Goal: Information Seeking & Learning: Learn about a topic

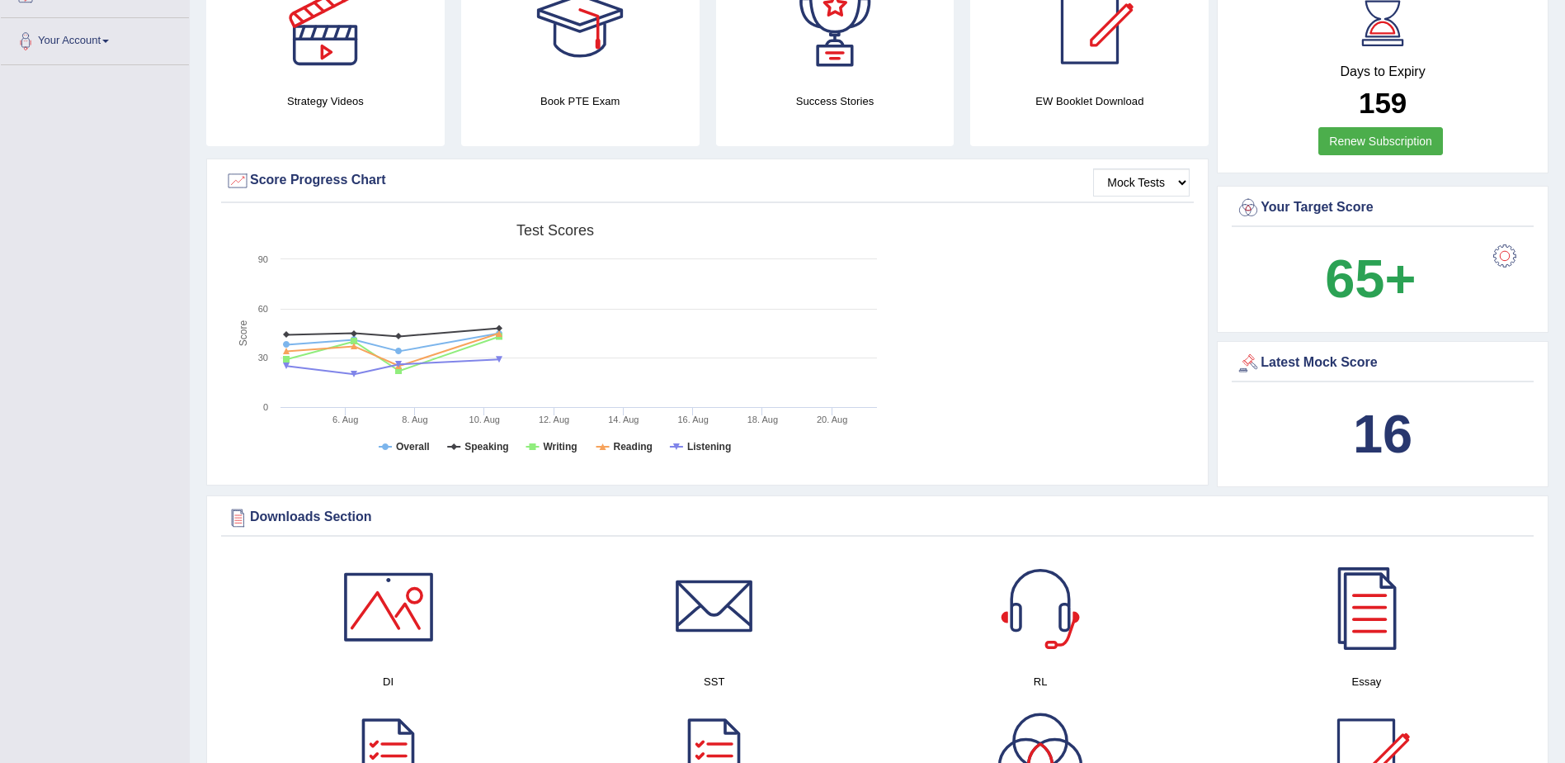
scroll to position [83, 0]
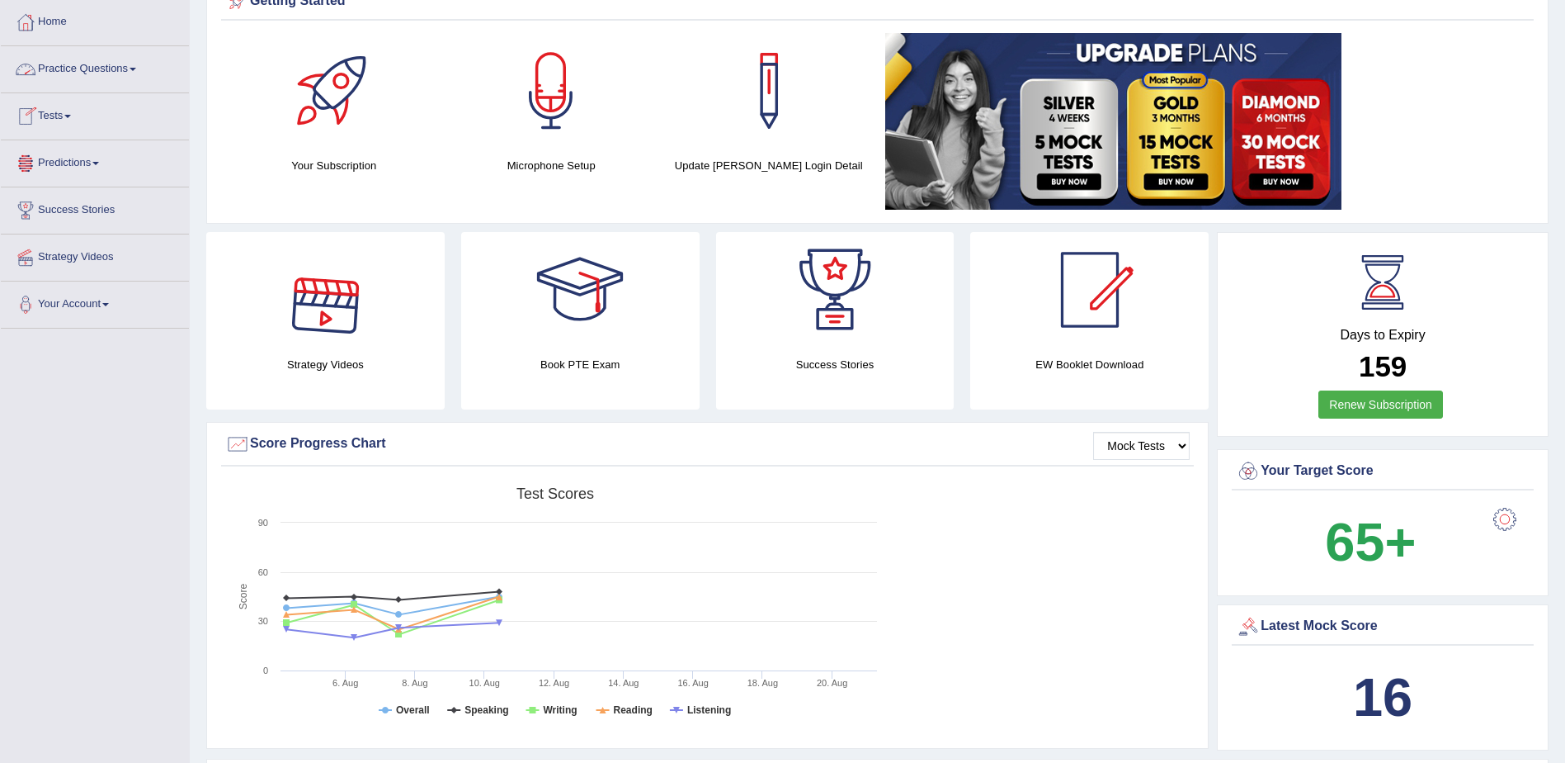
click at [136, 68] on span at bounding box center [133, 69] width 7 height 3
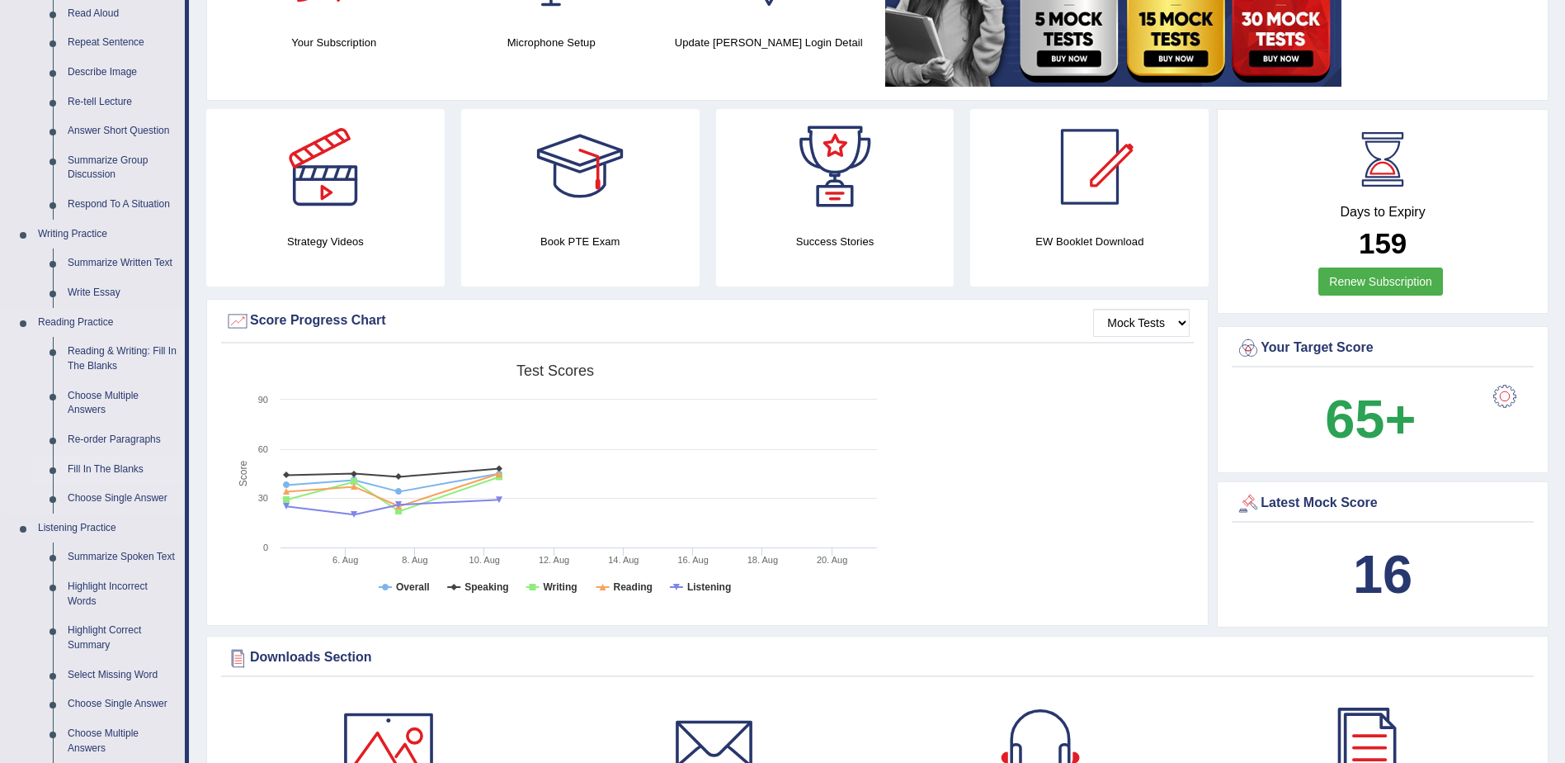
scroll to position [248, 0]
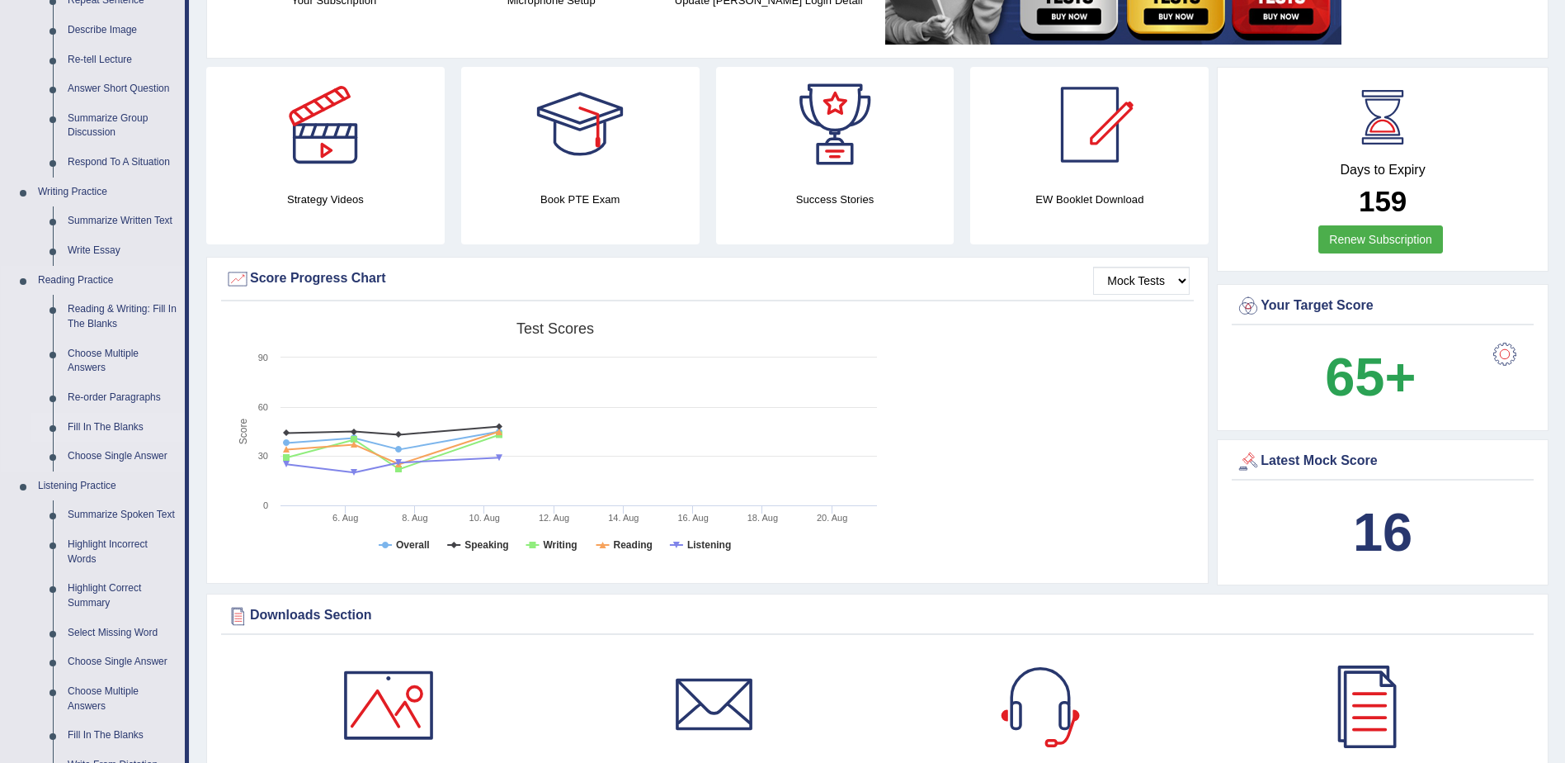
click at [105, 421] on link "Fill In The Blanks" at bounding box center [122, 428] width 125 height 30
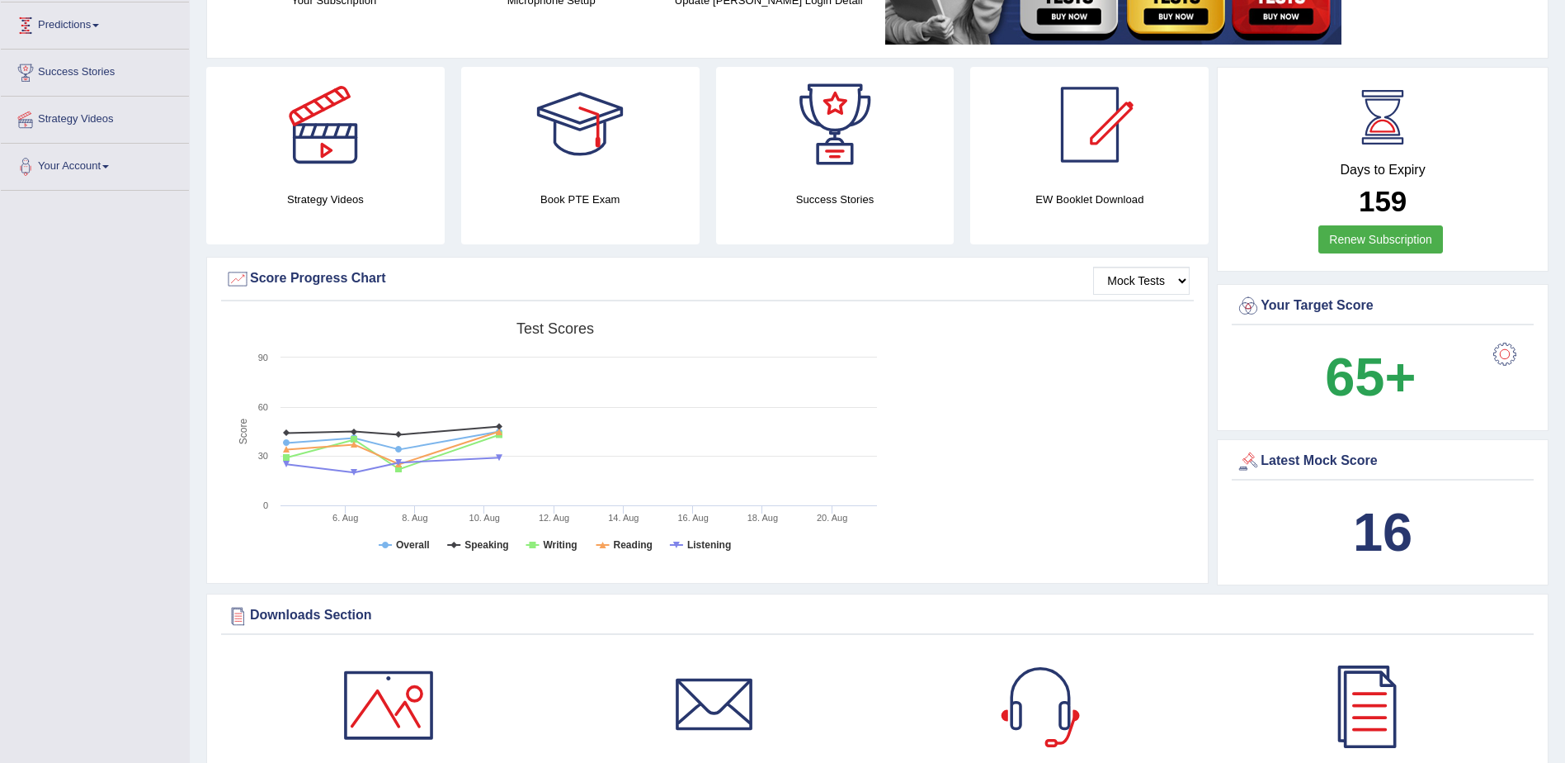
scroll to position [246, 0]
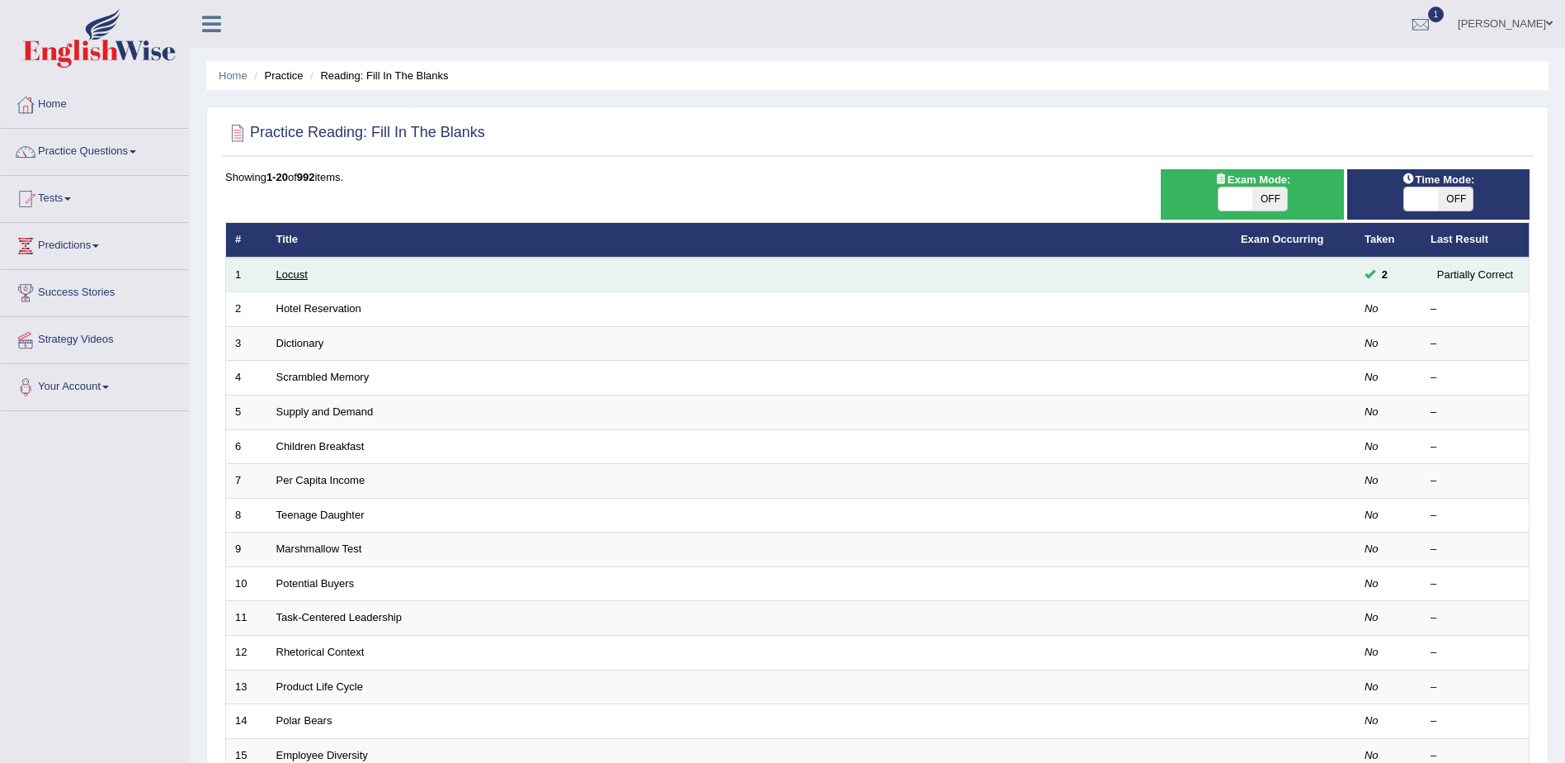
click at [299, 270] on link "Locust" at bounding box center [291, 274] width 31 height 12
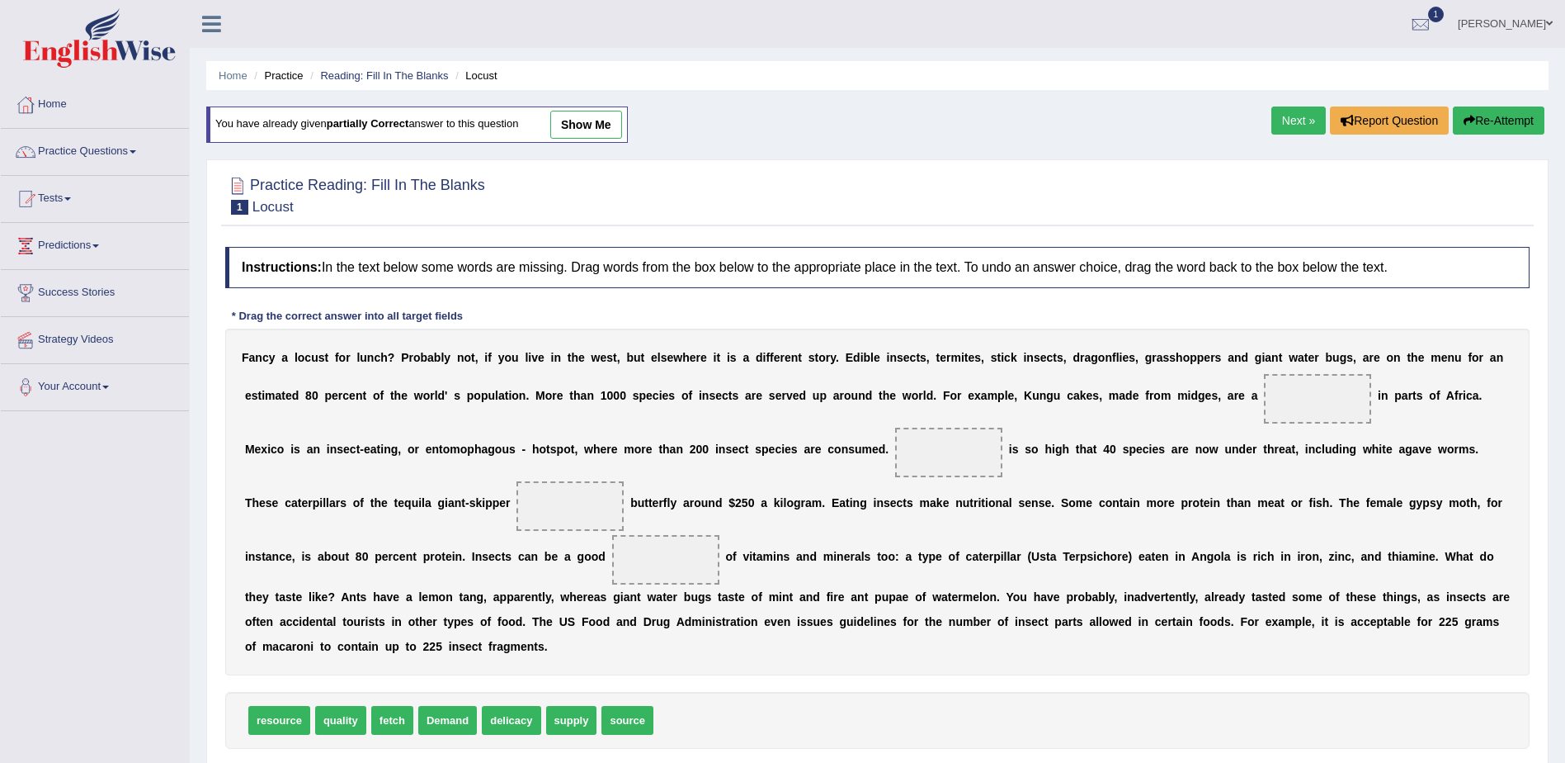
click at [1291, 114] on link "Next »" at bounding box center [1299, 120] width 54 height 28
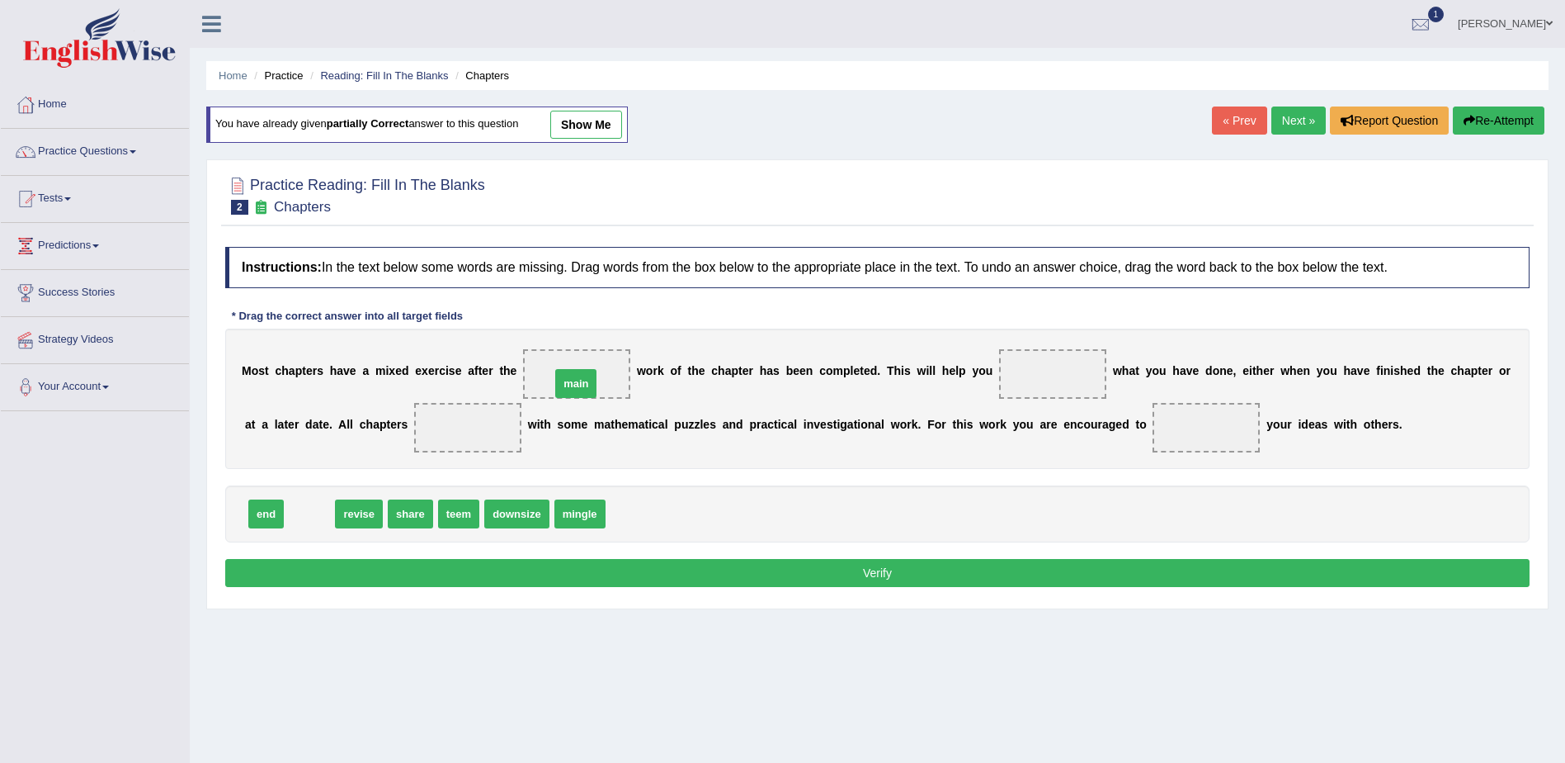
drag, startPoint x: 311, startPoint y: 516, endPoint x: 573, endPoint y: 383, distance: 293.4
drag, startPoint x: 352, startPoint y: 514, endPoint x: 1000, endPoint y: 371, distance: 663.5
drag, startPoint x: 1015, startPoint y: 369, endPoint x: 537, endPoint y: 504, distance: 496.6
drag, startPoint x: 533, startPoint y: 517, endPoint x: 1031, endPoint y: 373, distance: 518.2
drag, startPoint x: 304, startPoint y: 520, endPoint x: 399, endPoint y: 432, distance: 129.7
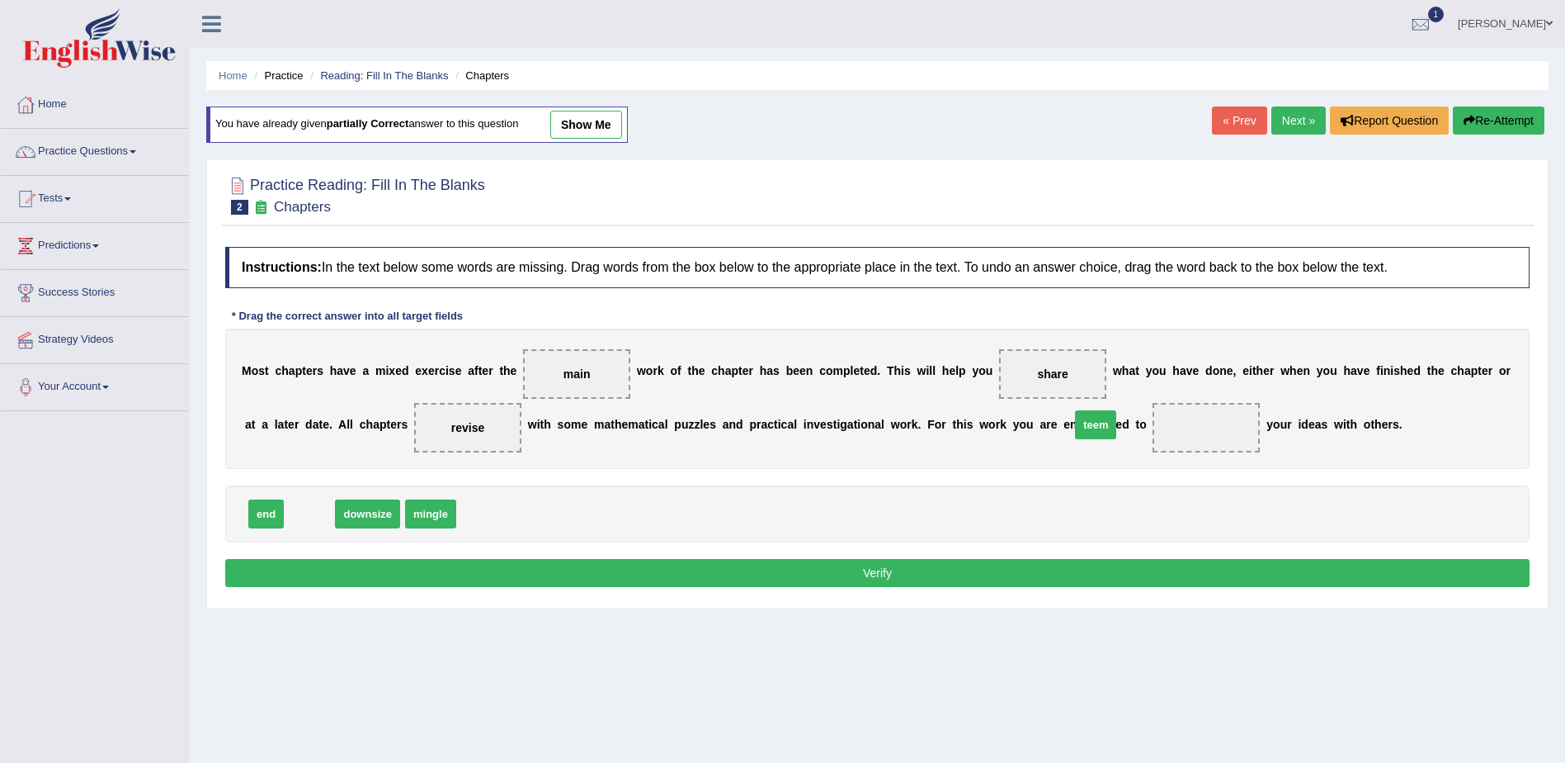
drag, startPoint x: 310, startPoint y: 520, endPoint x: 1097, endPoint y: 431, distance: 791.5
click at [879, 576] on button "Verify" at bounding box center [877, 573] width 1305 height 28
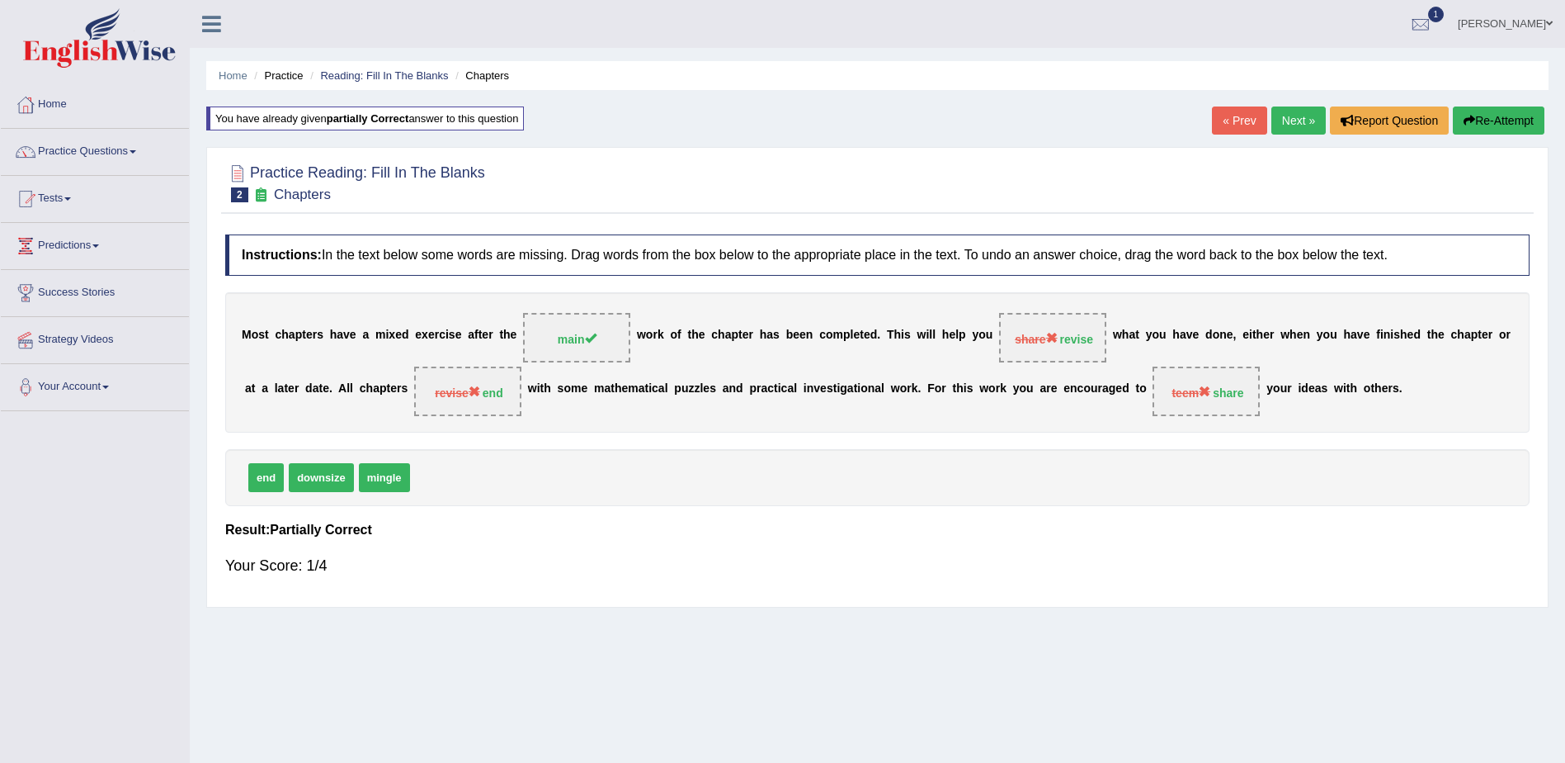
click at [1291, 118] on link "Next »" at bounding box center [1299, 120] width 54 height 28
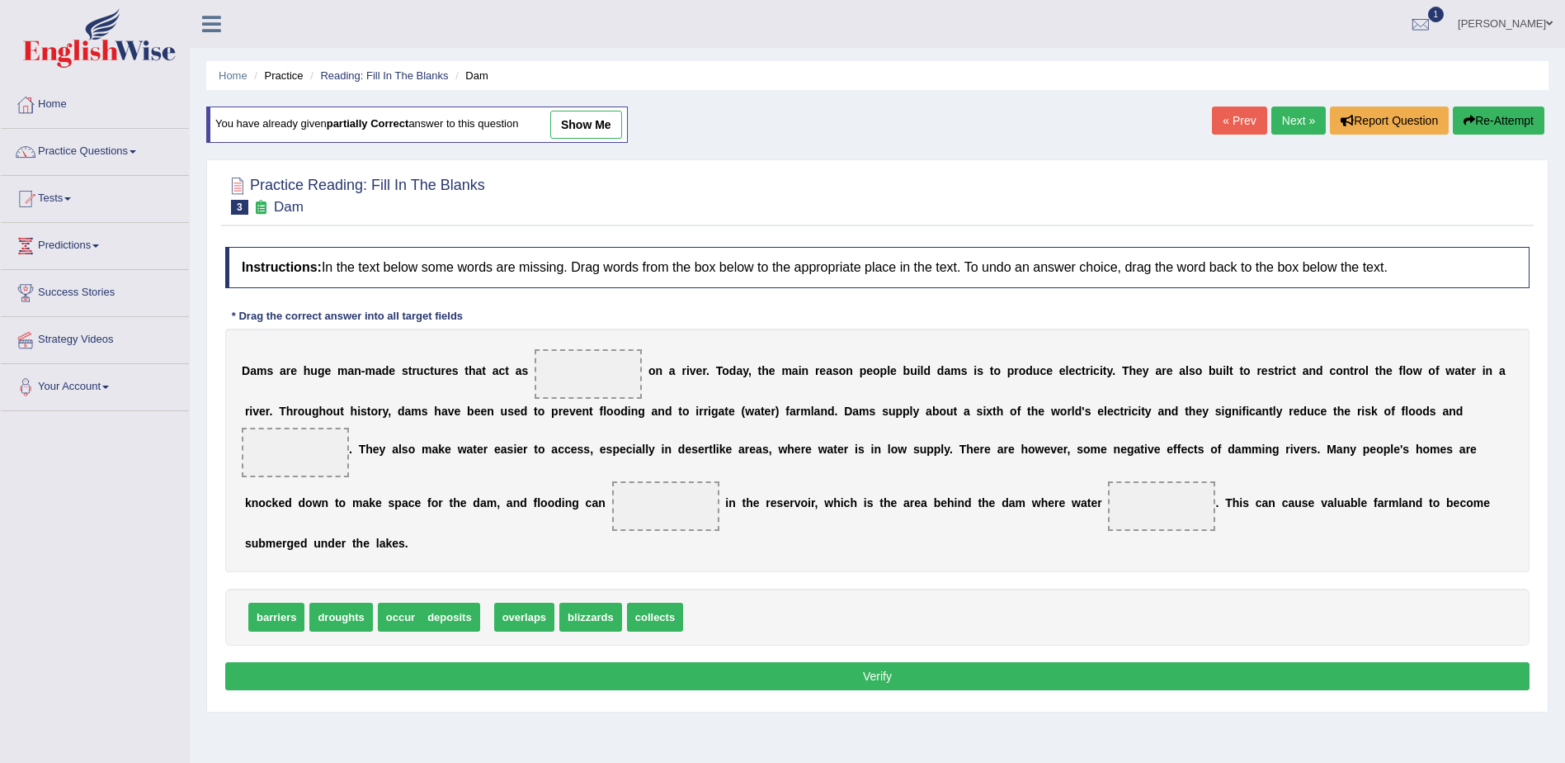
drag, startPoint x: 444, startPoint y: 597, endPoint x: 435, endPoint y: 602, distance: 10.3
drag, startPoint x: 282, startPoint y: 596, endPoint x: 578, endPoint y: 377, distance: 367.6
drag, startPoint x: 385, startPoint y: 594, endPoint x: 1405, endPoint y: 429, distance: 1033.3
drag, startPoint x: 1415, startPoint y: 427, endPoint x: 440, endPoint y: 517, distance: 979.6
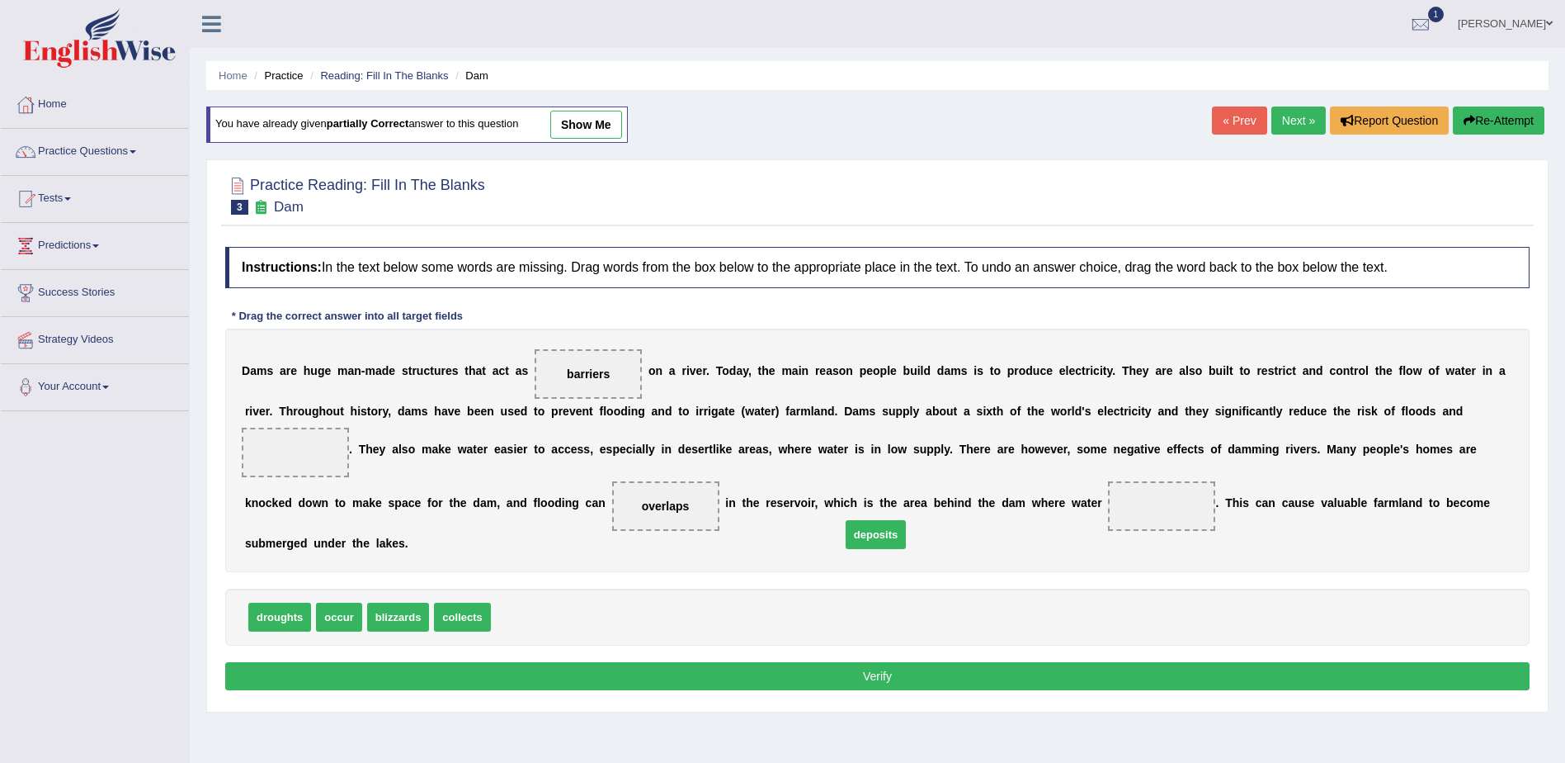
drag, startPoint x: 501, startPoint y: 593, endPoint x: 851, endPoint y: 511, distance: 359.5
drag, startPoint x: 454, startPoint y: 593, endPoint x: 1416, endPoint y: 441, distance: 974.1
click at [868, 662] on button "Verify" at bounding box center [877, 676] width 1305 height 28
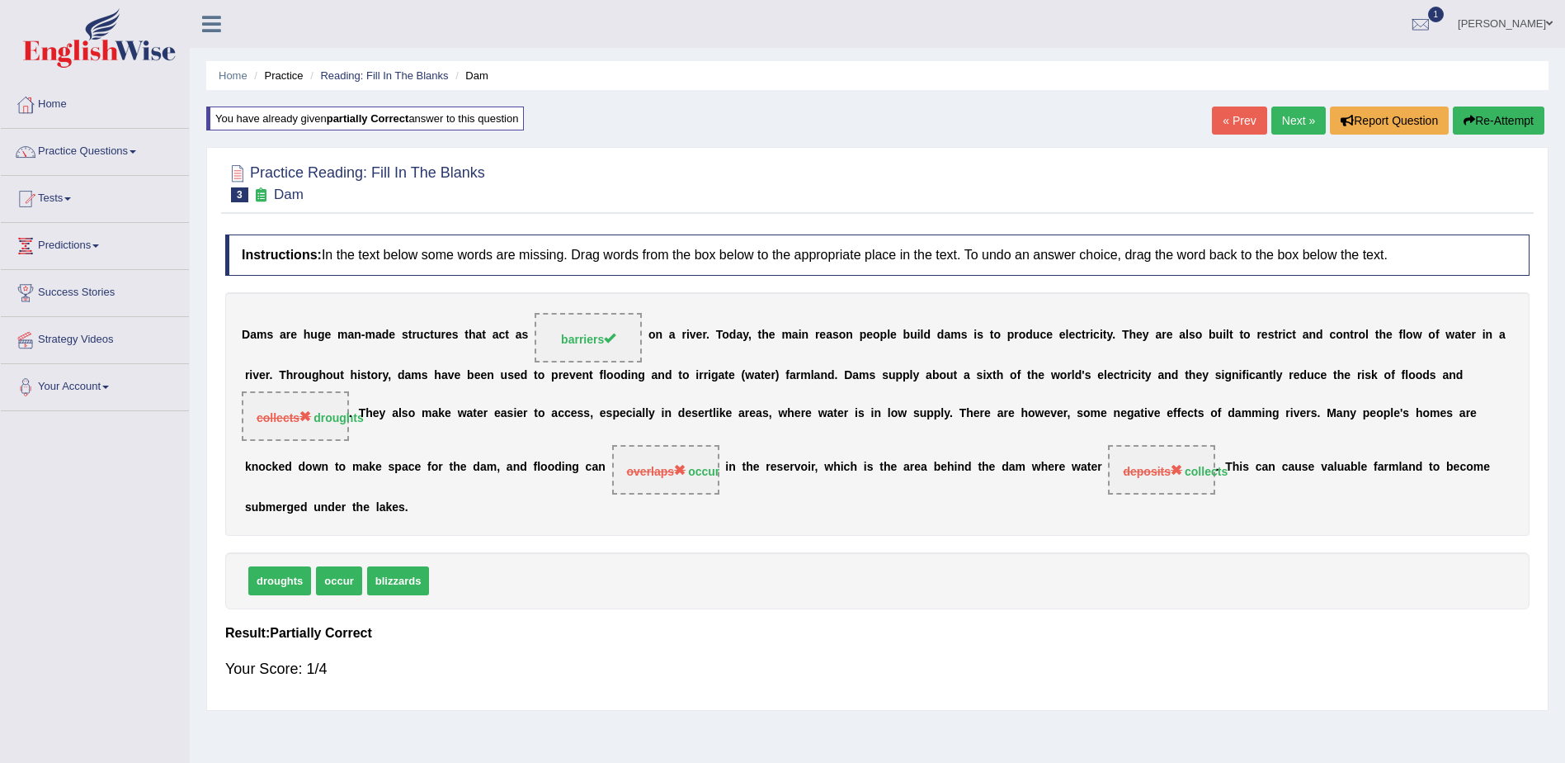
click at [1303, 116] on link "Next »" at bounding box center [1299, 120] width 54 height 28
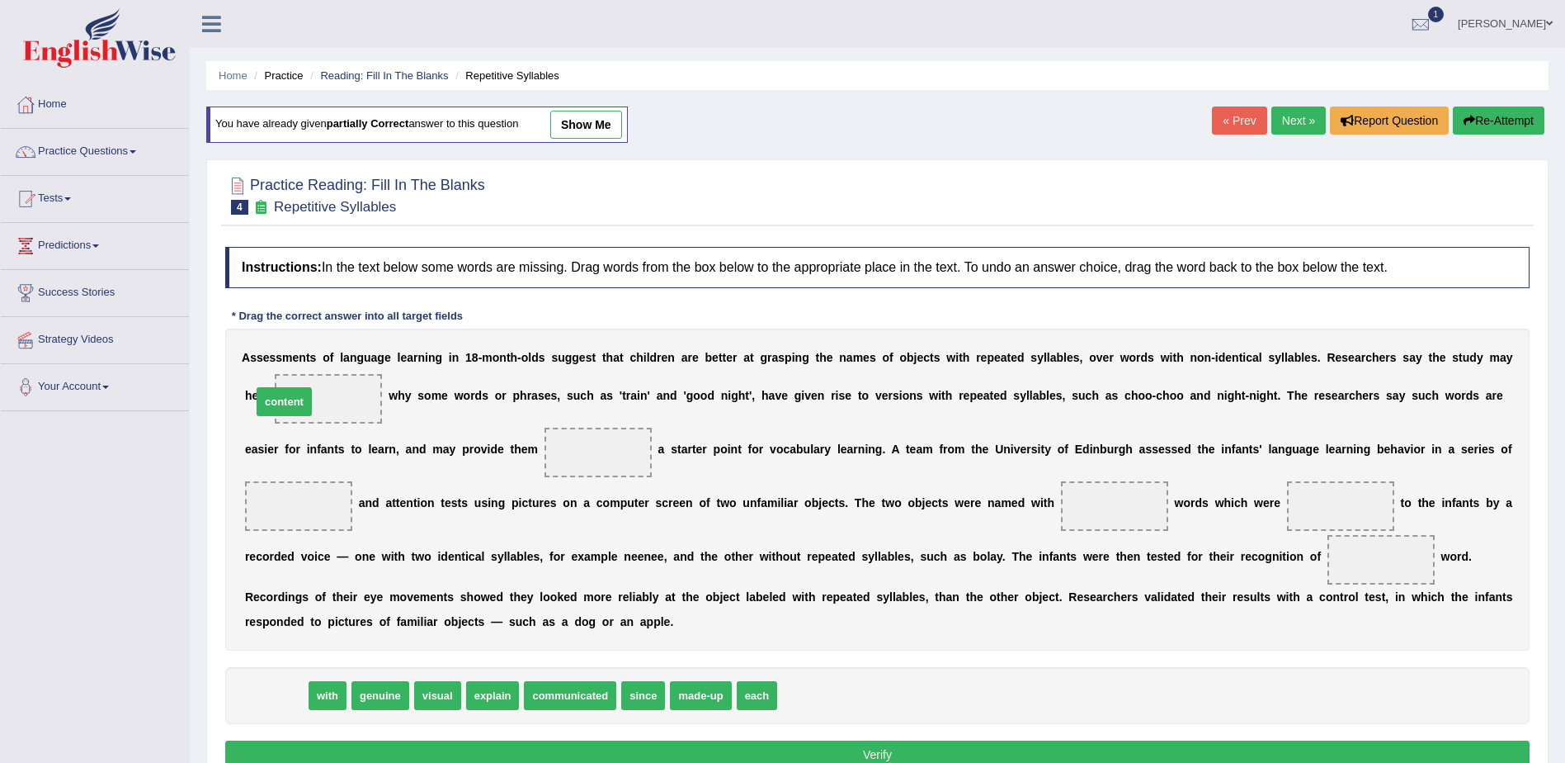
drag, startPoint x: 274, startPoint y: 701, endPoint x: 282, endPoint y: 407, distance: 293.9
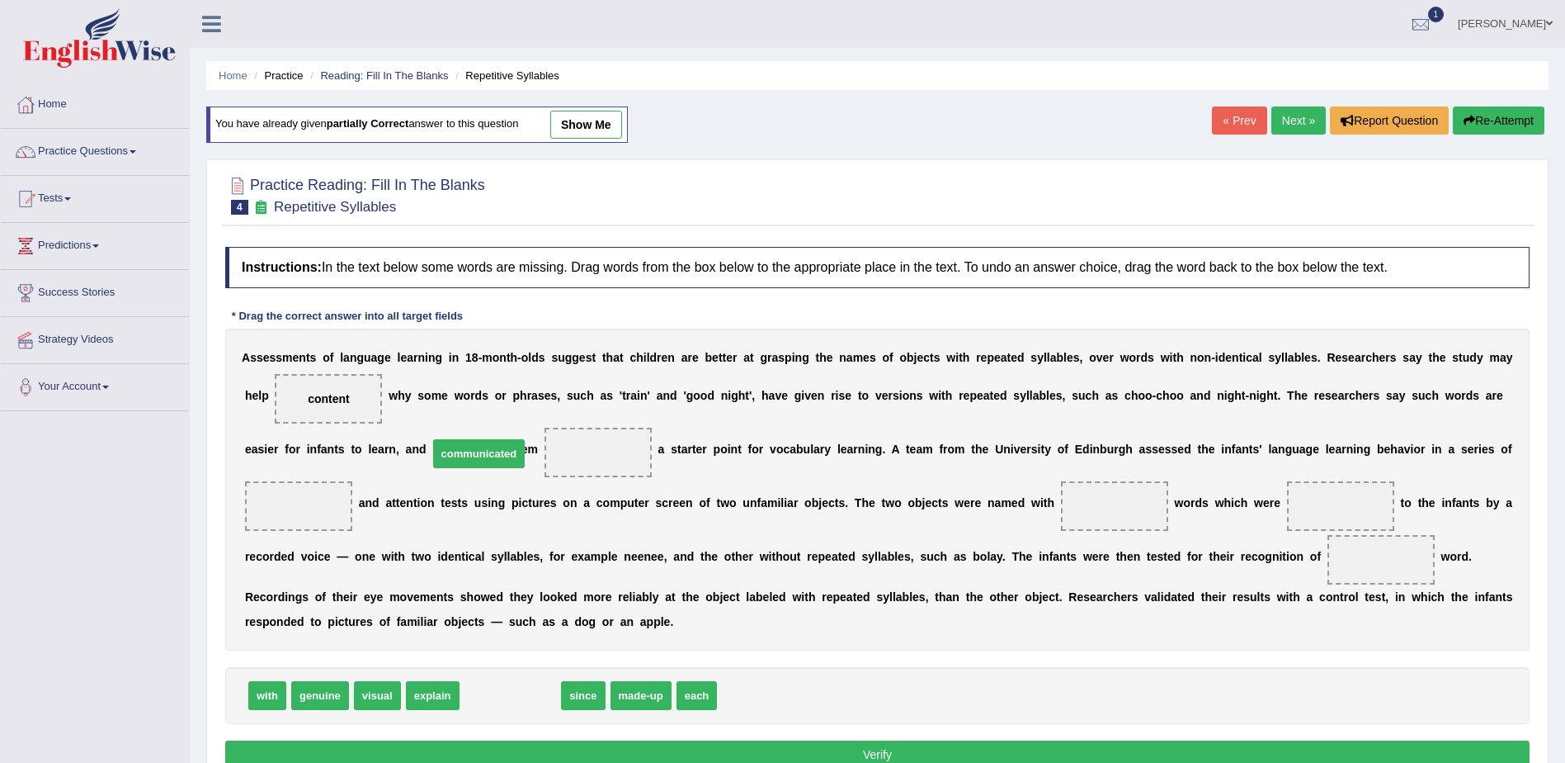
drag, startPoint x: 484, startPoint y: 697, endPoint x: 451, endPoint y: 456, distance: 244.0
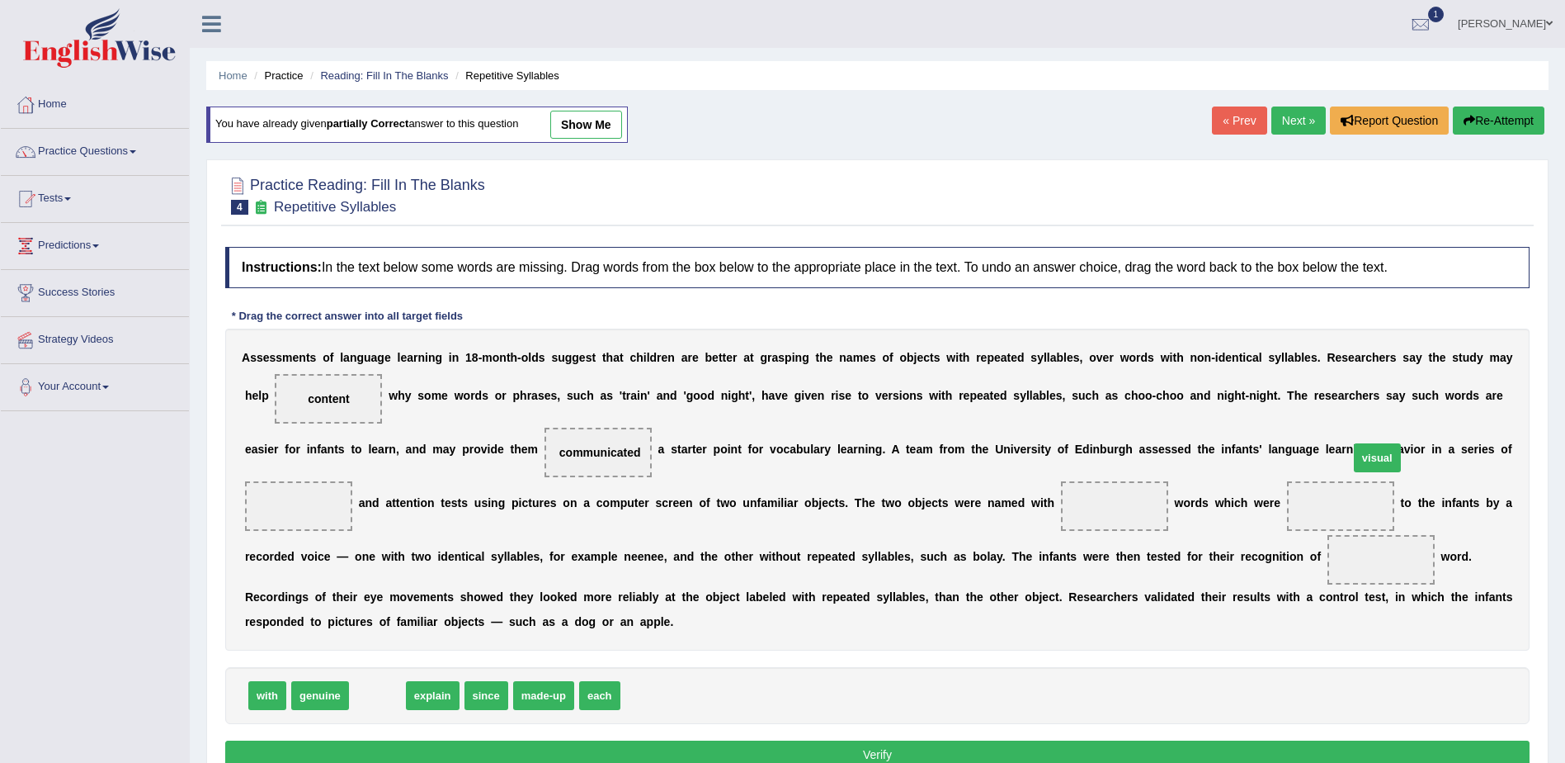
drag, startPoint x: 380, startPoint y: 694, endPoint x: 1381, endPoint y: 456, distance: 1029.0
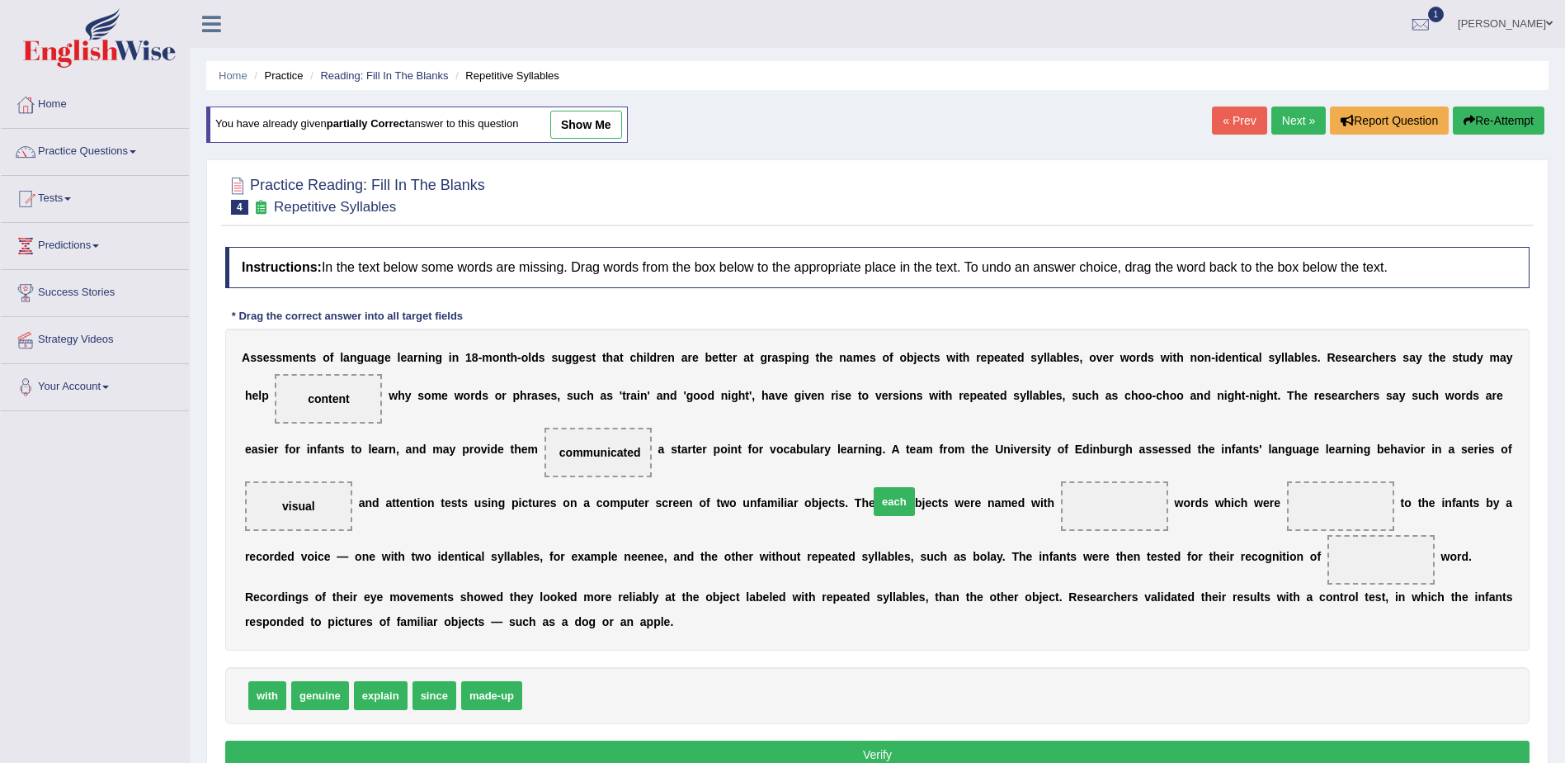
drag, startPoint x: 546, startPoint y: 698, endPoint x: 893, endPoint y: 504, distance: 397.2
drag, startPoint x: 374, startPoint y: 695, endPoint x: 1089, endPoint y: 508, distance: 739.4
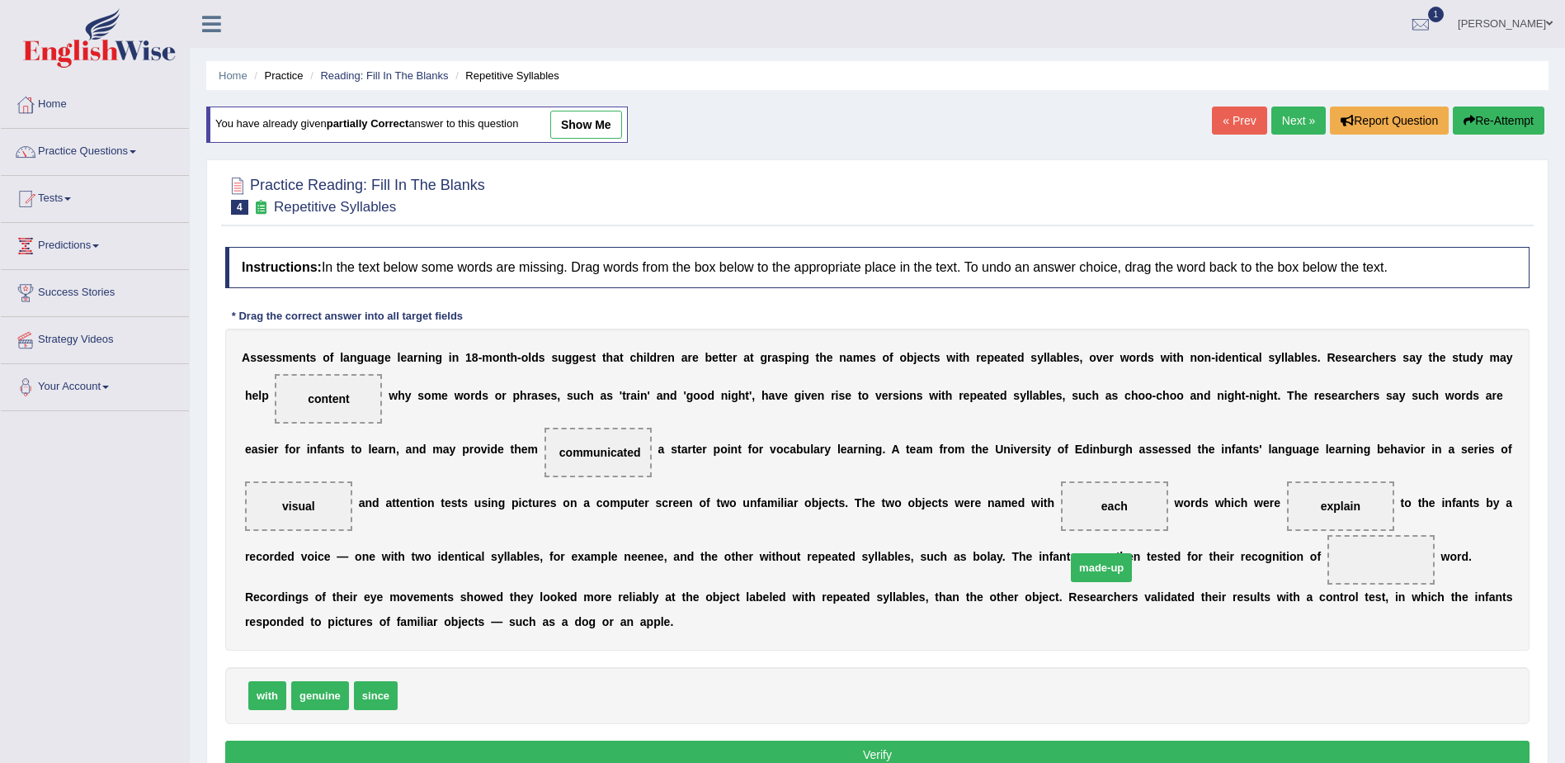
drag, startPoint x: 418, startPoint y: 695, endPoint x: 1087, endPoint y: 567, distance: 680.6
click at [873, 751] on button "Verify" at bounding box center [877, 754] width 1305 height 28
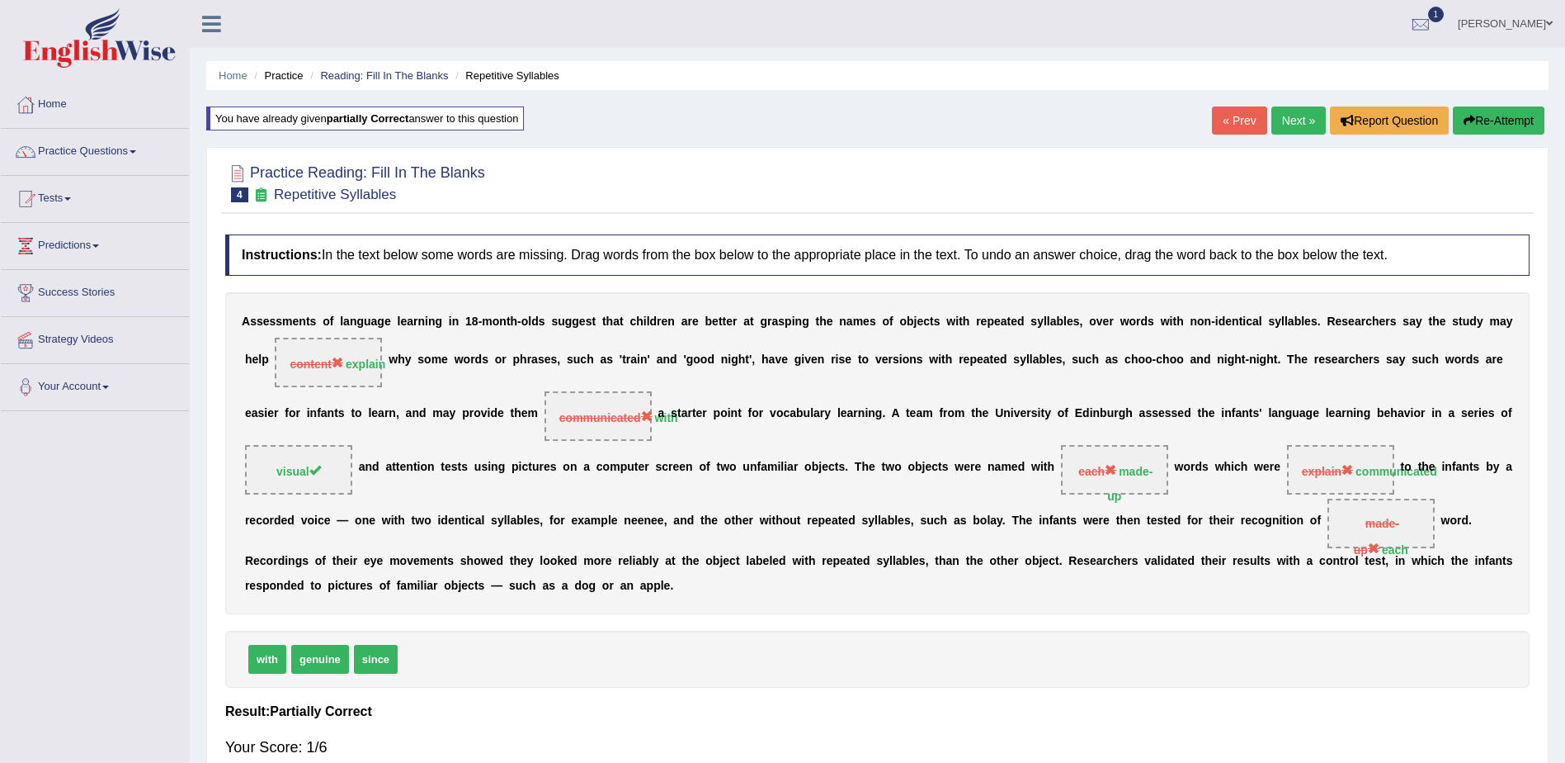
click at [1286, 124] on link "Next »" at bounding box center [1299, 120] width 54 height 28
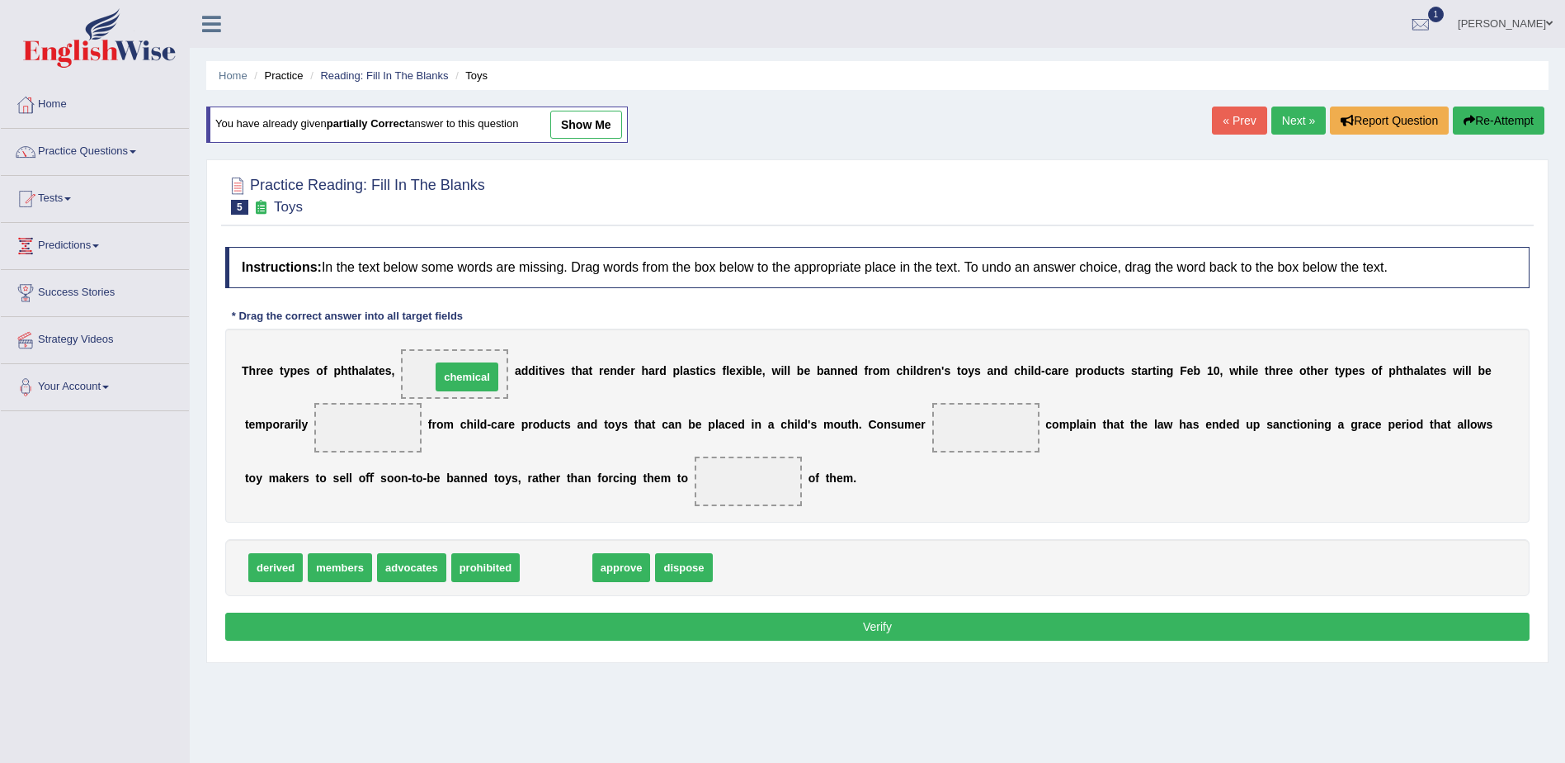
drag, startPoint x: 542, startPoint y: 570, endPoint x: 447, endPoint y: 379, distance: 213.7
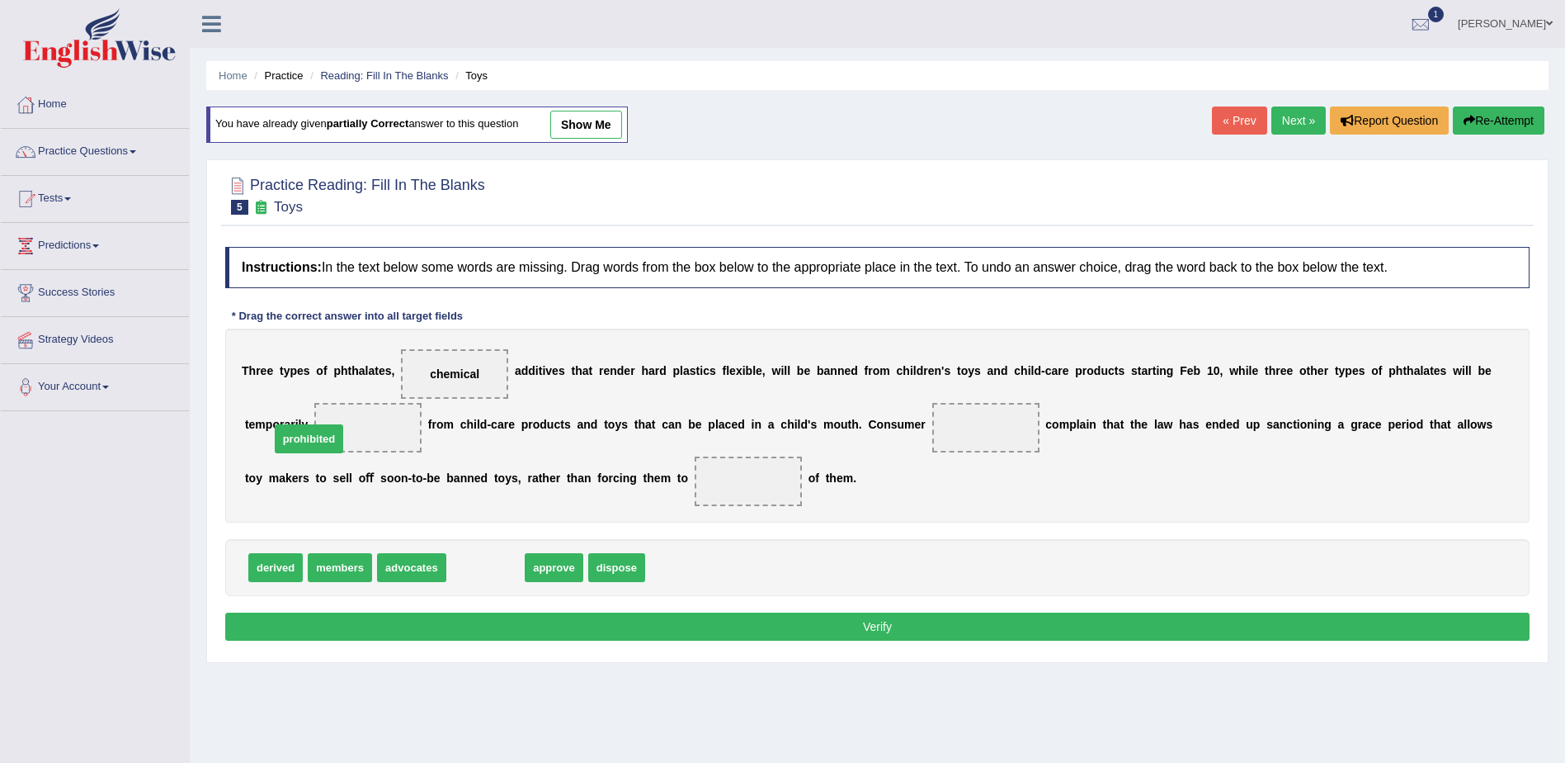
drag, startPoint x: 465, startPoint y: 566, endPoint x: 287, endPoint y: 432, distance: 222.7
drag, startPoint x: 459, startPoint y: 567, endPoint x: 851, endPoint y: 428, distance: 415.8
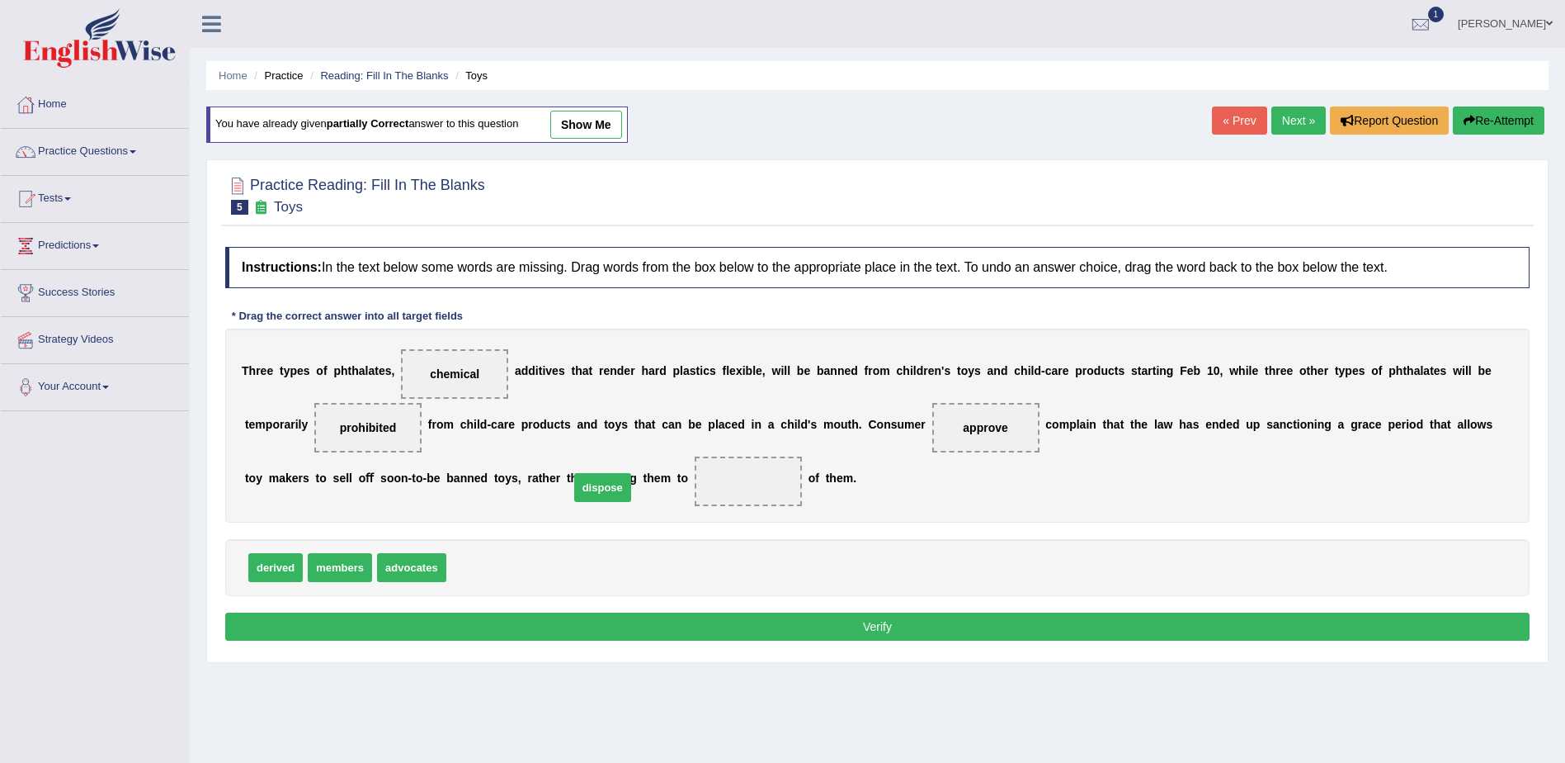
drag, startPoint x: 476, startPoint y: 569, endPoint x: 601, endPoint y: 486, distance: 149.5
click at [876, 624] on button "Verify" at bounding box center [877, 626] width 1305 height 28
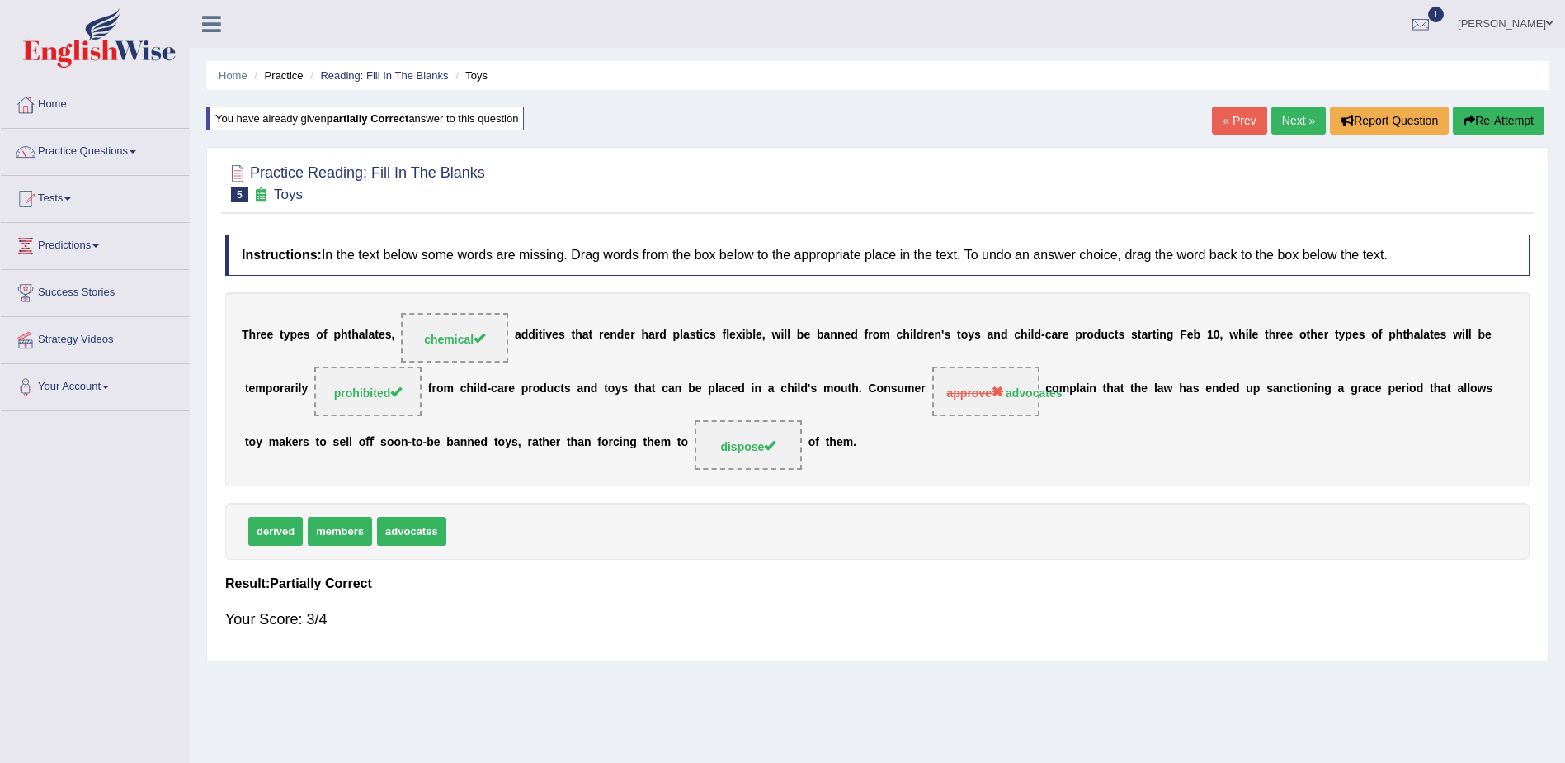
click at [1301, 114] on link "Next »" at bounding box center [1299, 120] width 54 height 28
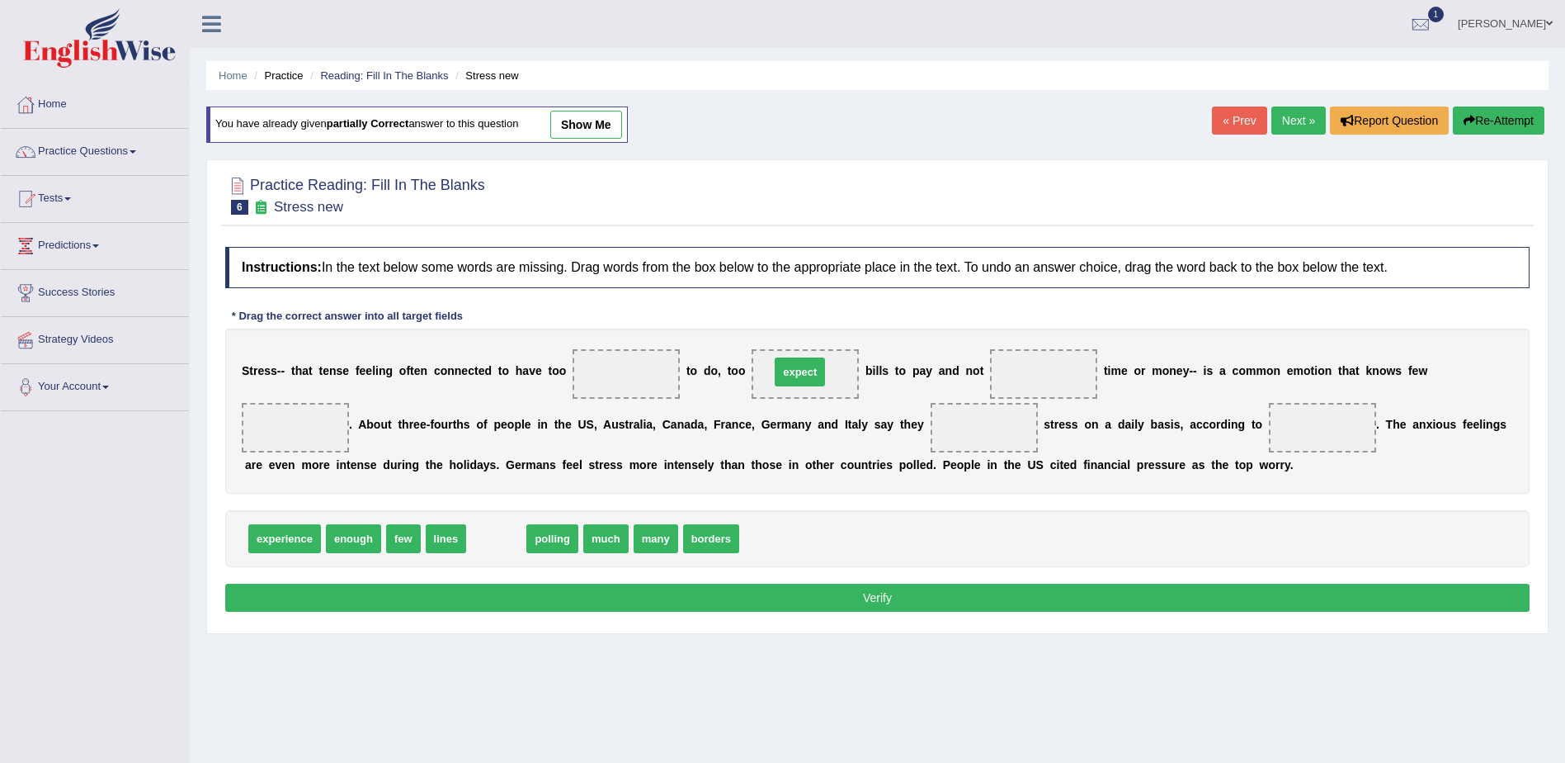
drag, startPoint x: 546, startPoint y: 508, endPoint x: 796, endPoint y: 375, distance: 283.2
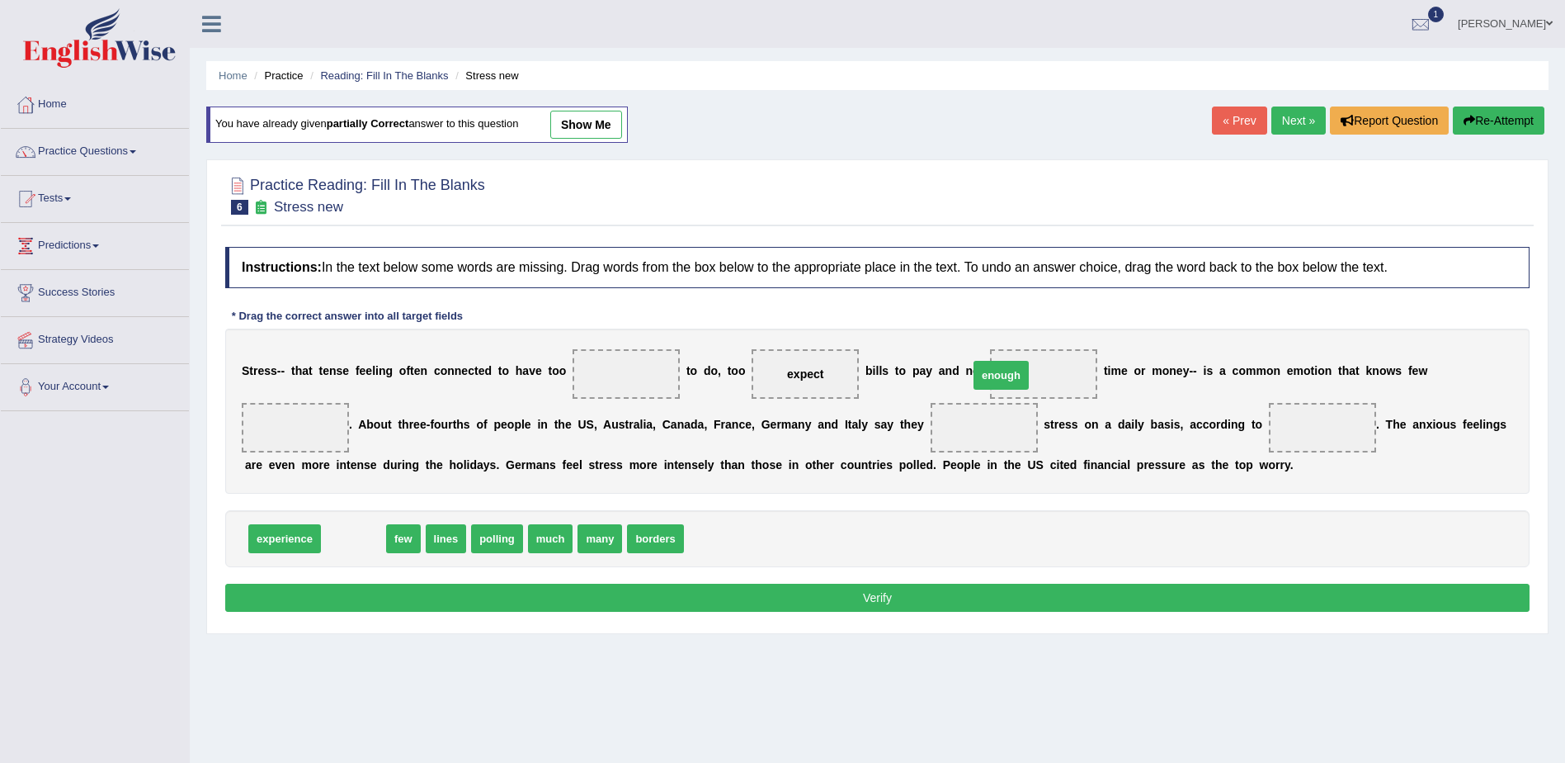
drag, startPoint x: 352, startPoint y: 541, endPoint x: 1000, endPoint y: 376, distance: 669.1
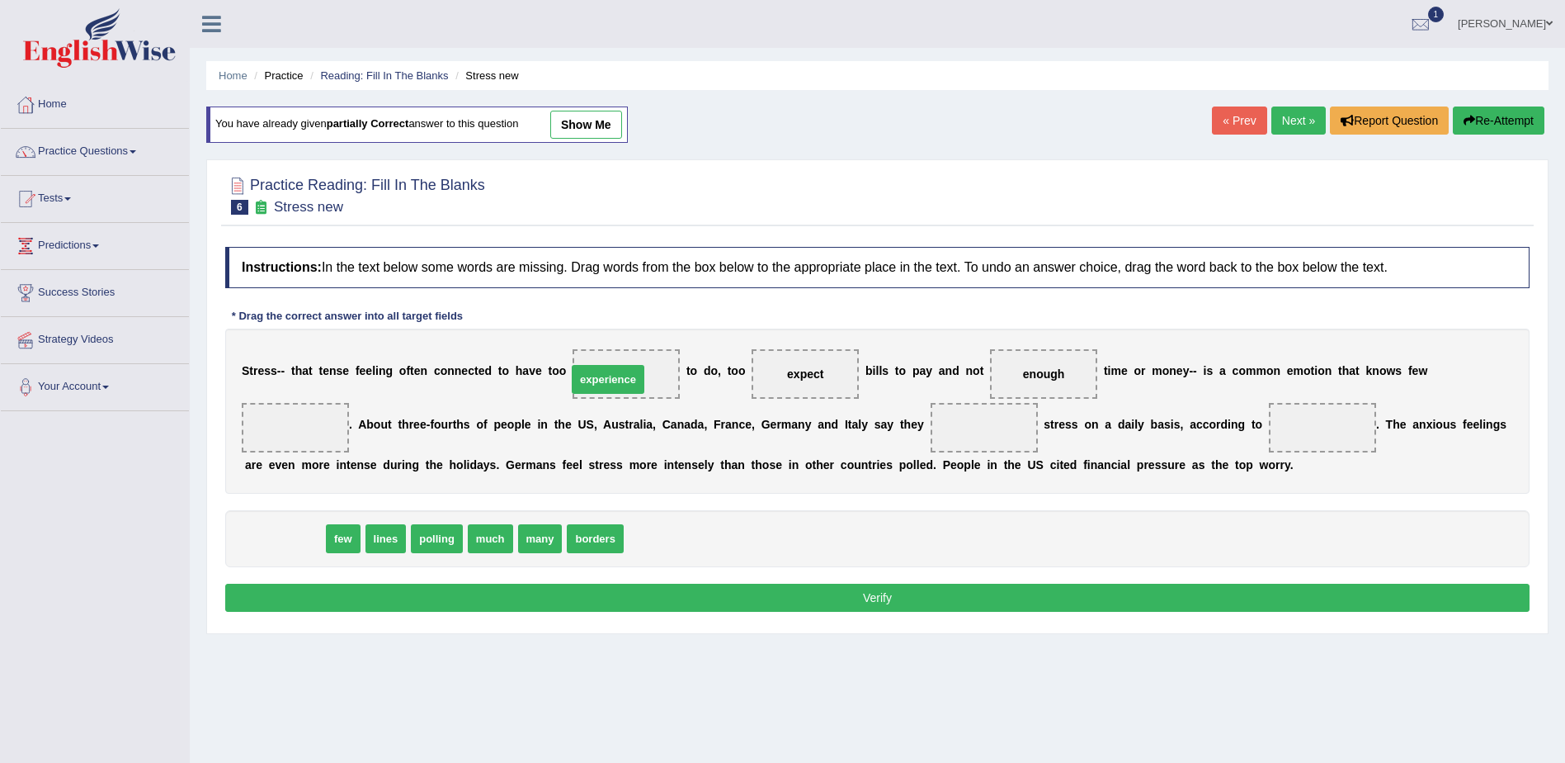
drag, startPoint x: 275, startPoint y: 538, endPoint x: 598, endPoint y: 375, distance: 362.1
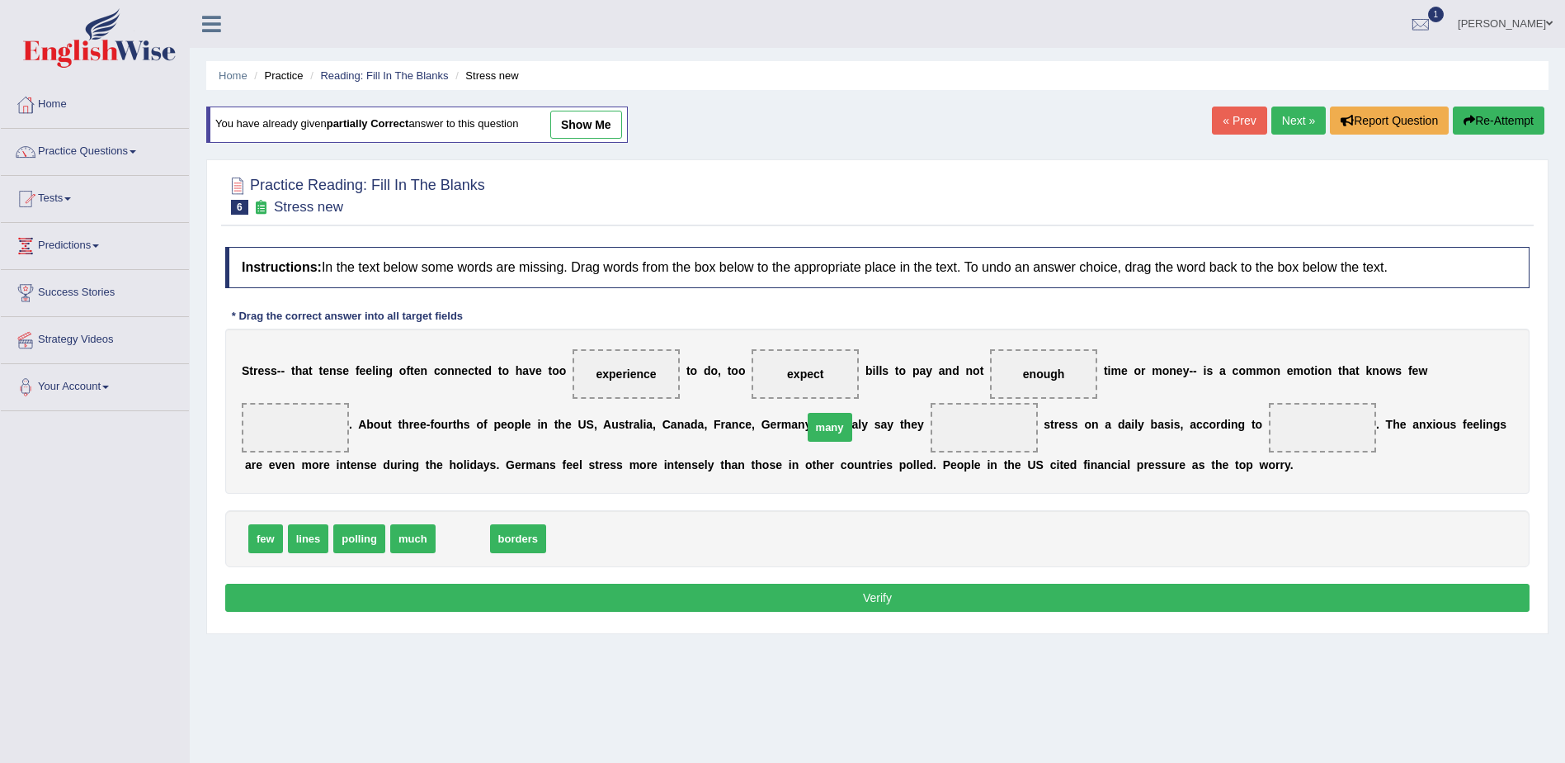
drag, startPoint x: 451, startPoint y: 543, endPoint x: 818, endPoint y: 432, distance: 383.8
drag, startPoint x: 394, startPoint y: 539, endPoint x: 1154, endPoint y: 425, distance: 767.7
drag, startPoint x: 305, startPoint y: 542, endPoint x: 1432, endPoint y: 380, distance: 1138.9
click at [883, 597] on button "Verify" at bounding box center [877, 597] width 1305 height 28
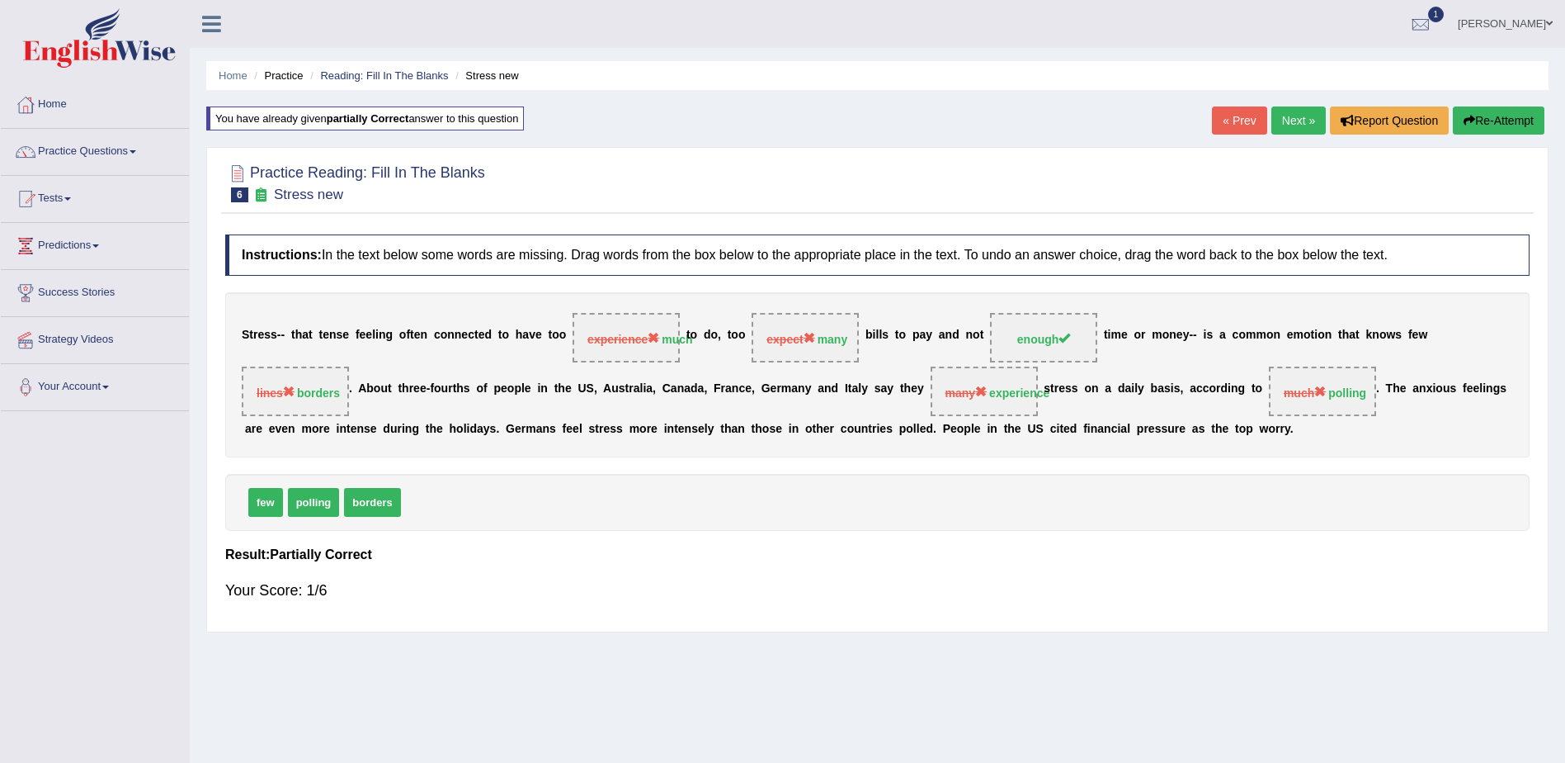
click at [1284, 120] on link "Next »" at bounding box center [1299, 120] width 54 height 28
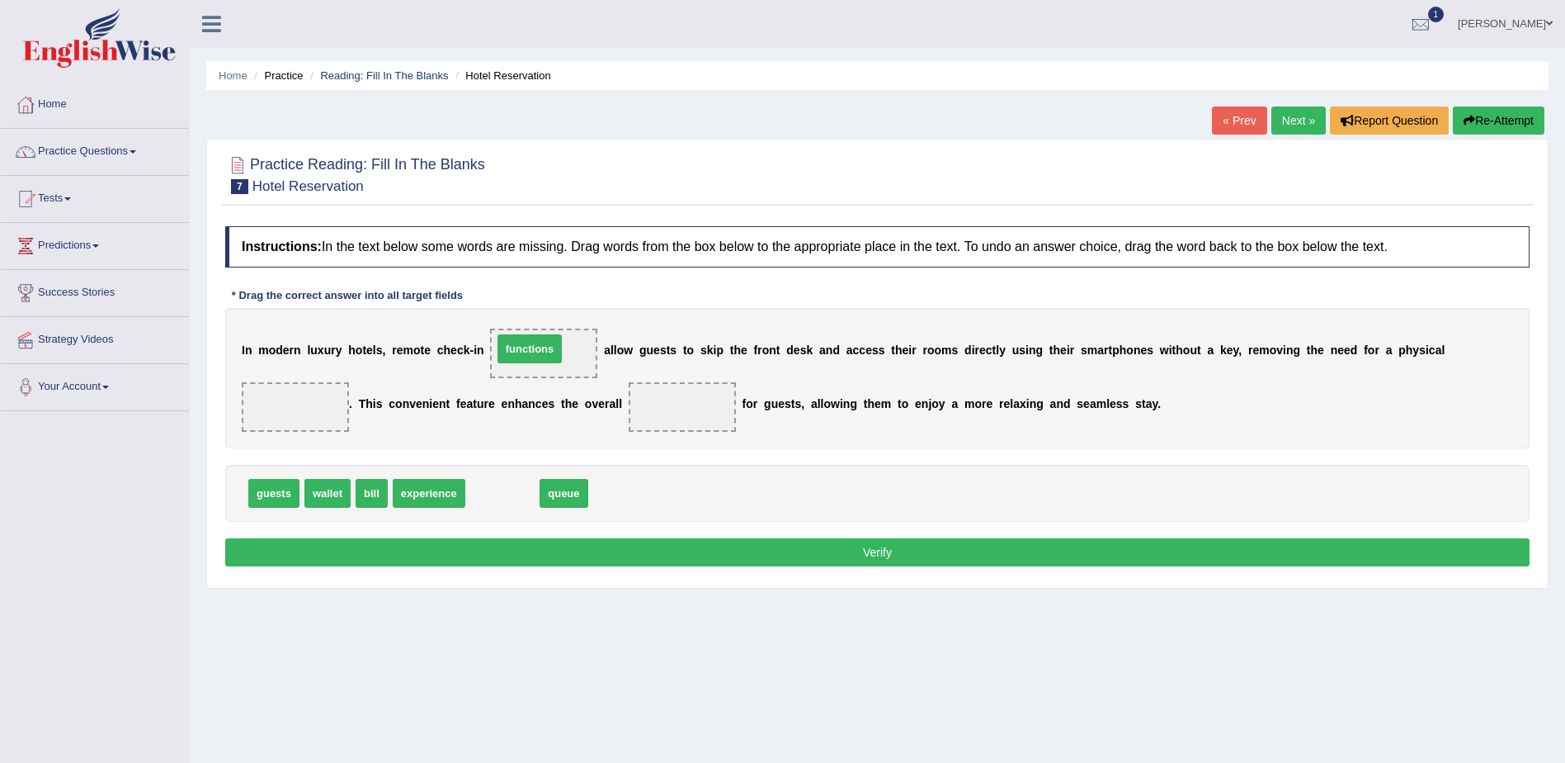
drag, startPoint x: 512, startPoint y: 466, endPoint x: 527, endPoint y: 347, distance: 119.7
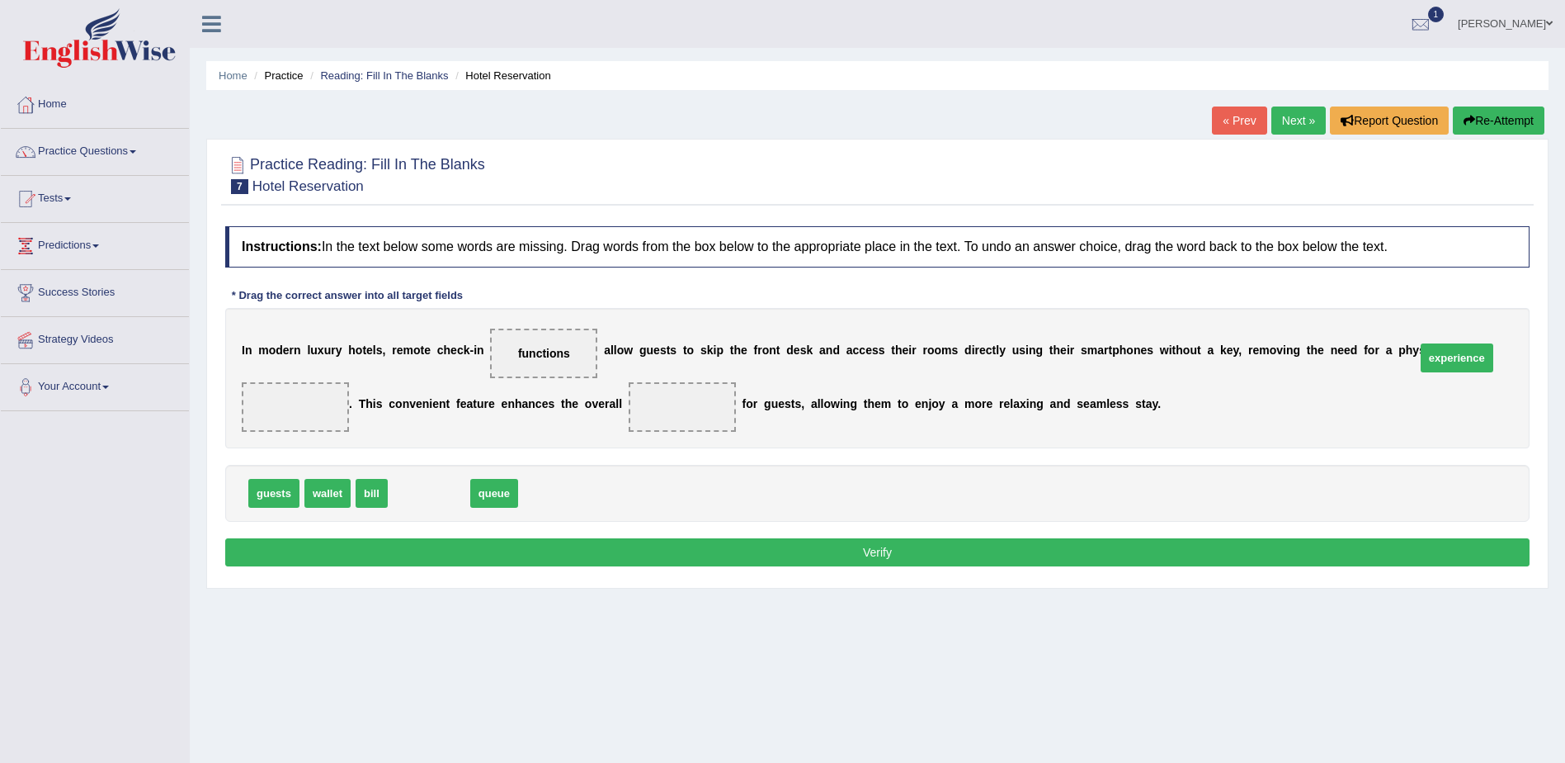
drag, startPoint x: 427, startPoint y: 493, endPoint x: 1452, endPoint y: 357, distance: 1034.1
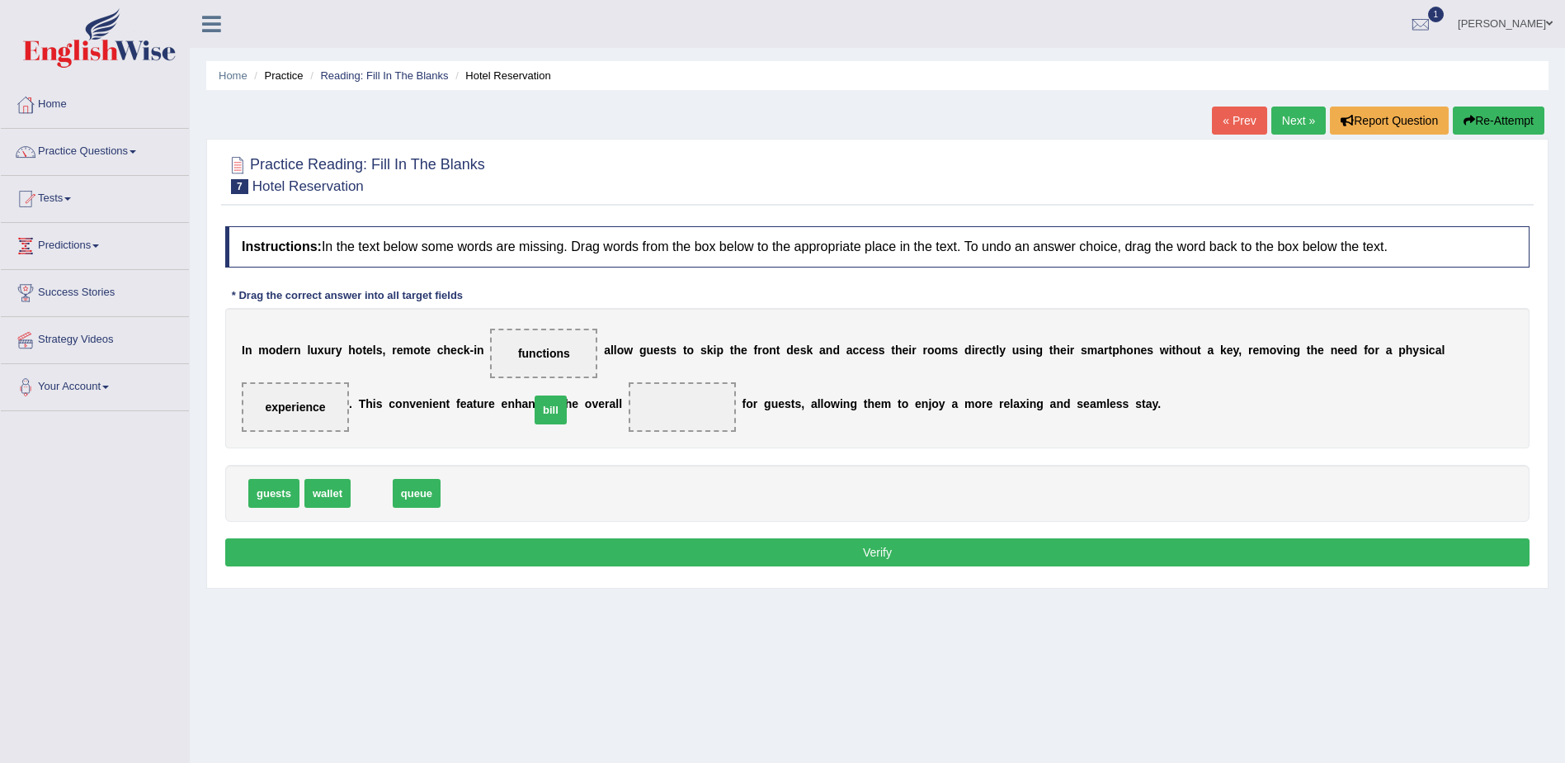
drag, startPoint x: 362, startPoint y: 502, endPoint x: 541, endPoint y: 418, distance: 197.5
click at [880, 550] on button "Verify" at bounding box center [877, 552] width 1305 height 28
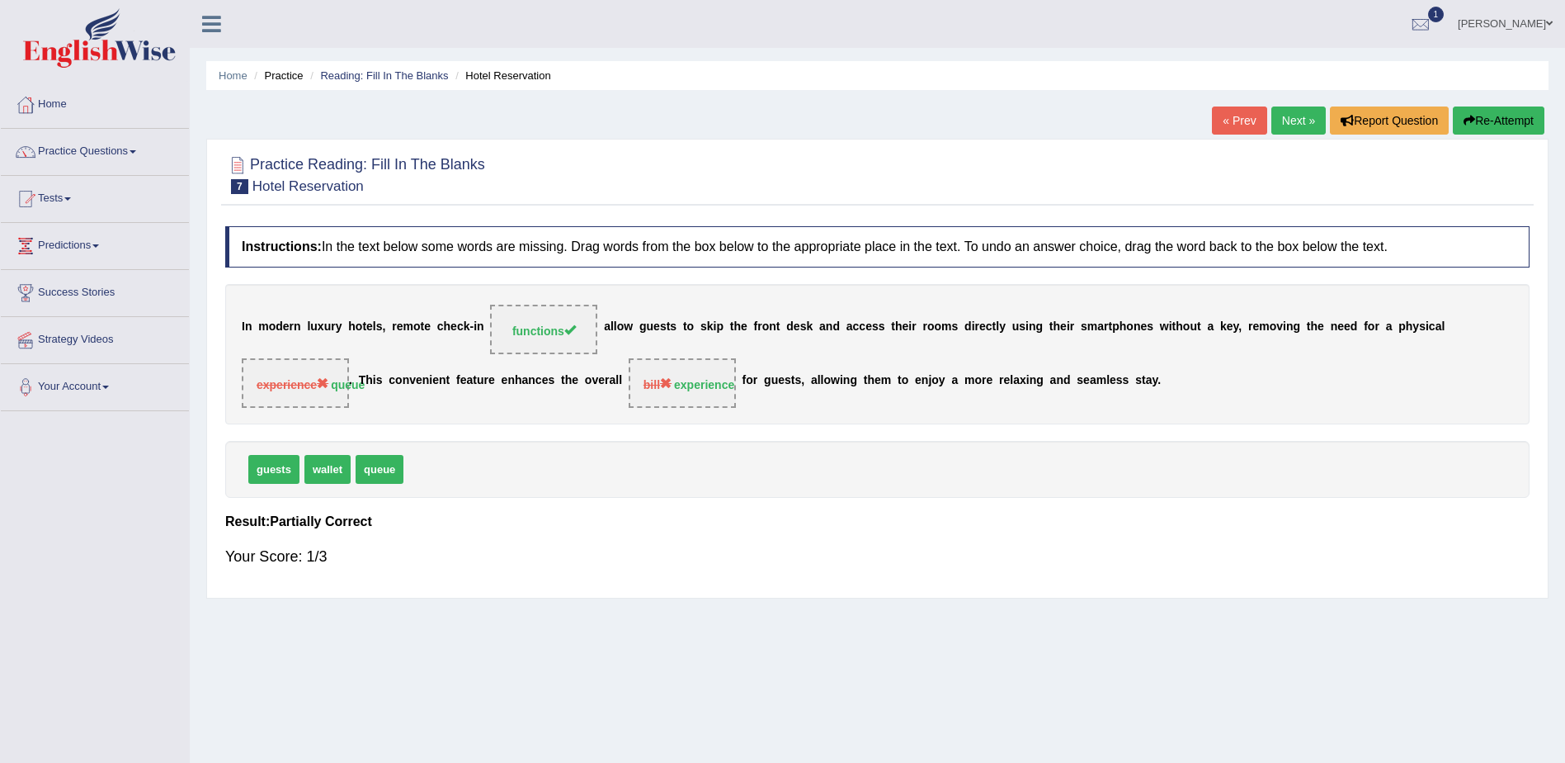
click at [1288, 117] on link "Next »" at bounding box center [1299, 120] width 54 height 28
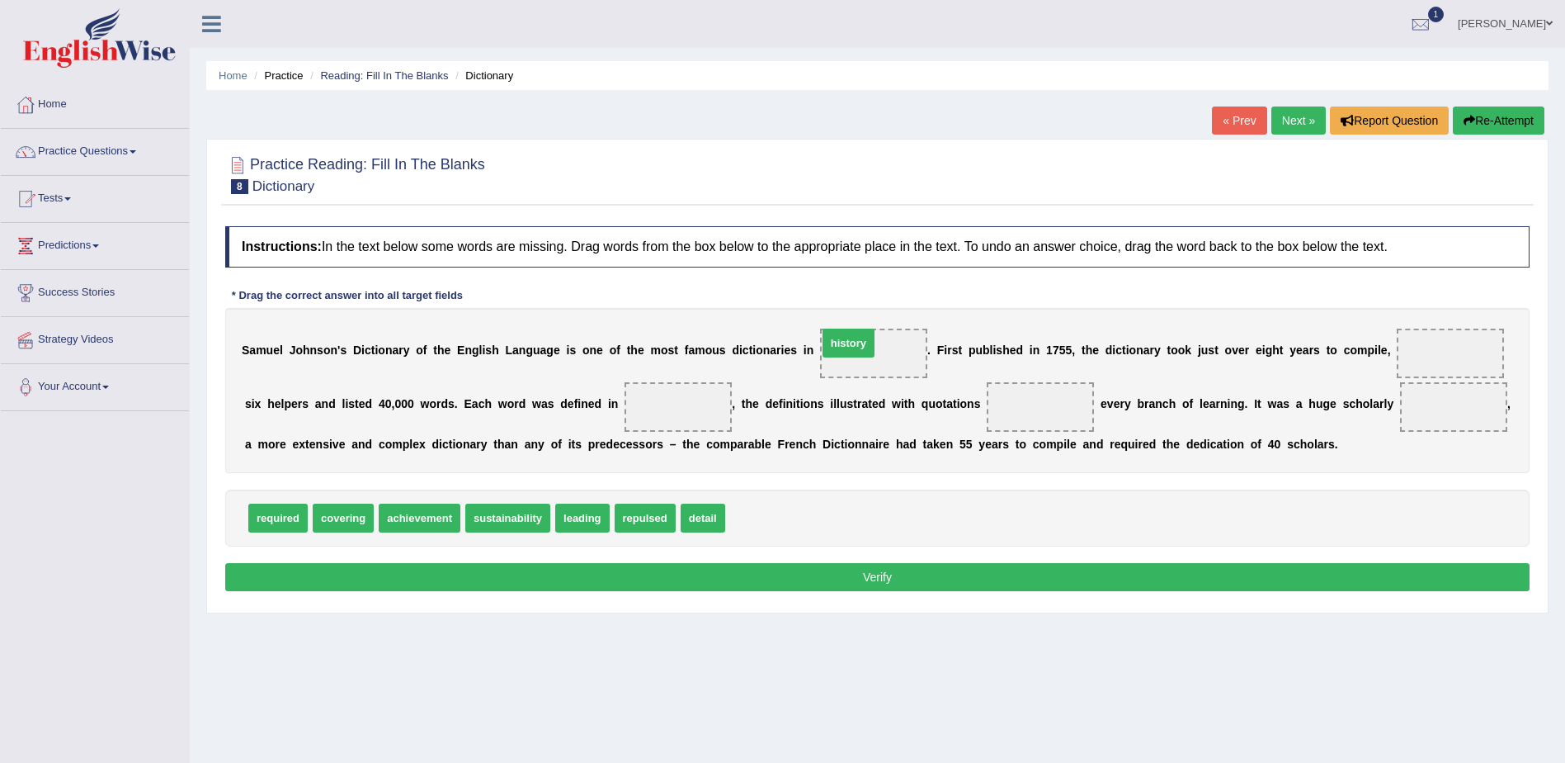
drag, startPoint x: 733, startPoint y: 517, endPoint x: 825, endPoint y: 342, distance: 197.9
drag, startPoint x: 488, startPoint y: 516, endPoint x: 1366, endPoint y: 351, distance: 893.4
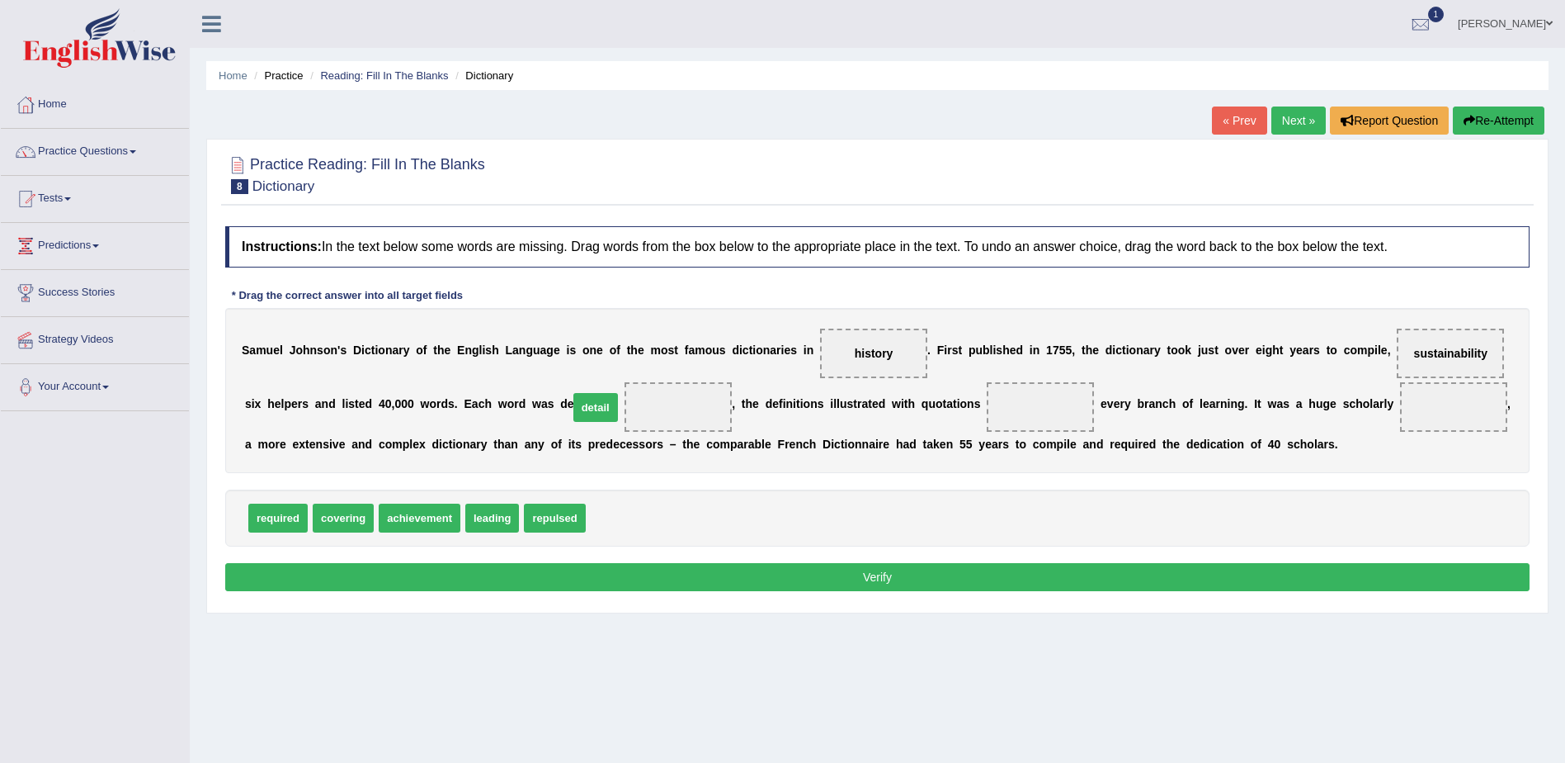
drag, startPoint x: 607, startPoint y: 522, endPoint x: 589, endPoint y: 411, distance: 111.9
drag, startPoint x: 281, startPoint y: 521, endPoint x: 931, endPoint y: 413, distance: 658.3
drag, startPoint x: 946, startPoint y: 406, endPoint x: 577, endPoint y: 476, distance: 375.5
drag, startPoint x: 594, startPoint y: 413, endPoint x: 621, endPoint y: 518, distance: 108.9
drag, startPoint x: 548, startPoint y: 518, endPoint x: 595, endPoint y: 406, distance: 121.7
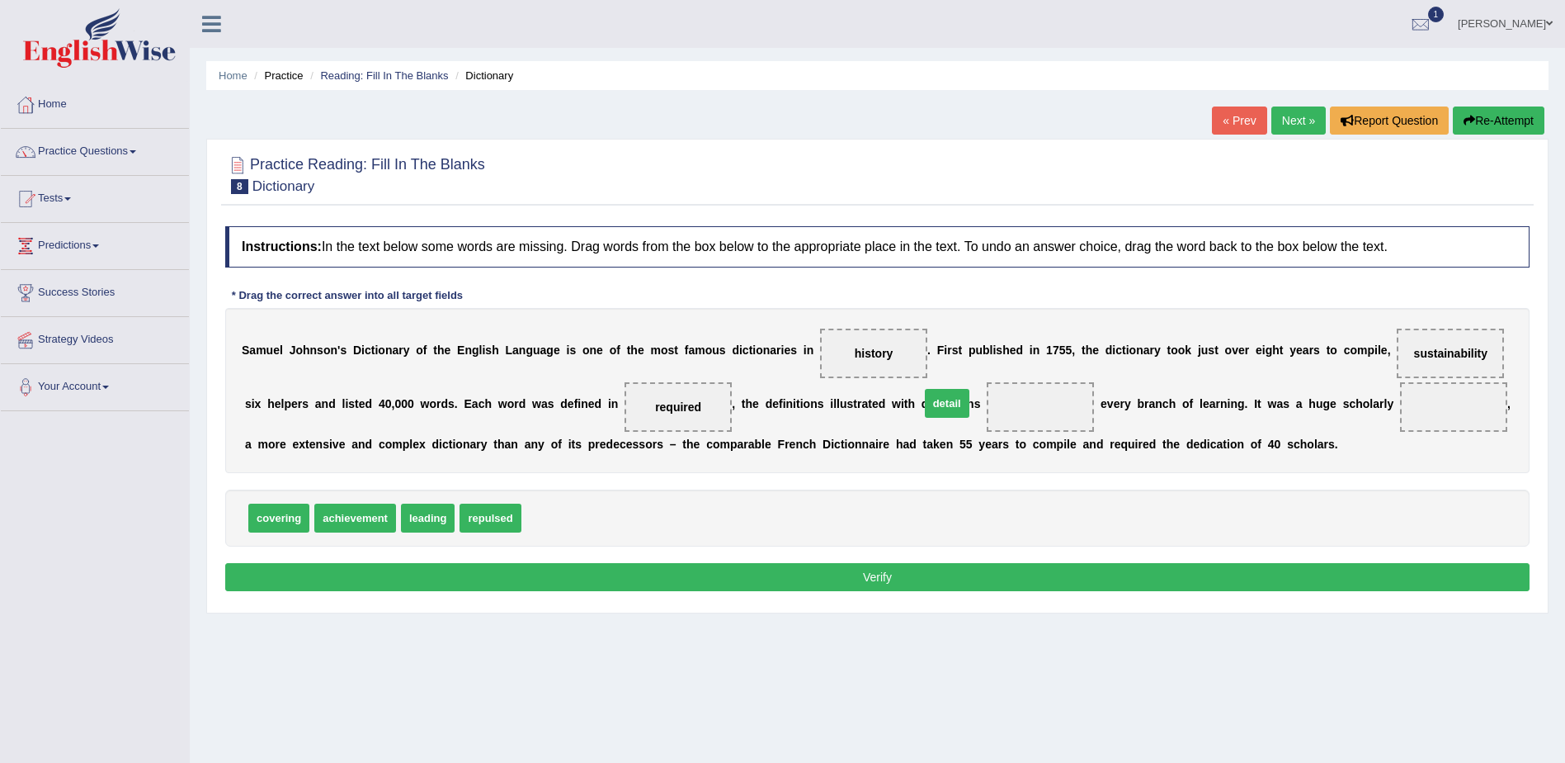
drag, startPoint x: 538, startPoint y: 524, endPoint x: 937, endPoint y: 408, distance: 415.0
drag, startPoint x: 338, startPoint y: 521, endPoint x: 1325, endPoint y: 412, distance: 993.0
click at [877, 573] on button "Verify" at bounding box center [877, 577] width 1305 height 28
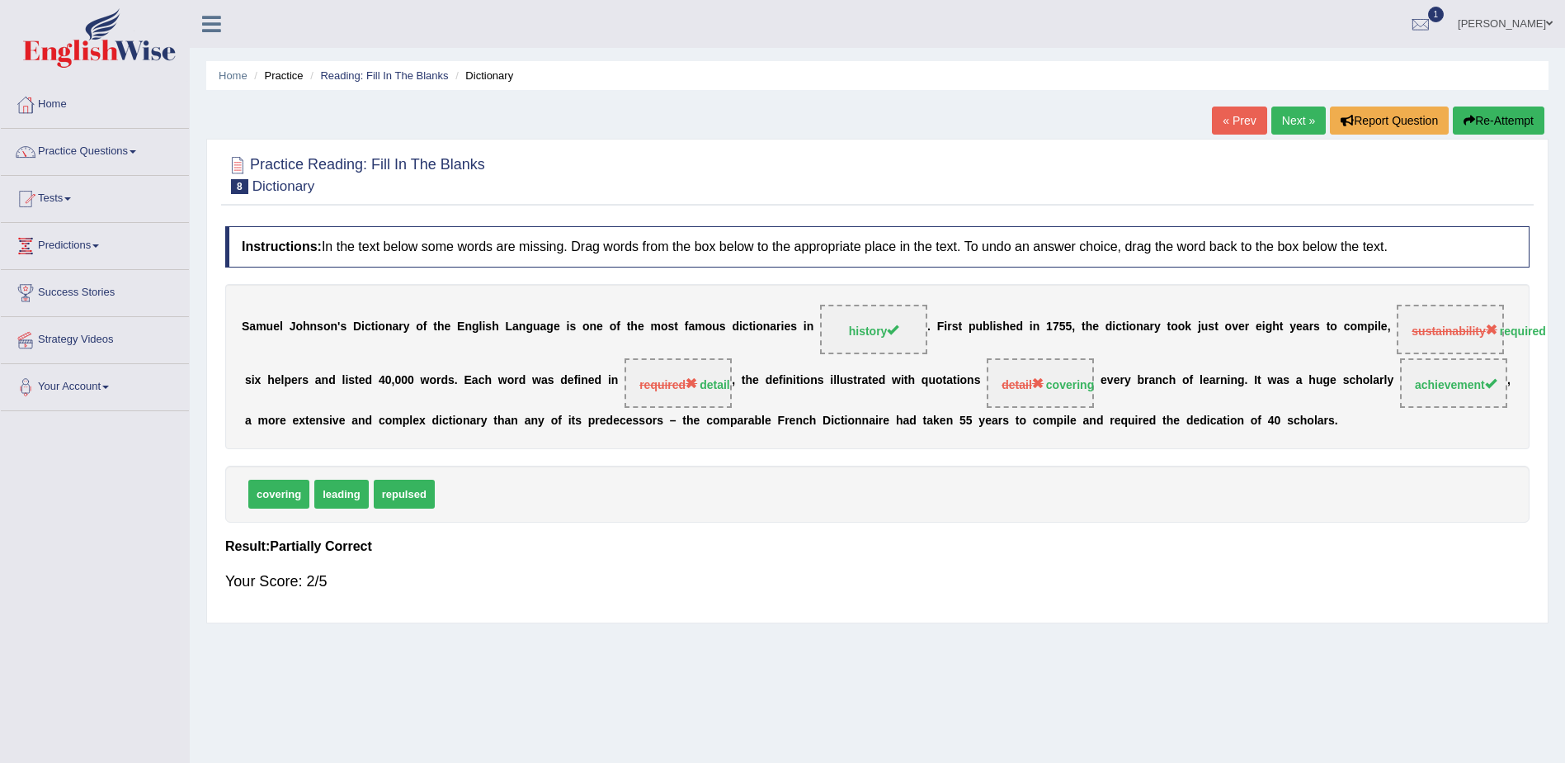
click at [1296, 120] on link "Next »" at bounding box center [1299, 120] width 54 height 28
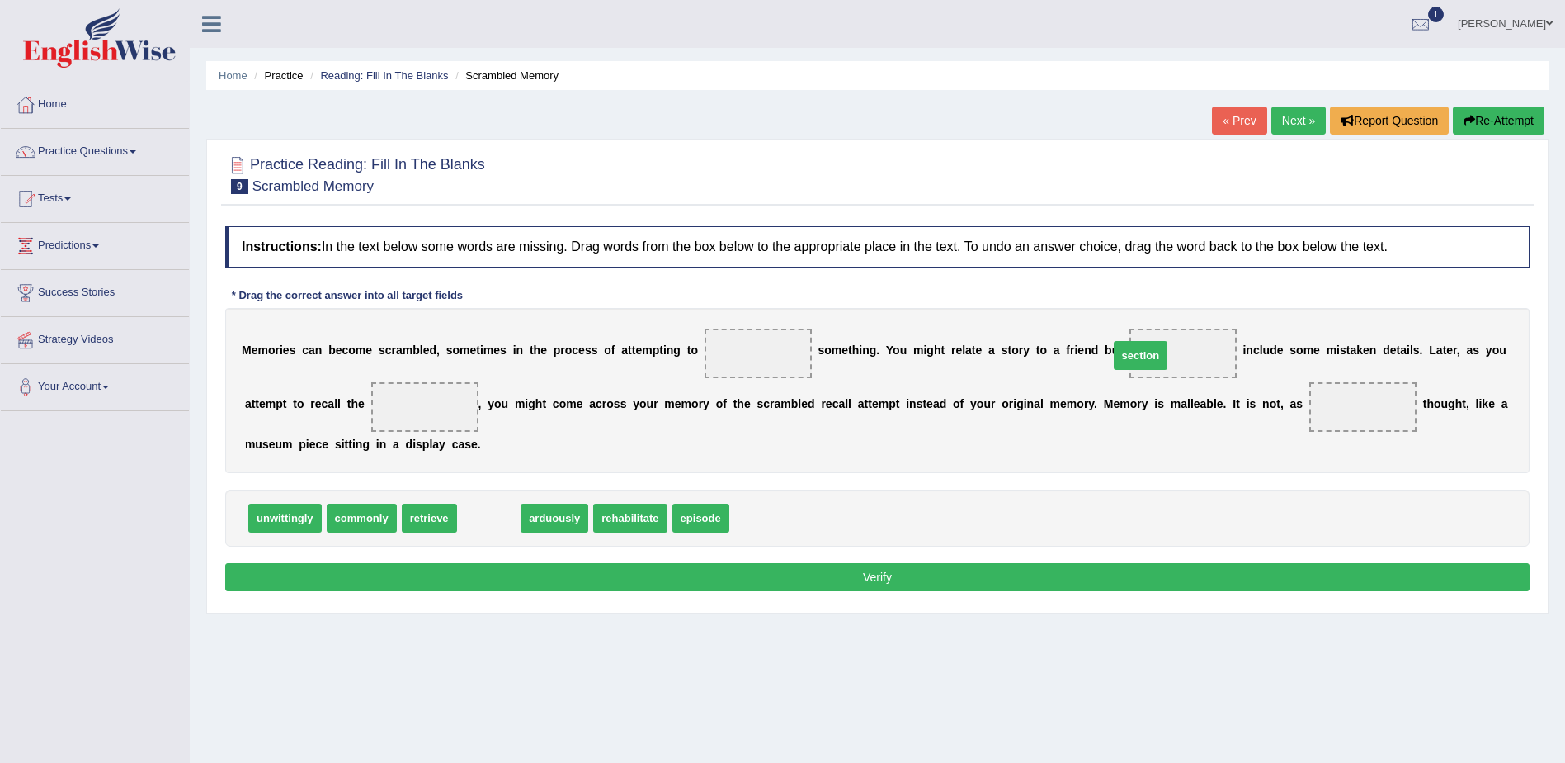
drag, startPoint x: 470, startPoint y: 518, endPoint x: 1122, endPoint y: 356, distance: 671.9
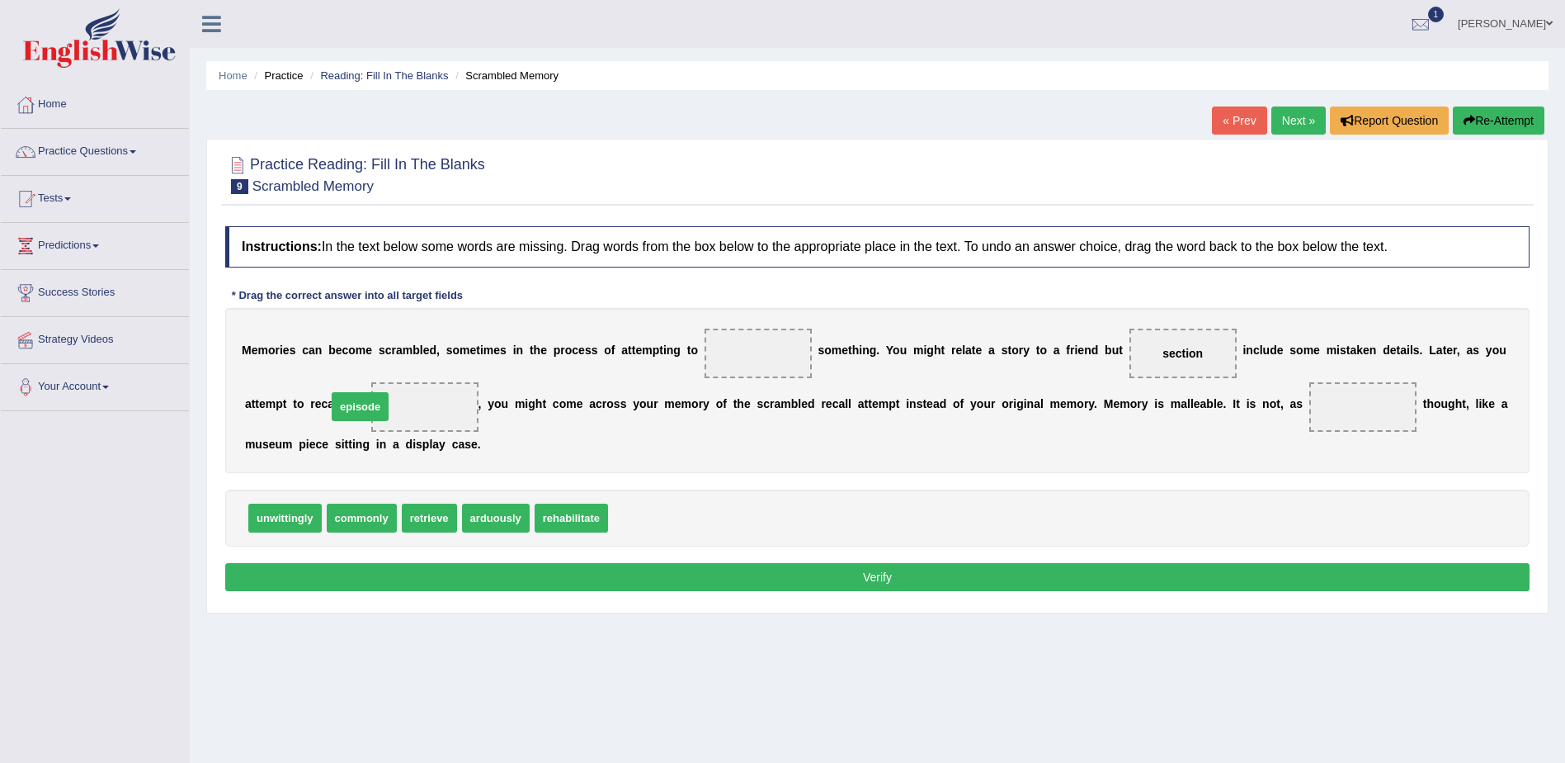
drag, startPoint x: 632, startPoint y: 522, endPoint x: 351, endPoint y: 411, distance: 302.7
drag, startPoint x: 356, startPoint y: 518, endPoint x: 1242, endPoint y: 416, distance: 892.2
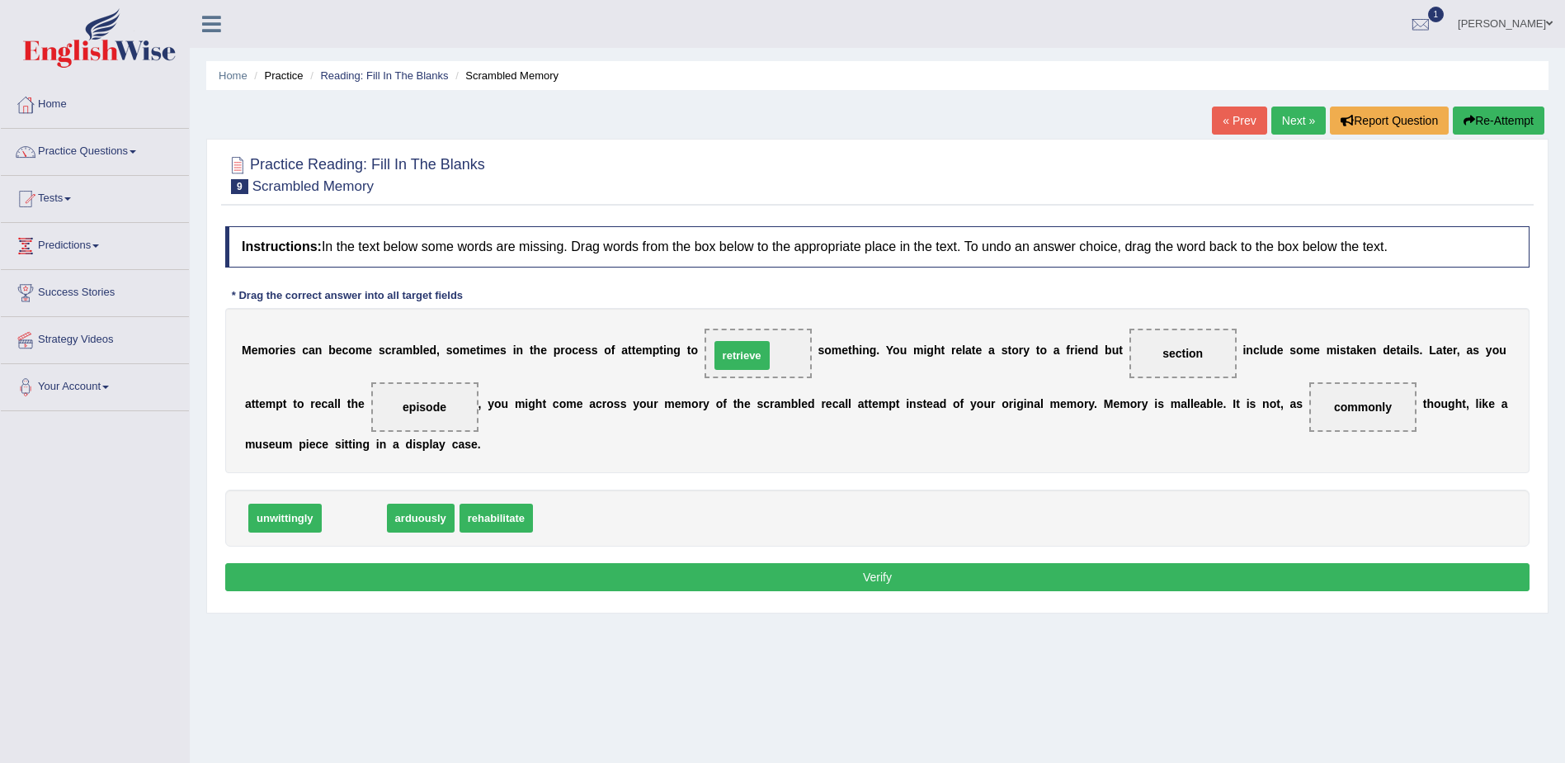
drag, startPoint x: 342, startPoint y: 521, endPoint x: 730, endPoint y: 358, distance: 420.6
click at [883, 575] on button "Verify" at bounding box center [877, 577] width 1305 height 28
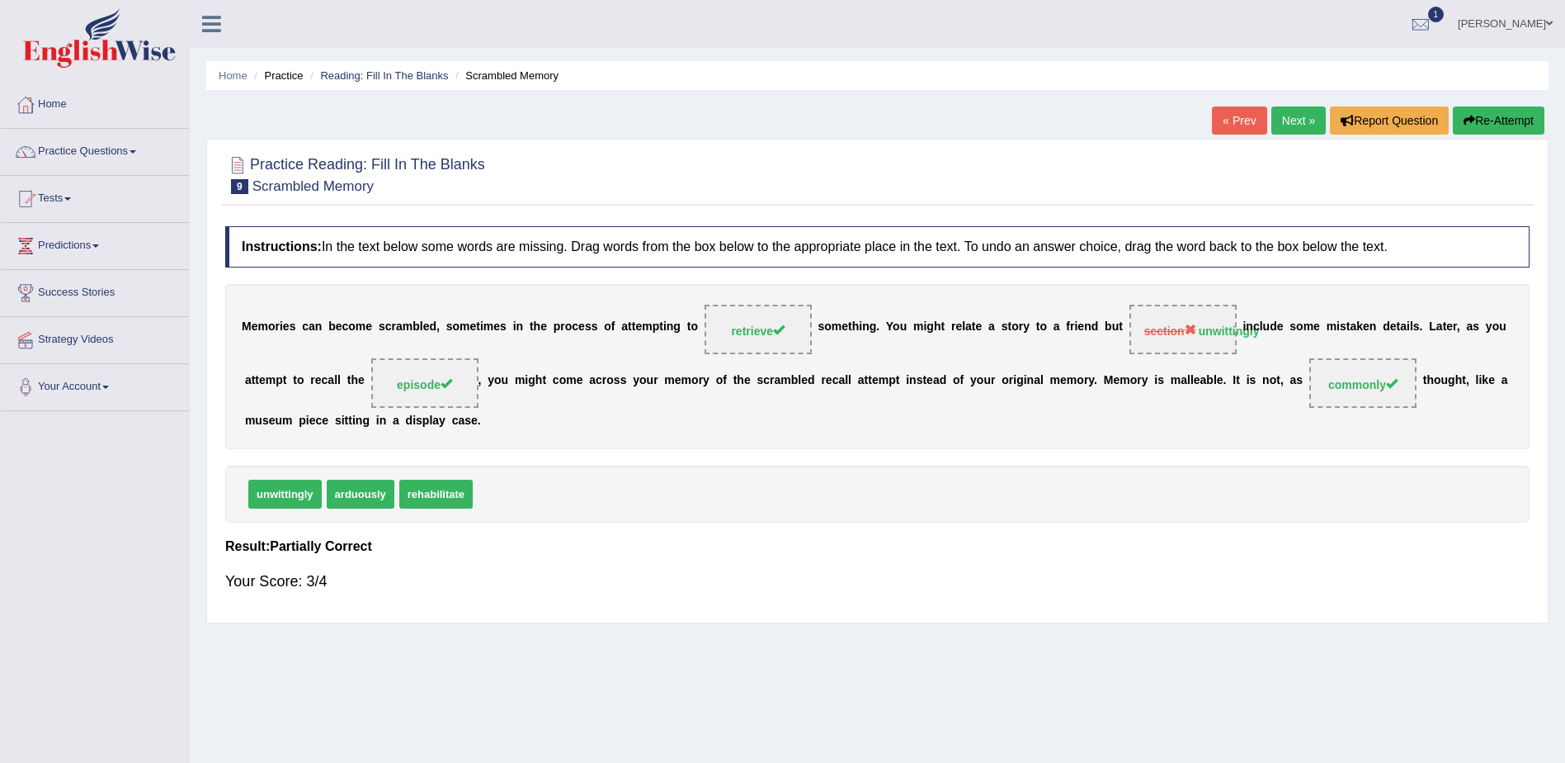
click at [1284, 114] on link "Next »" at bounding box center [1299, 120] width 54 height 28
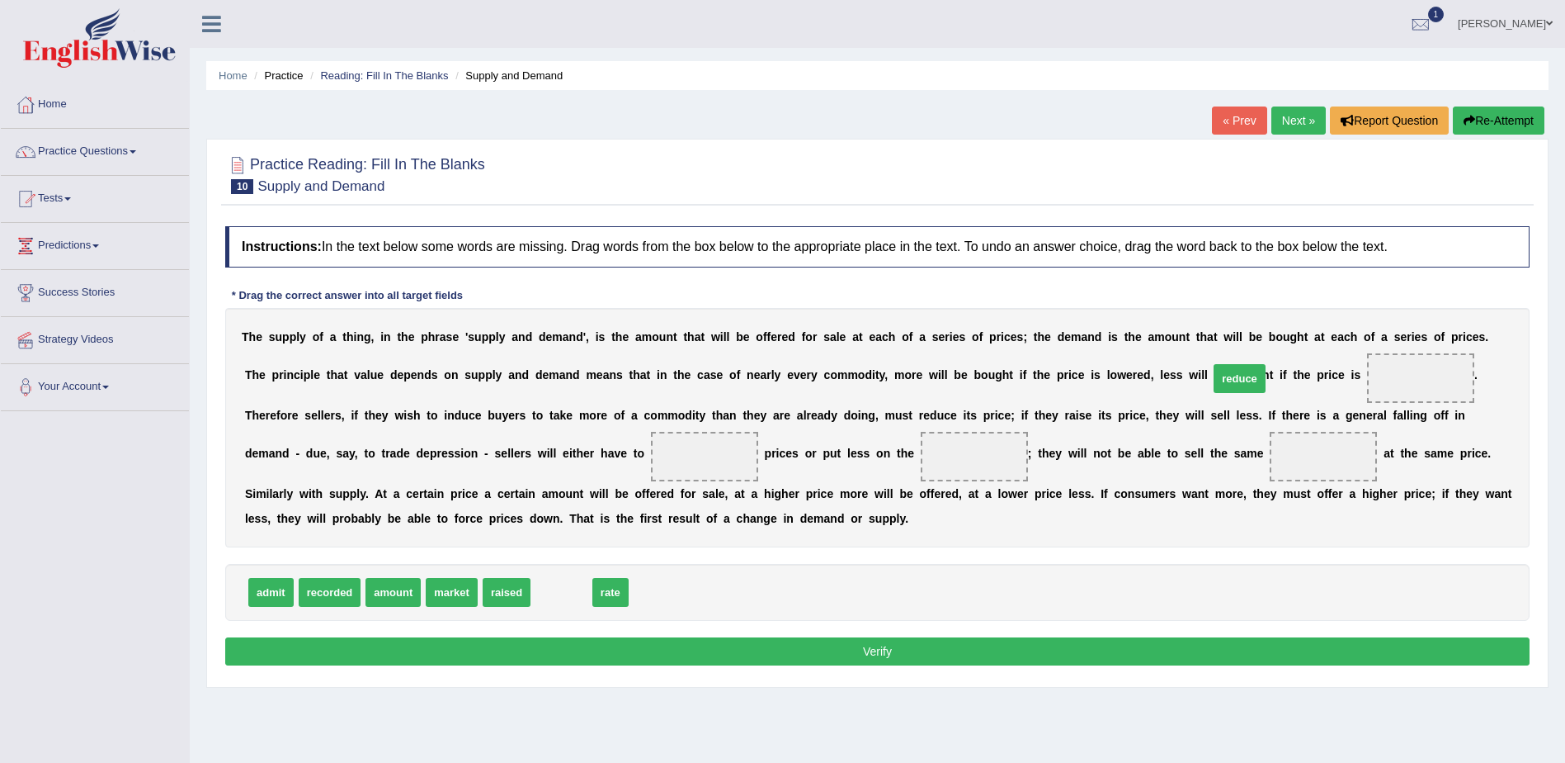
drag, startPoint x: 541, startPoint y: 596, endPoint x: 1221, endPoint y: 382, distance: 712.8
drag, startPoint x: 433, startPoint y: 599, endPoint x: 630, endPoint y: 462, distance: 239.5
drag, startPoint x: 440, startPoint y: 563, endPoint x: 407, endPoint y: 480, distance: 88.9
click at [407, 477] on div "Instructions: In the text below some words are missing. Drag words from the box…" at bounding box center [877, 448] width 1313 height 460
drag, startPoint x: 432, startPoint y: 592, endPoint x: 368, endPoint y: 460, distance: 146.5
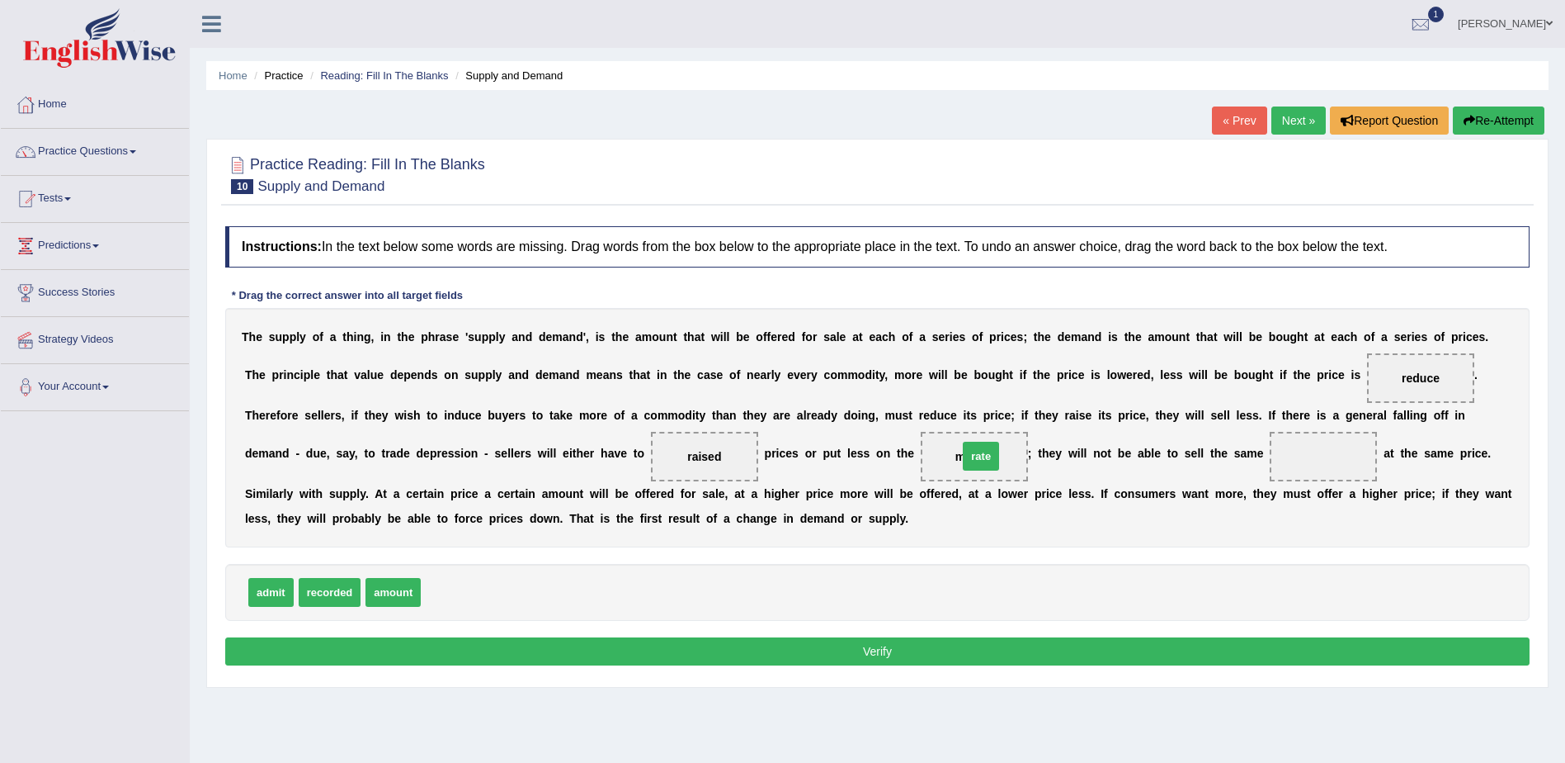
drag, startPoint x: 437, startPoint y: 593, endPoint x: 975, endPoint y: 456, distance: 554.2
click at [883, 651] on button "Verify" at bounding box center [877, 651] width 1305 height 28
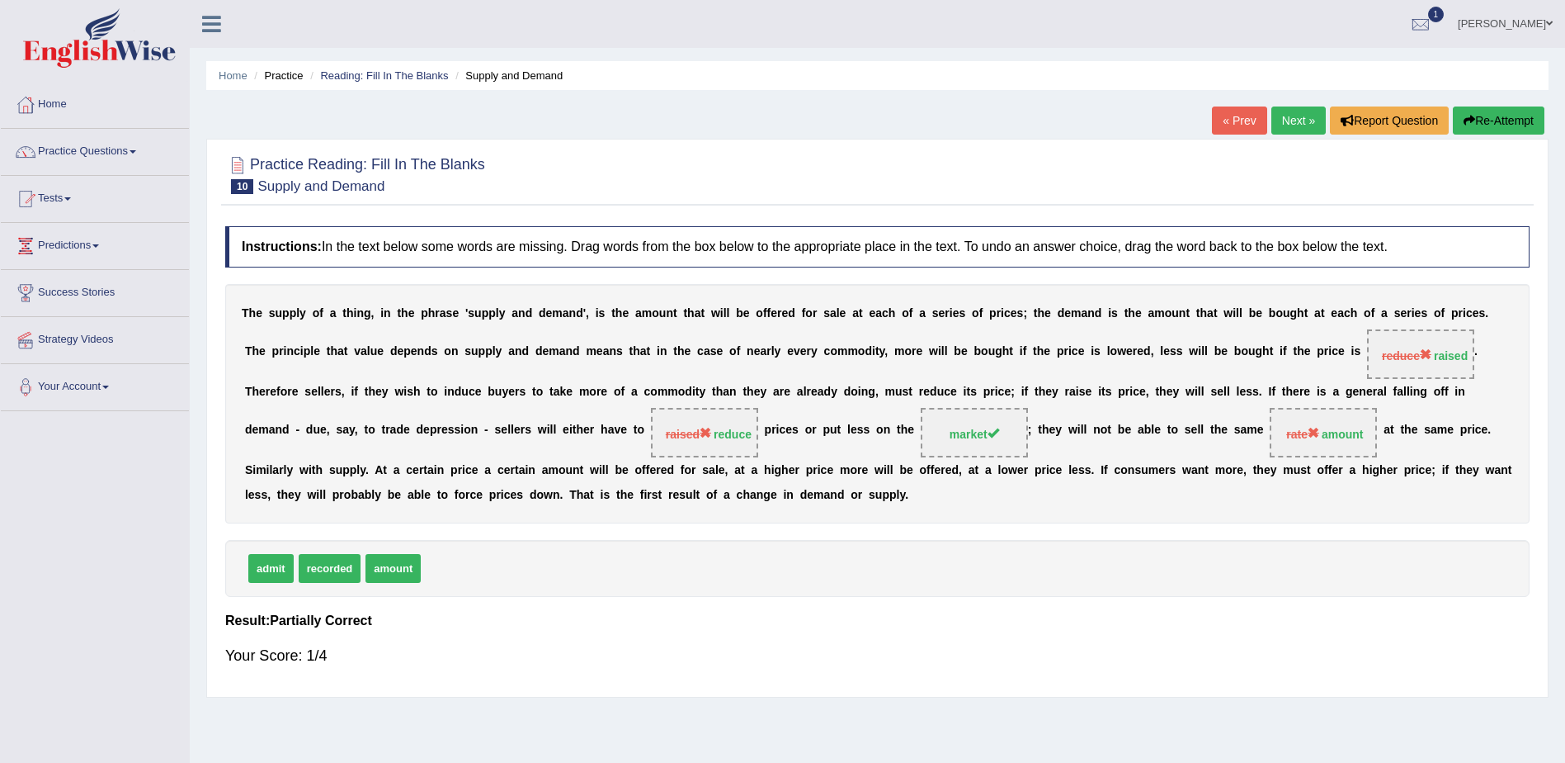
click at [1291, 112] on link "Next »" at bounding box center [1299, 120] width 54 height 28
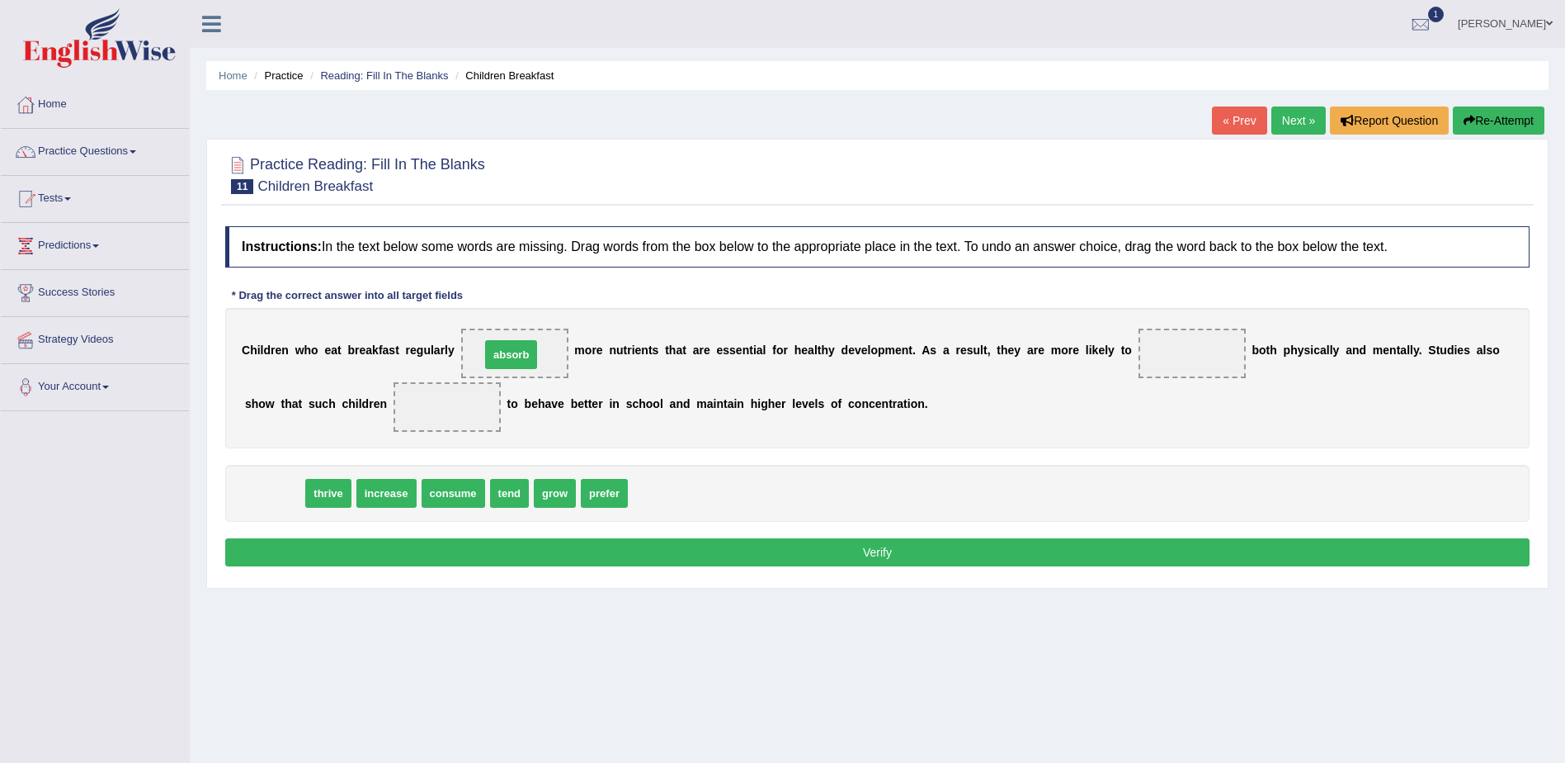
drag, startPoint x: 273, startPoint y: 493, endPoint x: 500, endPoint y: 361, distance: 262.6
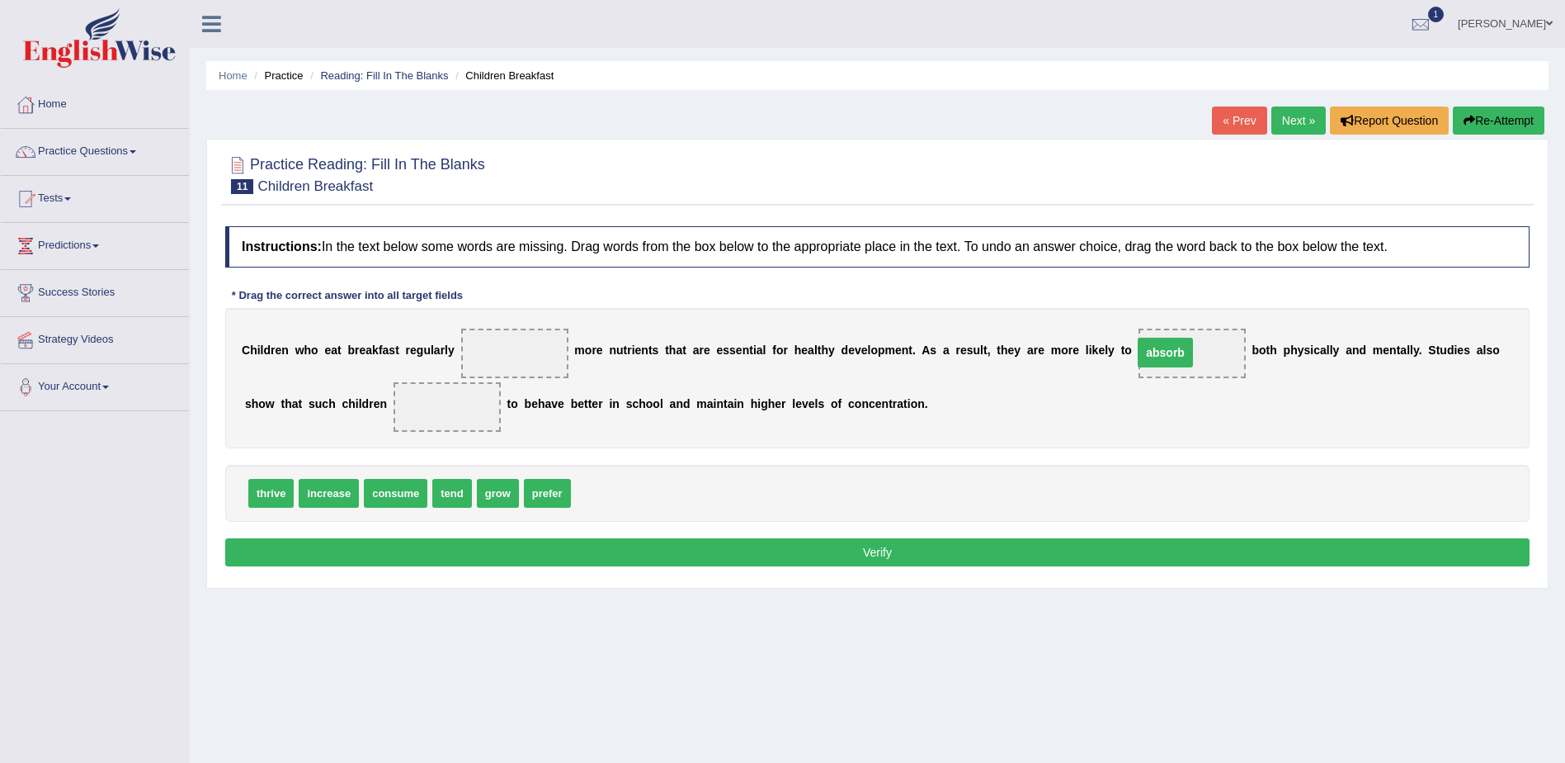
drag, startPoint x: 500, startPoint y: 356, endPoint x: 1151, endPoint y: 354, distance: 651.1
drag, startPoint x: 315, startPoint y: 493, endPoint x: 491, endPoint y: 352, distance: 225.9
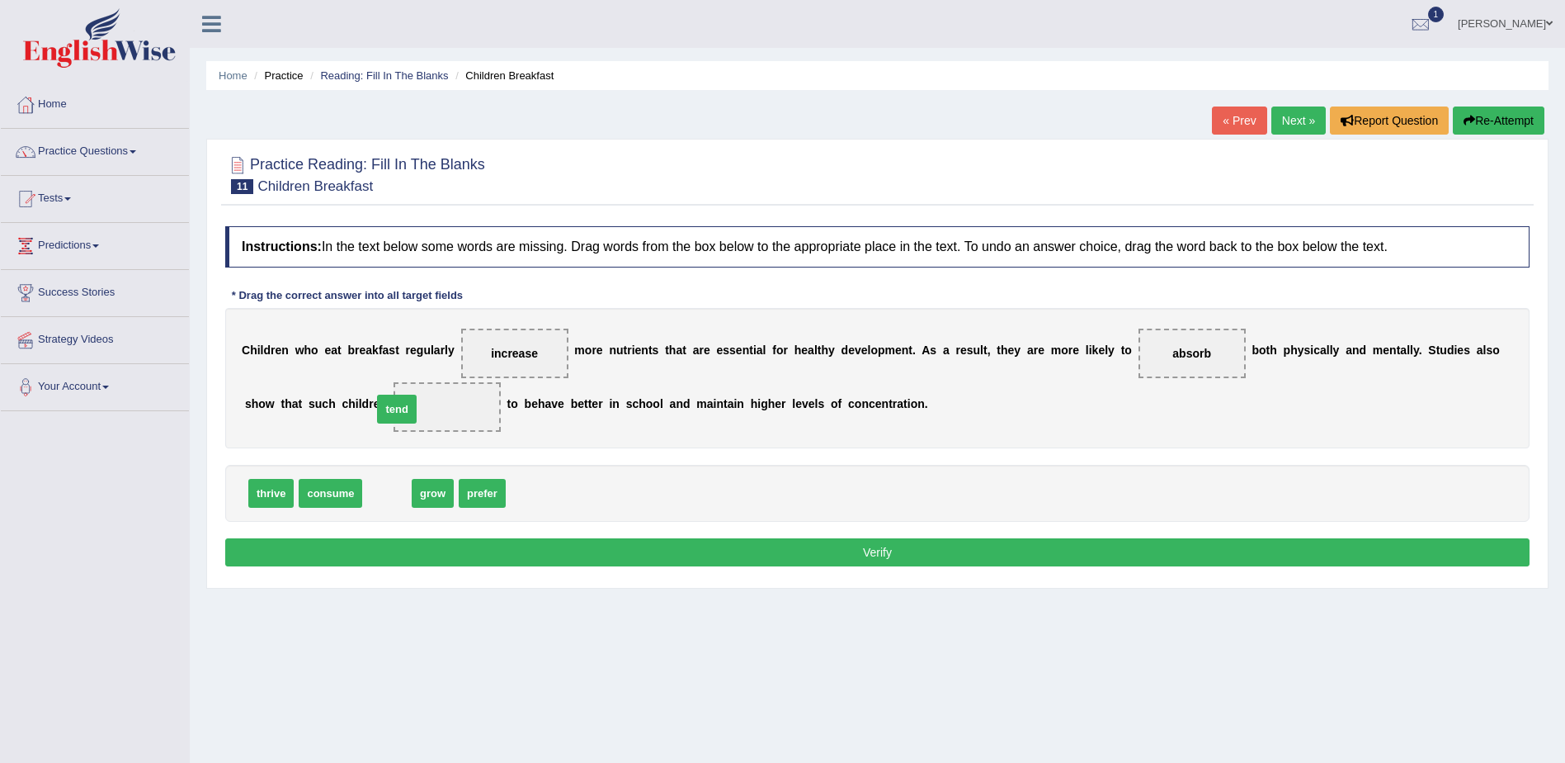
drag, startPoint x: 389, startPoint y: 499, endPoint x: 399, endPoint y: 415, distance: 84.8
click at [878, 547] on button "Verify" at bounding box center [877, 552] width 1305 height 28
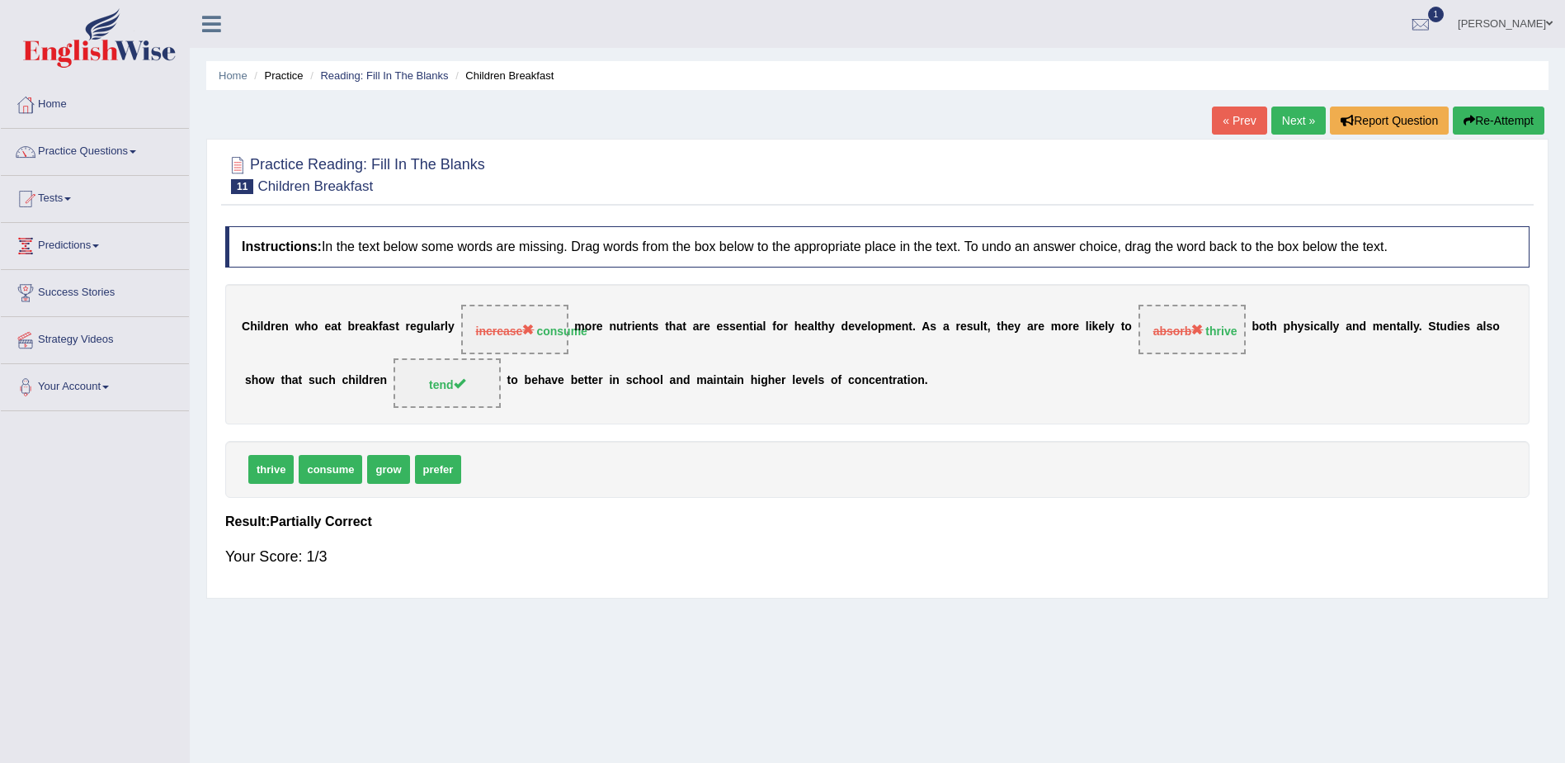
click at [1296, 121] on link "Next »" at bounding box center [1299, 120] width 54 height 28
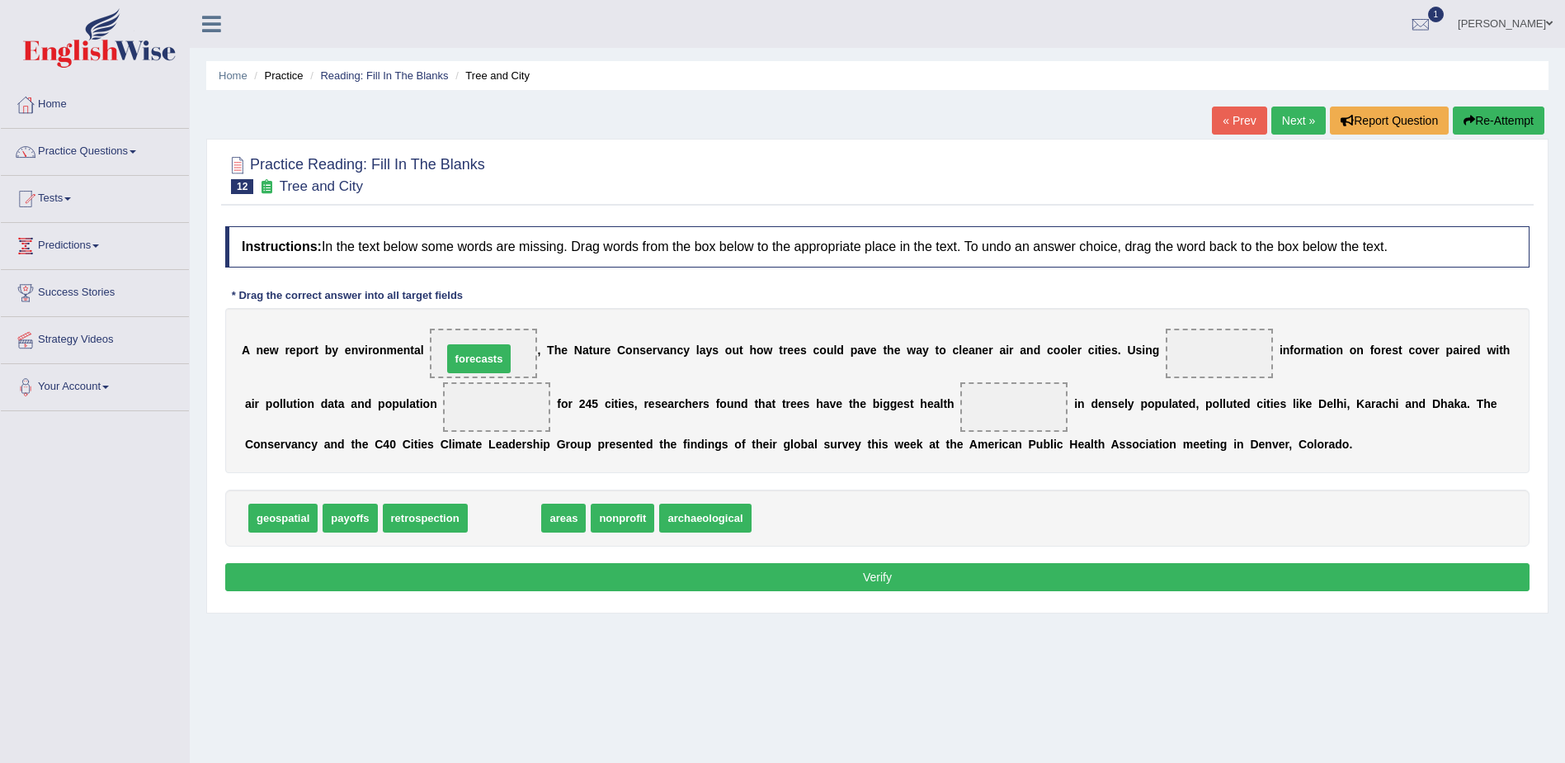
drag, startPoint x: 488, startPoint y: 522, endPoint x: 465, endPoint y: 360, distance: 163.3
drag, startPoint x: 483, startPoint y: 519, endPoint x: 421, endPoint y: 404, distance: 130.3
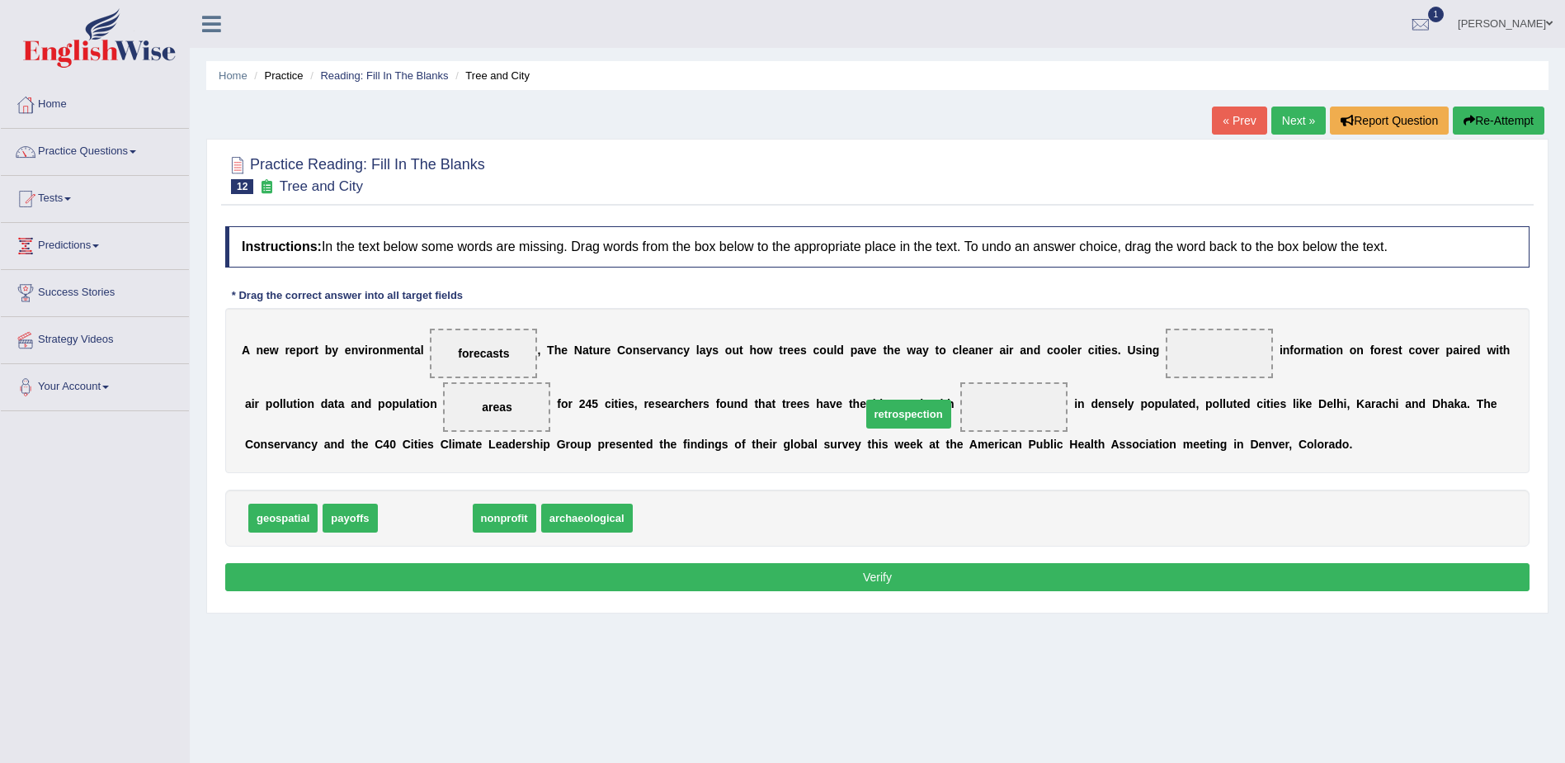
drag, startPoint x: 416, startPoint y: 525, endPoint x: 900, endPoint y: 421, distance: 494.6
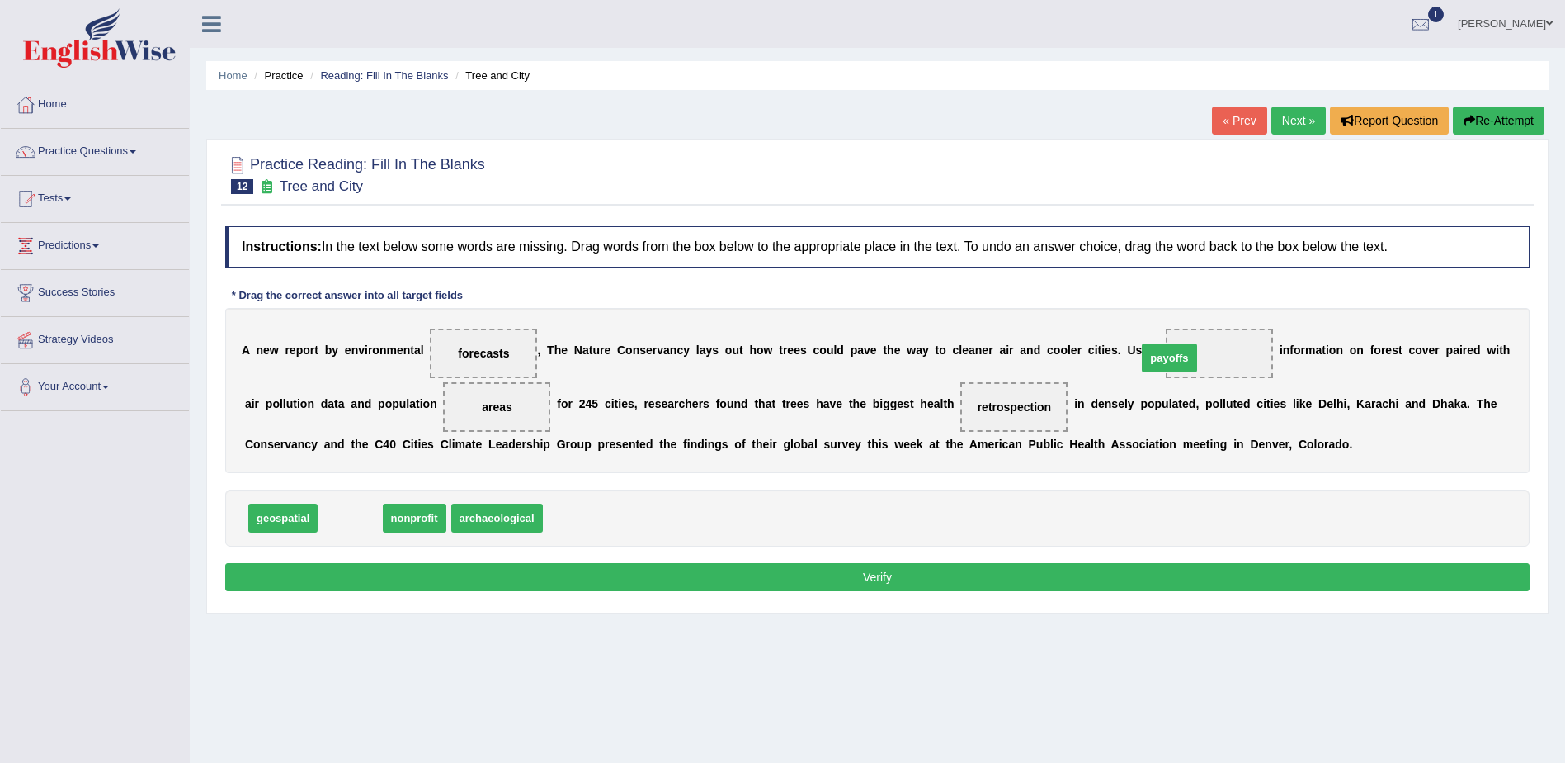
drag, startPoint x: 344, startPoint y: 517, endPoint x: 1164, endPoint y: 357, distance: 835.0
click at [861, 574] on button "Verify" at bounding box center [877, 577] width 1305 height 28
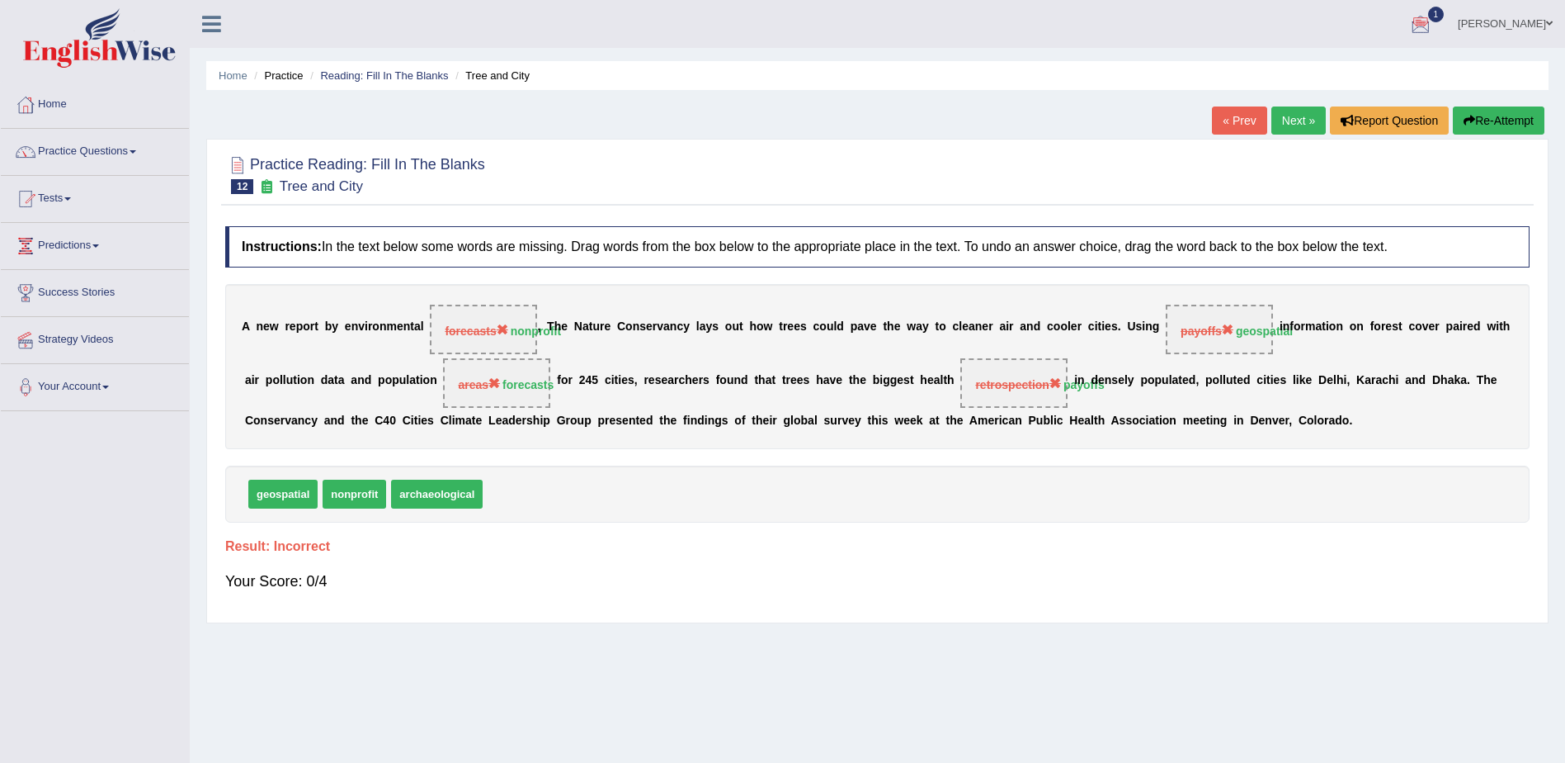
click at [1287, 116] on link "Next »" at bounding box center [1299, 120] width 54 height 28
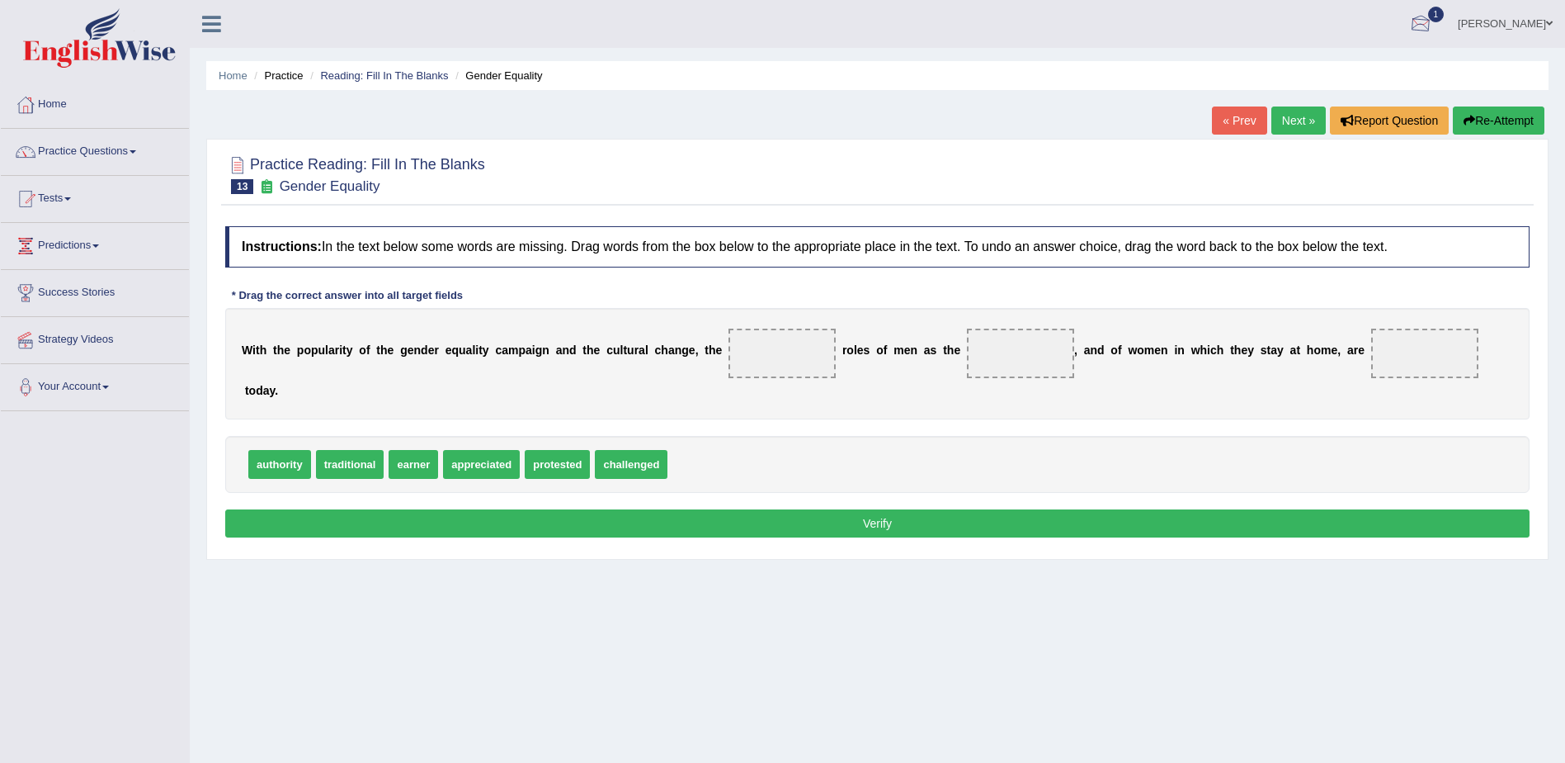
click at [1433, 21] on div at bounding box center [1421, 24] width 25 height 25
click at [1086, 54] on div "Home Practice Reading: Fill In The Blanks Gender Equality « Prev Next » Report …" at bounding box center [878, 412] width 1376 height 825
drag, startPoint x: 524, startPoint y: 384, endPoint x: 753, endPoint y: 356, distance: 230.3
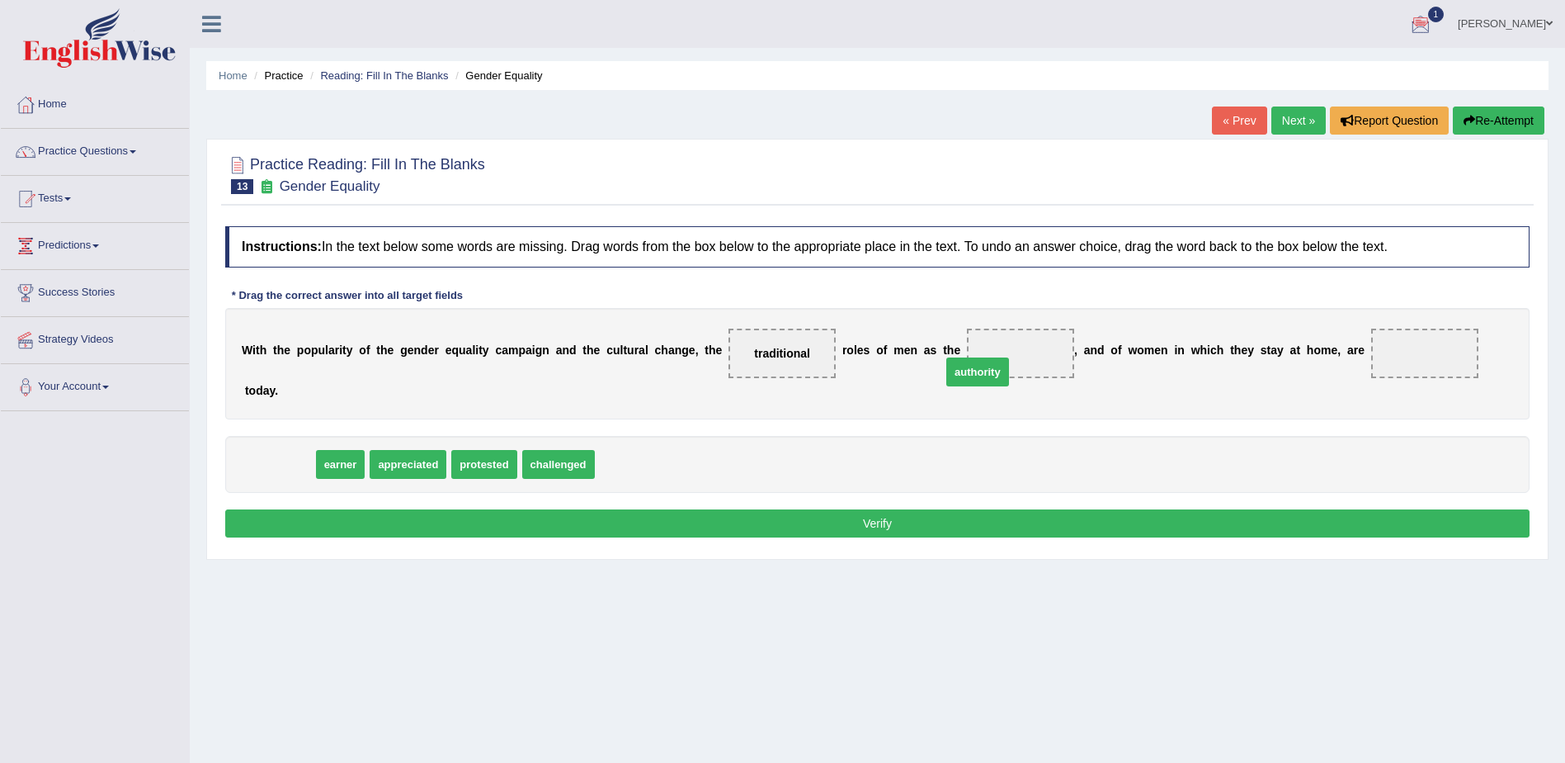
drag, startPoint x: 276, startPoint y: 444, endPoint x: 975, endPoint y: 352, distance: 704.3
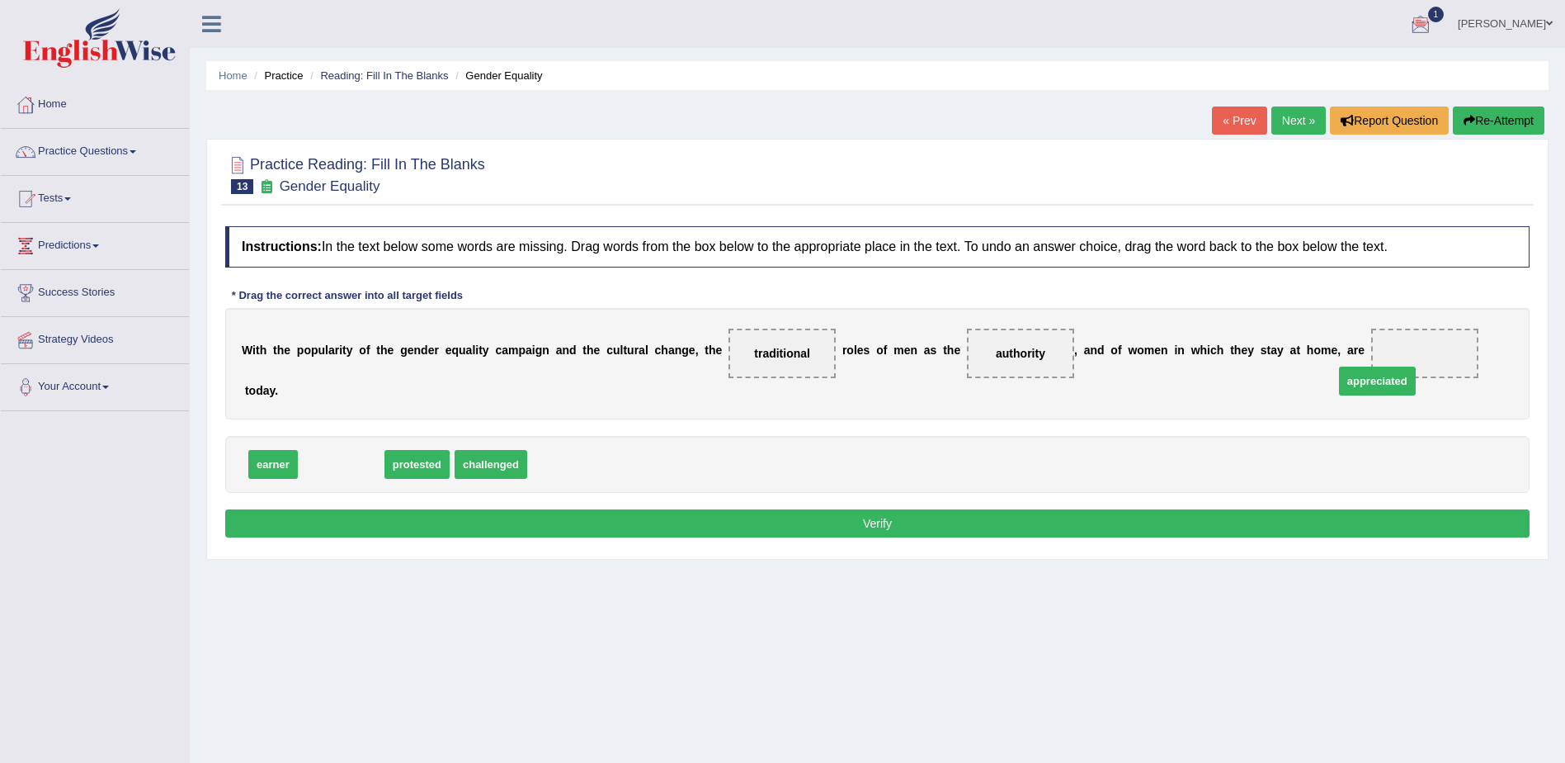
drag, startPoint x: 338, startPoint y: 447, endPoint x: 1372, endPoint y: 361, distance: 1037.6
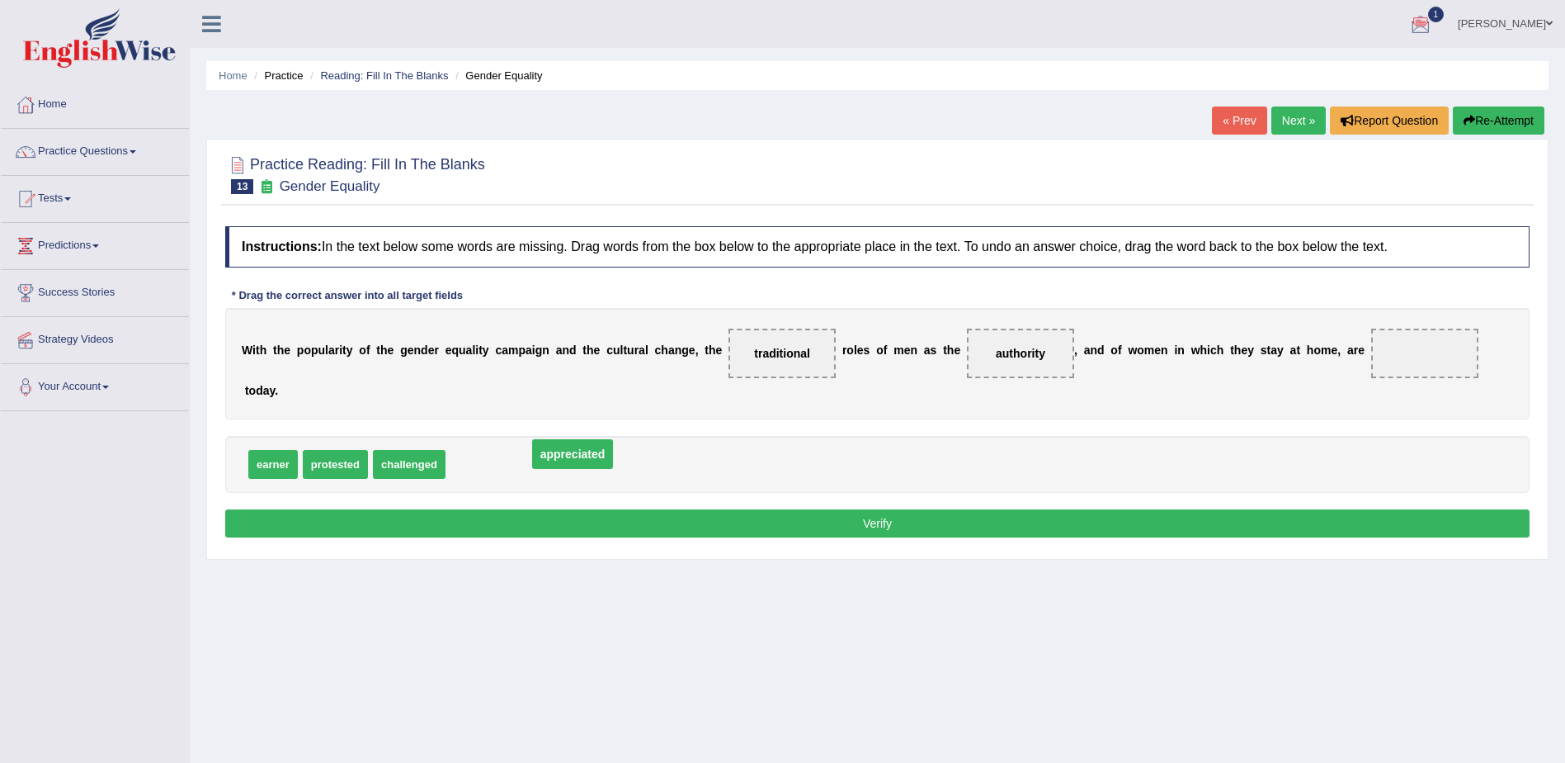
drag, startPoint x: 1353, startPoint y: 350, endPoint x: 497, endPoint y: 440, distance: 861.3
drag, startPoint x: 264, startPoint y: 445, endPoint x: 1365, endPoint y: 359, distance: 1104.2
click at [879, 509] on button "Verify" at bounding box center [877, 523] width 1305 height 28
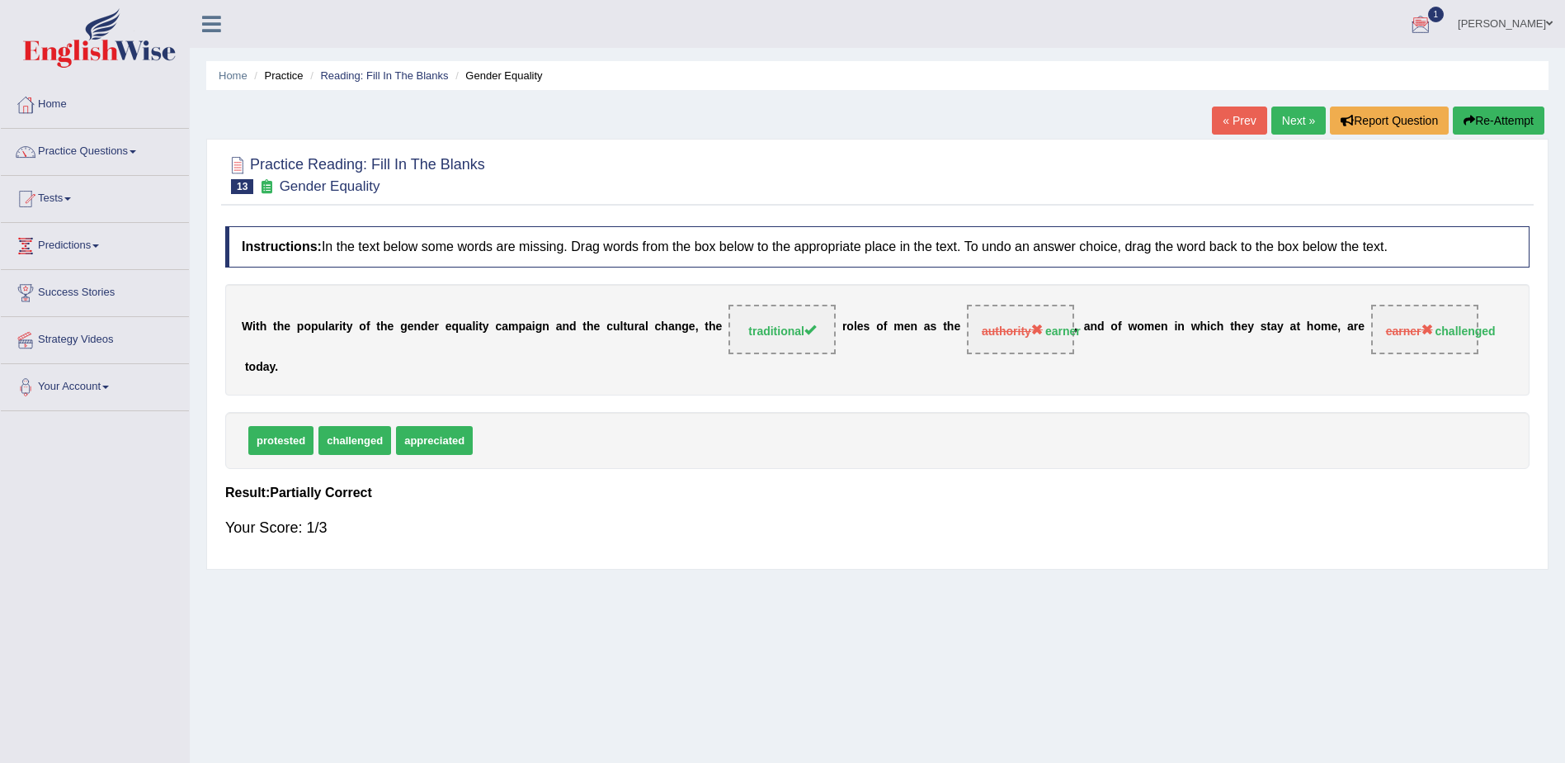
click at [1292, 111] on link "Next »" at bounding box center [1299, 120] width 54 height 28
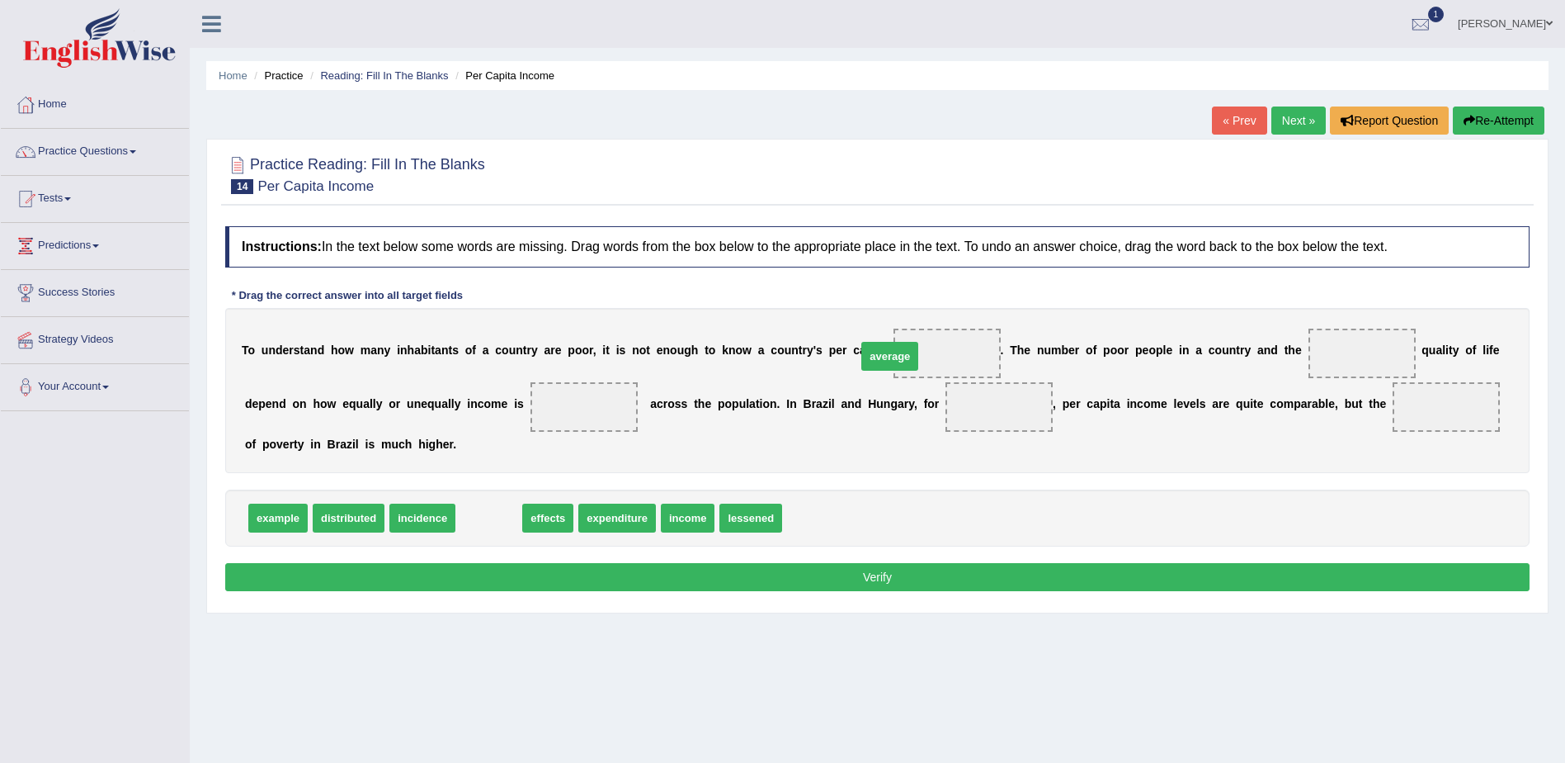
drag, startPoint x: 483, startPoint y: 523, endPoint x: 885, endPoint y: 361, distance: 433.2
drag, startPoint x: 471, startPoint y: 527, endPoint x: 1279, endPoint y: 364, distance: 824.1
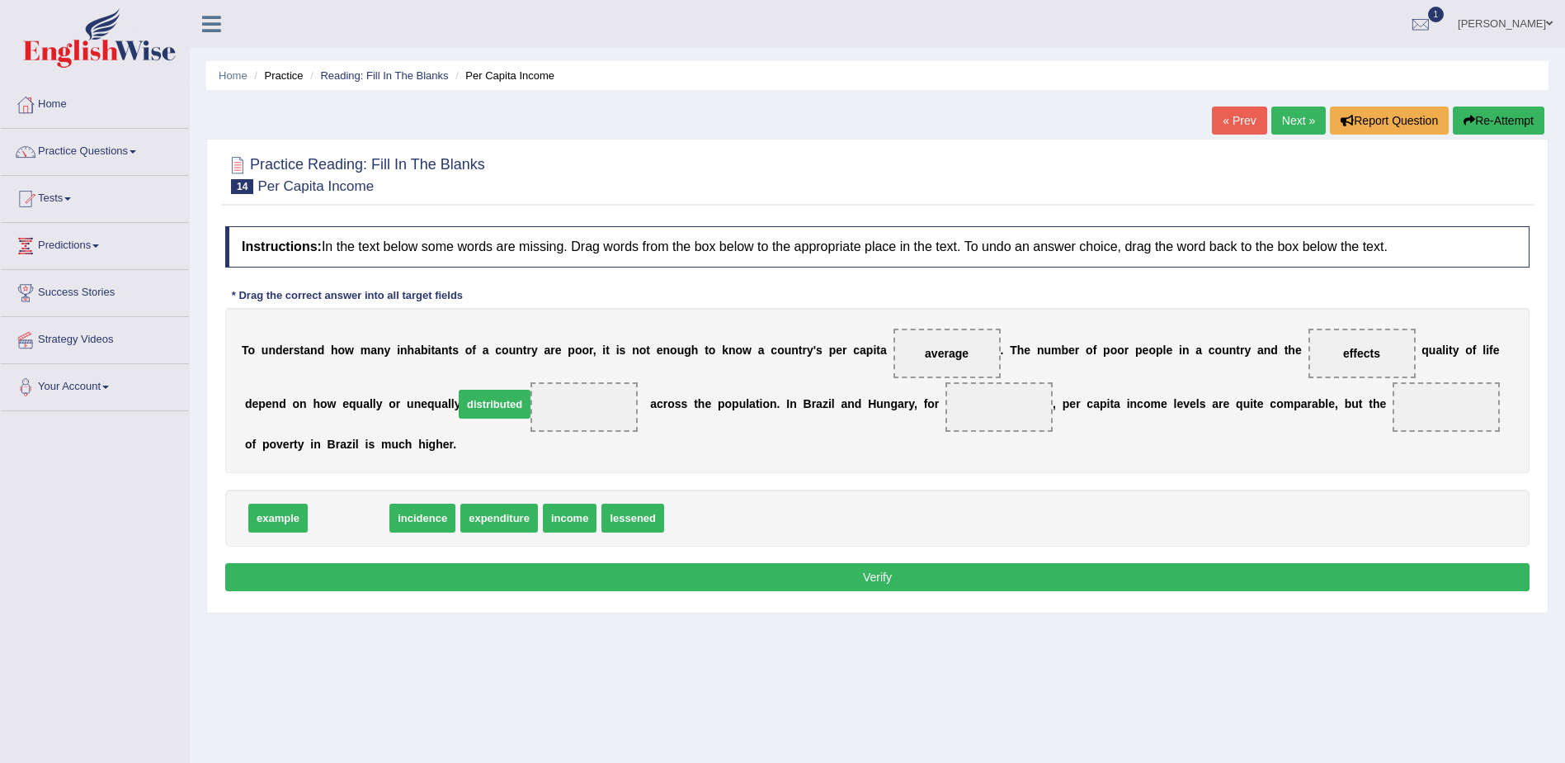
drag, startPoint x: 355, startPoint y: 520, endPoint x: 501, endPoint y: 406, distance: 185.2
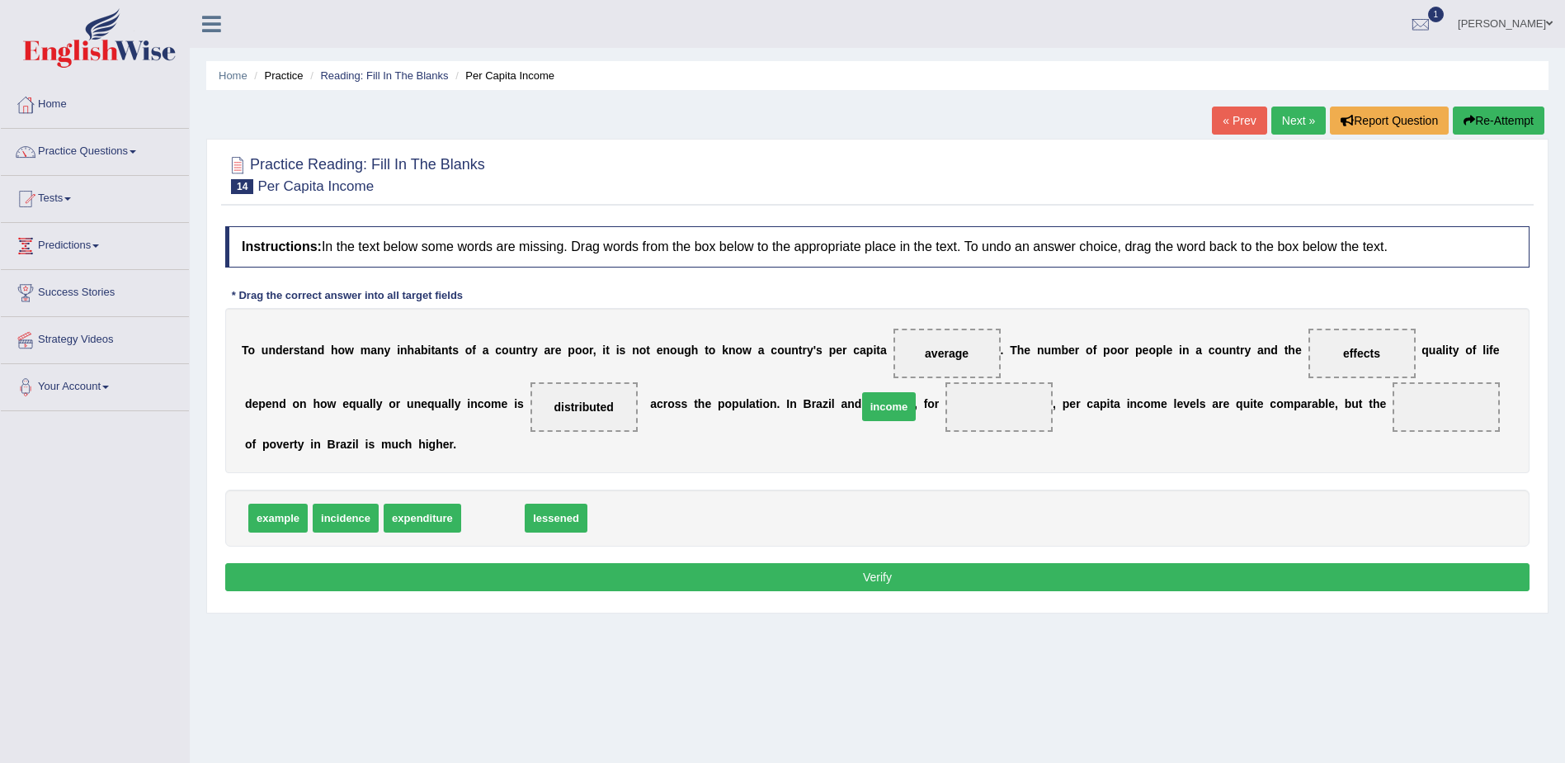
drag, startPoint x: 493, startPoint y: 520, endPoint x: 895, endPoint y: 410, distance: 417.4
drag, startPoint x: 902, startPoint y: 410, endPoint x: 573, endPoint y: 528, distance: 349.8
drag, startPoint x: 270, startPoint y: 521, endPoint x: 880, endPoint y: 412, distance: 619.5
drag, startPoint x: 487, startPoint y: 517, endPoint x: 1335, endPoint y: 410, distance: 855.1
drag, startPoint x: 893, startPoint y: 412, endPoint x: 498, endPoint y: 538, distance: 414.2
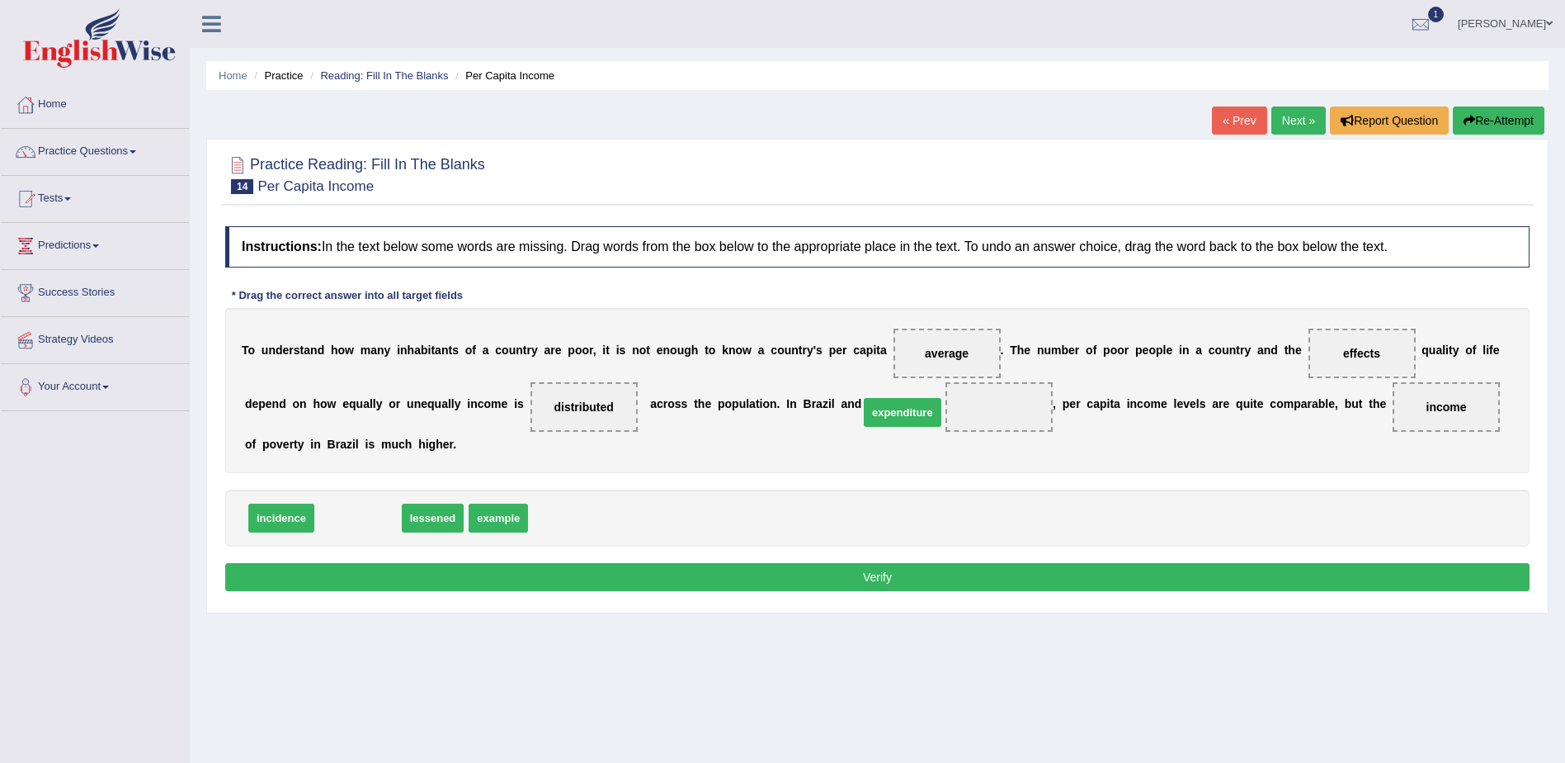
drag, startPoint x: 383, startPoint y: 515, endPoint x: 906, endPoint y: 421, distance: 531.6
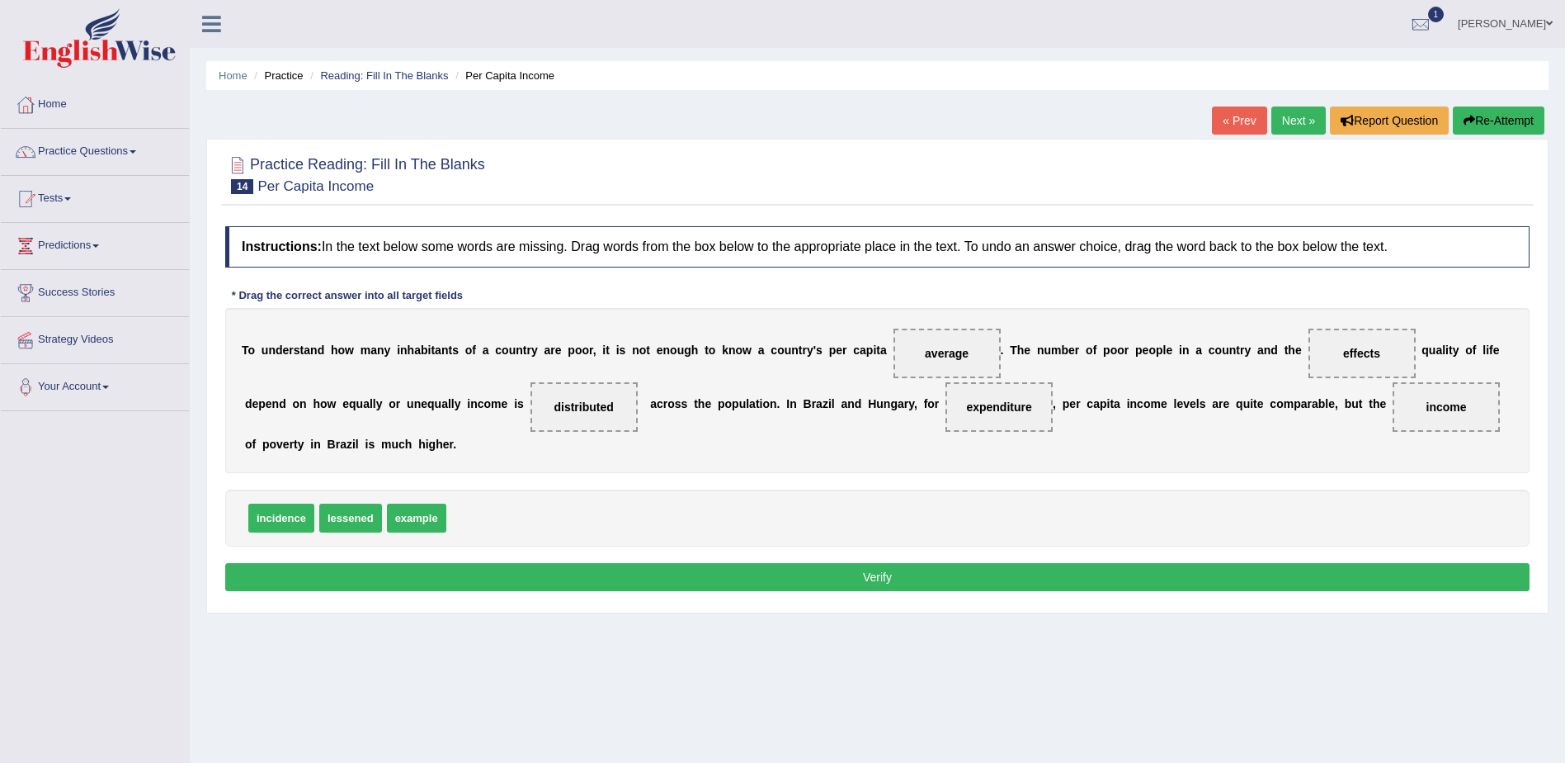
click at [873, 575] on button "Verify" at bounding box center [877, 577] width 1305 height 28
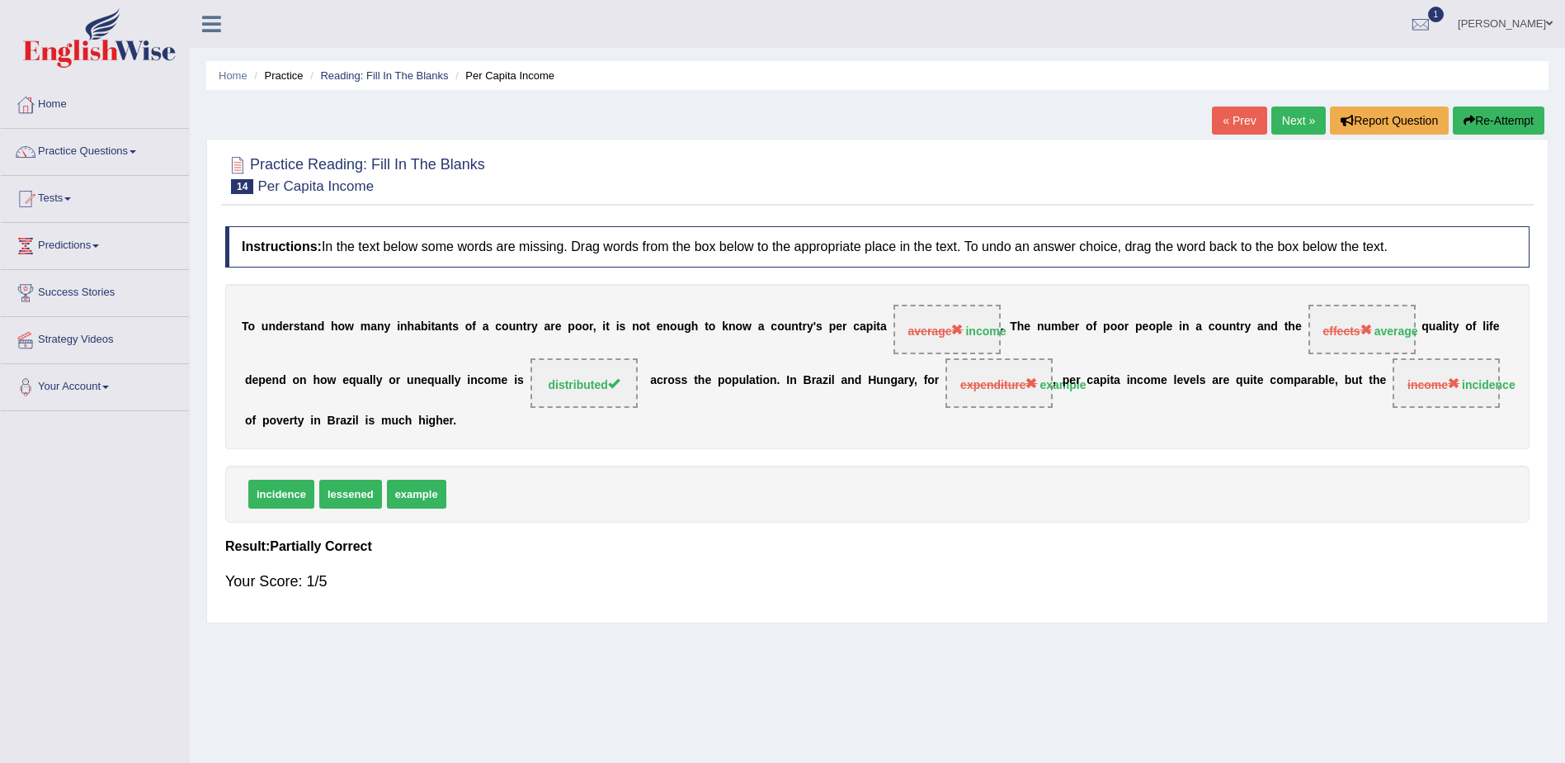
click at [1289, 118] on link "Next »" at bounding box center [1299, 120] width 54 height 28
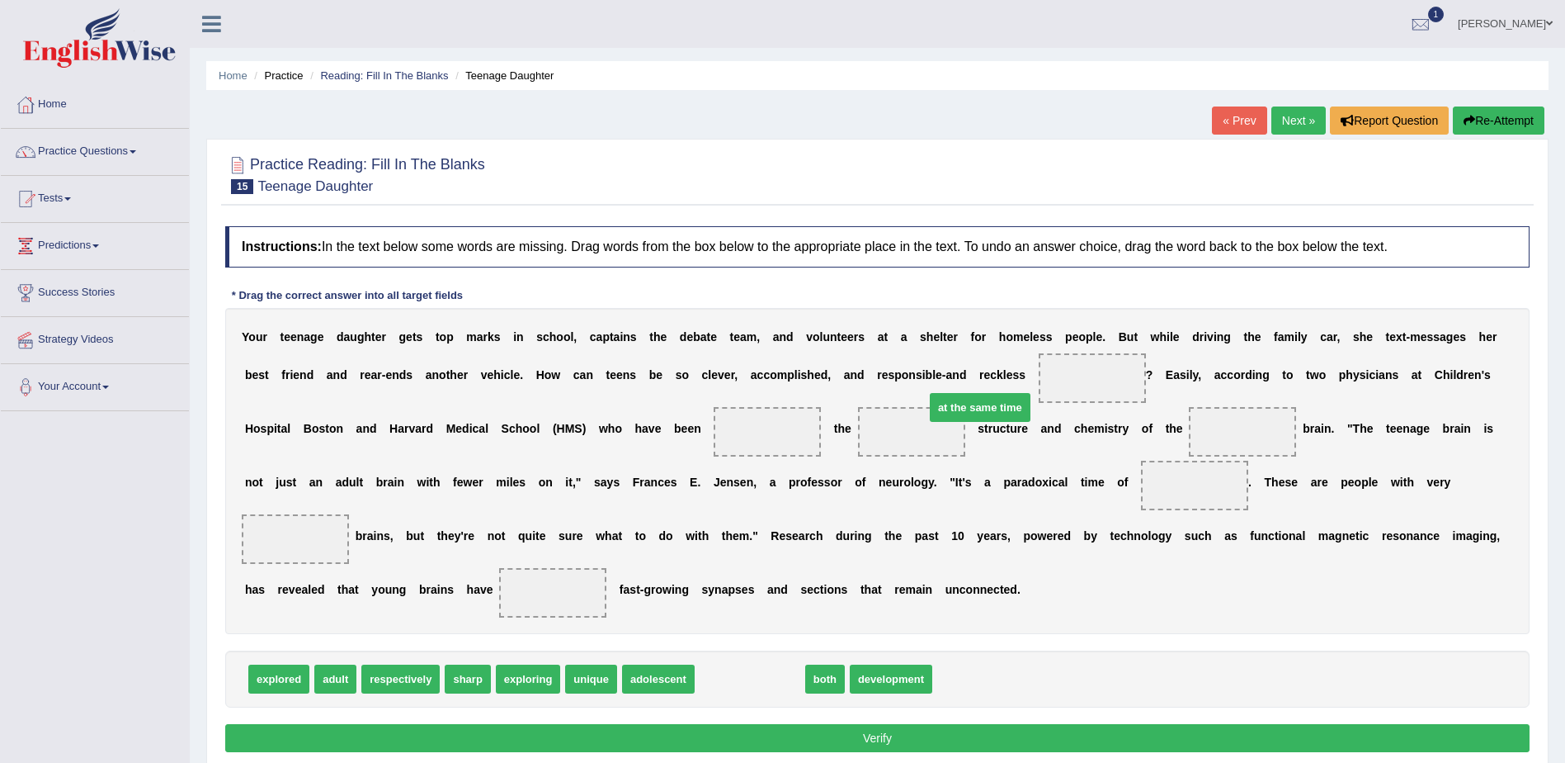
drag, startPoint x: 726, startPoint y: 652, endPoint x: 956, endPoint y: 380, distance: 356.0
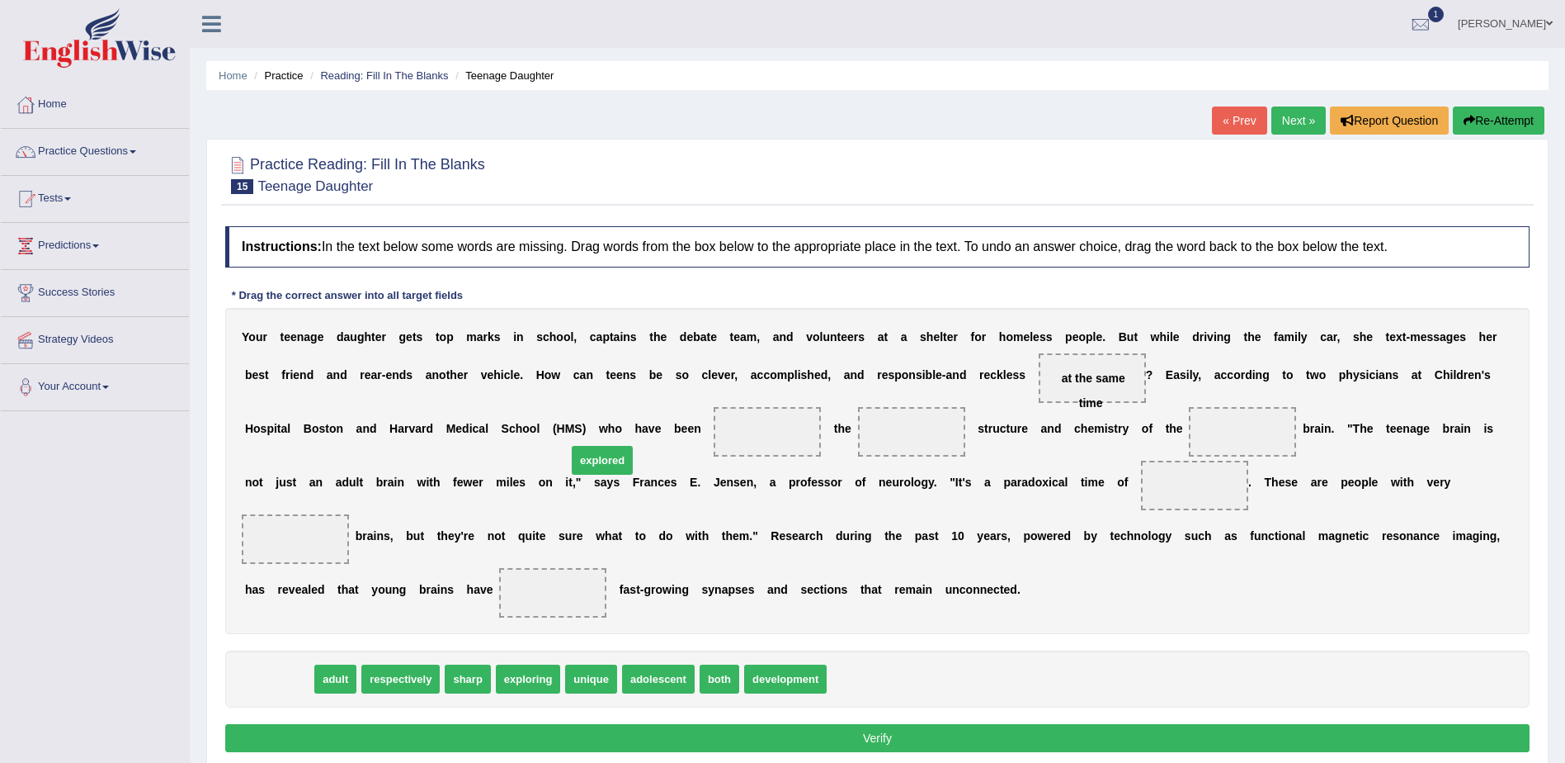
drag, startPoint x: 276, startPoint y: 649, endPoint x: 600, endPoint y: 431, distance: 390.5
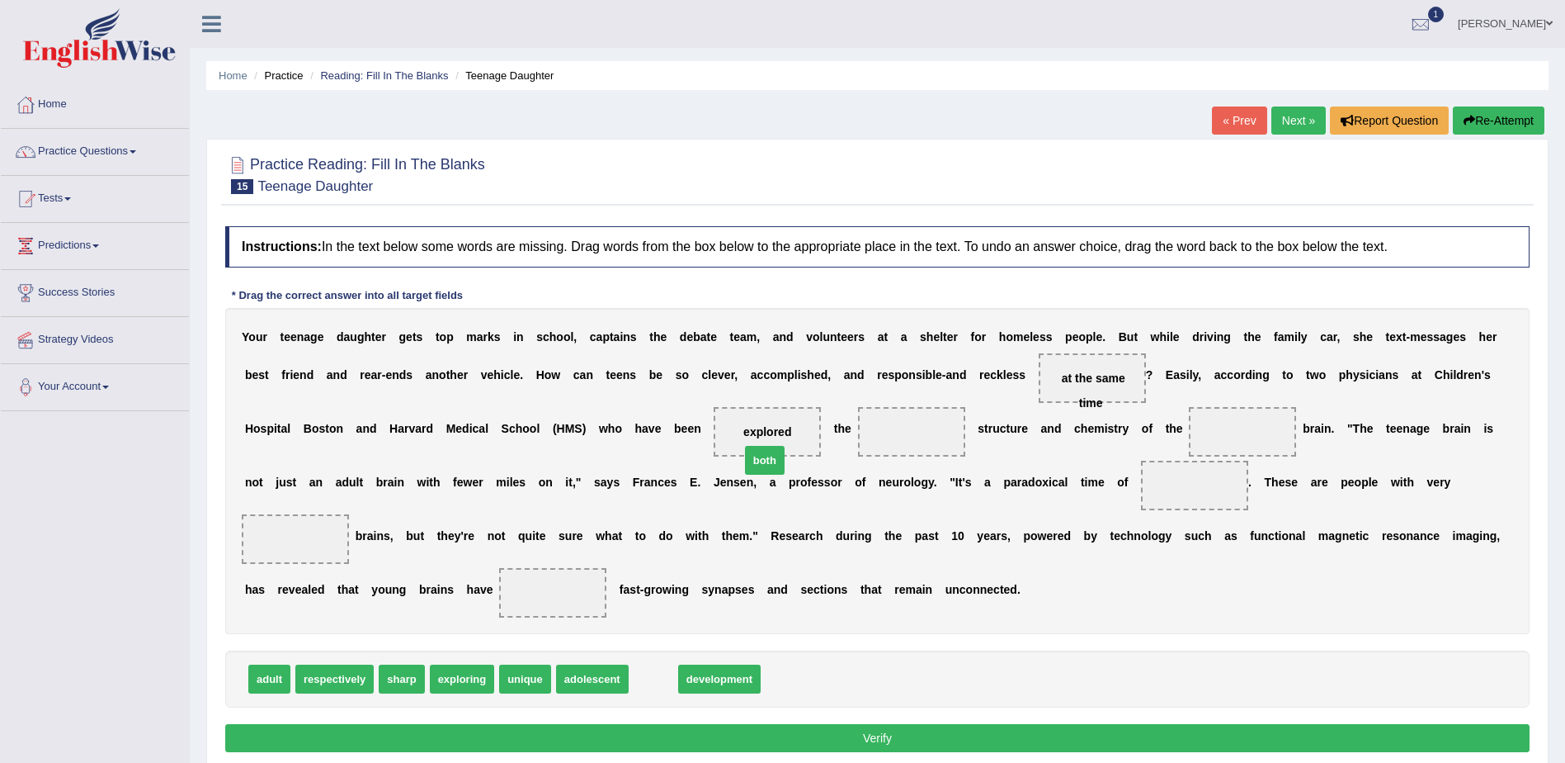
drag, startPoint x: 633, startPoint y: 661, endPoint x: 744, endPoint y: 442, distance: 245.4
drag, startPoint x: 514, startPoint y: 658, endPoint x: 753, endPoint y: 654, distance: 238.5
drag, startPoint x: 602, startPoint y: 653, endPoint x: 1074, endPoint y: 436, distance: 520.3
drag, startPoint x: 748, startPoint y: 431, endPoint x: 655, endPoint y: 650, distance: 238.2
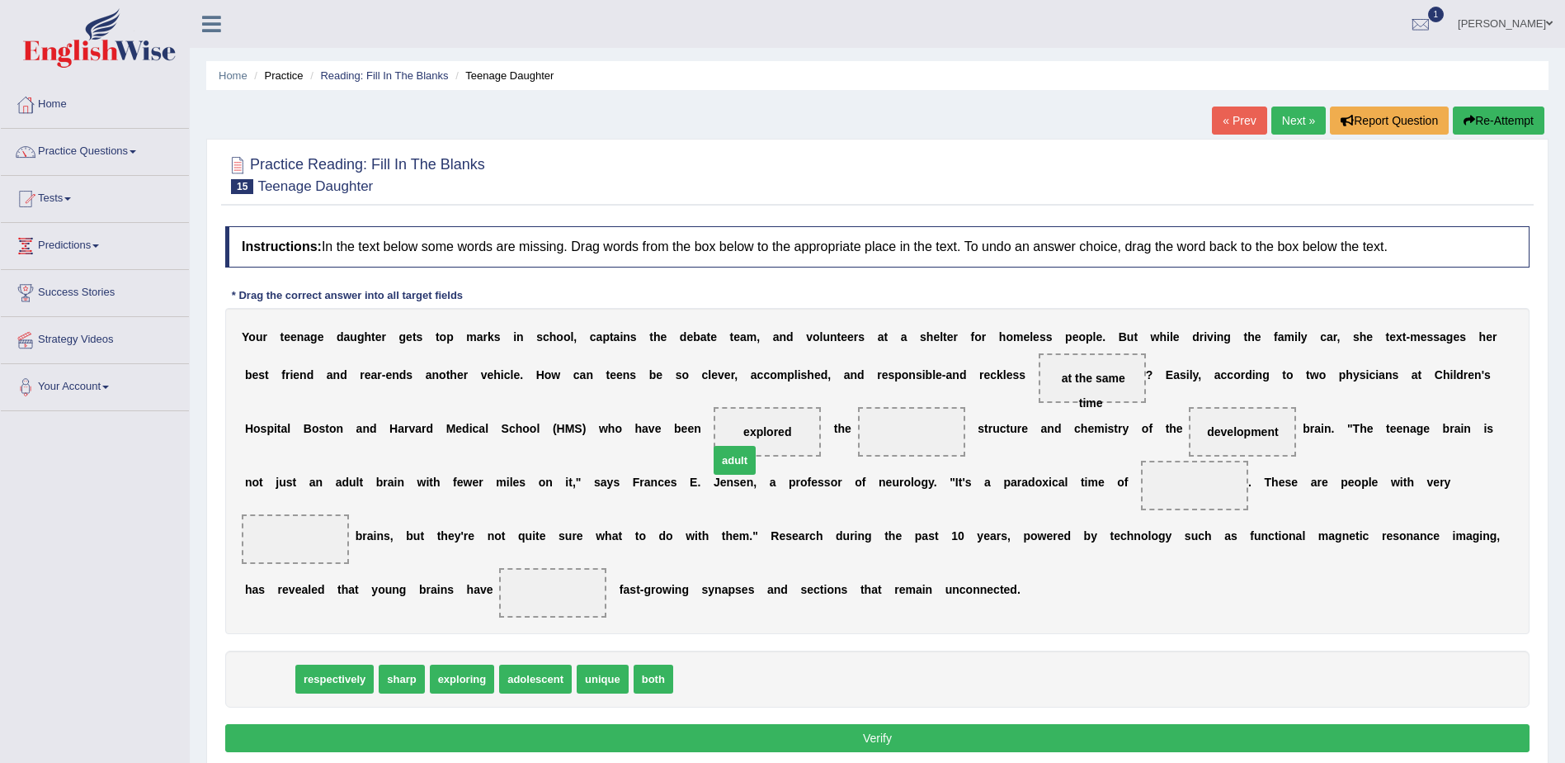
drag, startPoint x: 262, startPoint y: 648, endPoint x: 728, endPoint y: 429, distance: 514.3
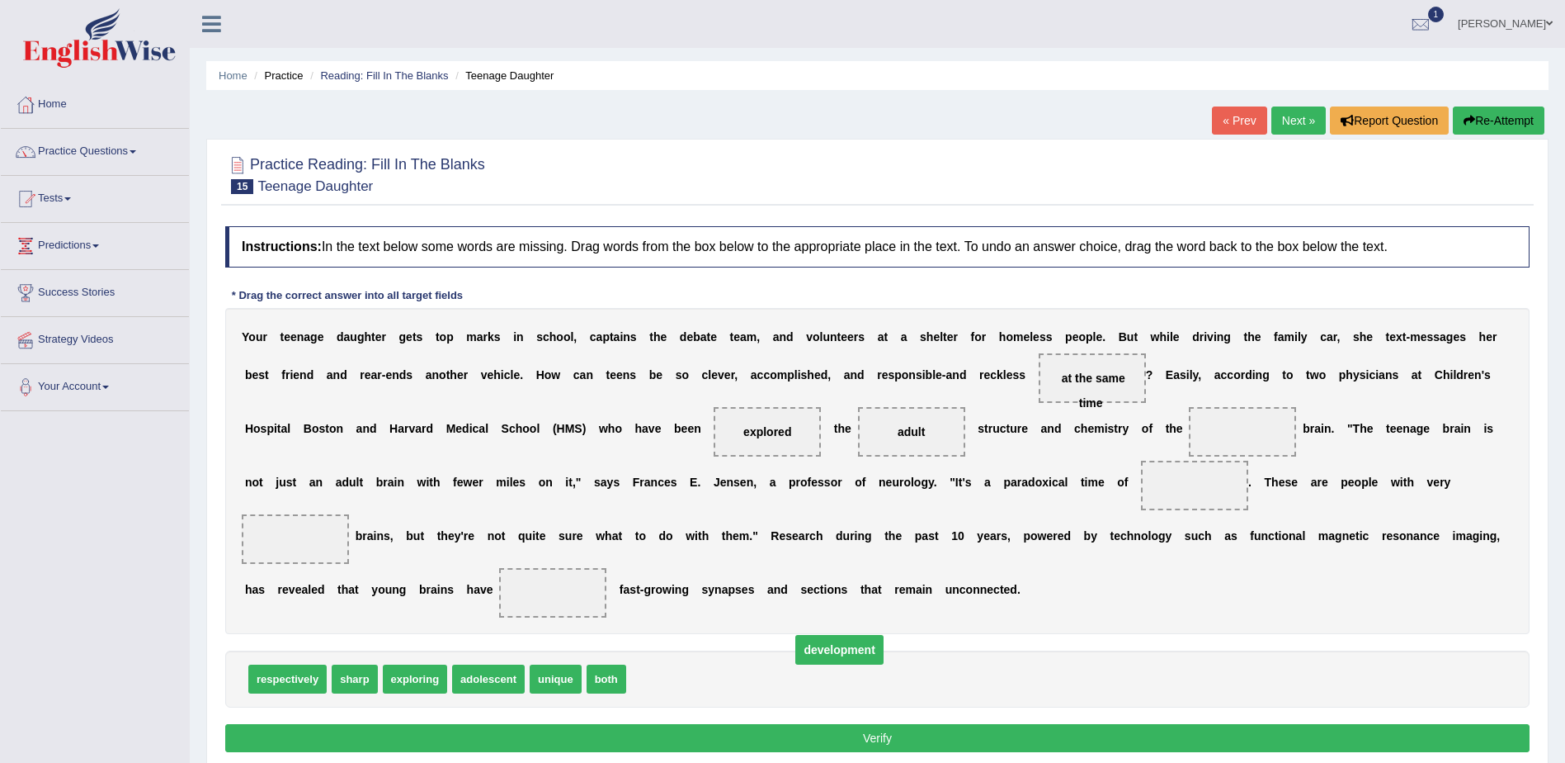
drag, startPoint x: 1047, startPoint y: 427, endPoint x: 649, endPoint y: 643, distance: 453.5
drag, startPoint x: 748, startPoint y: 431, endPoint x: 1065, endPoint y: 429, distance: 316.9
drag, startPoint x: 1060, startPoint y: 436, endPoint x: 758, endPoint y: 437, distance: 302.0
click at [672, 664] on span "development" at bounding box center [672, 678] width 83 height 29
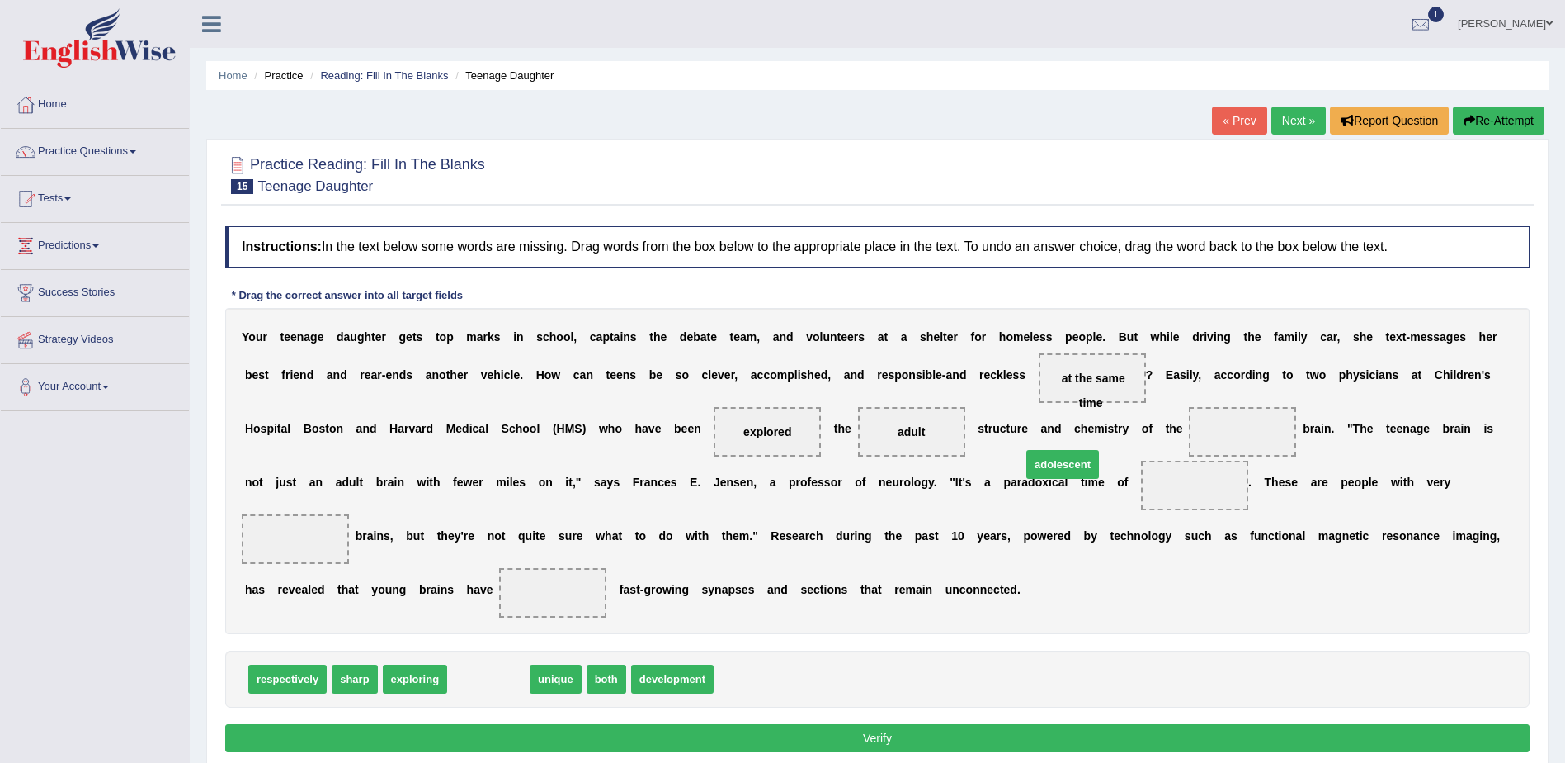
drag, startPoint x: 479, startPoint y: 658, endPoint x: 1054, endPoint y: 443, distance: 613.1
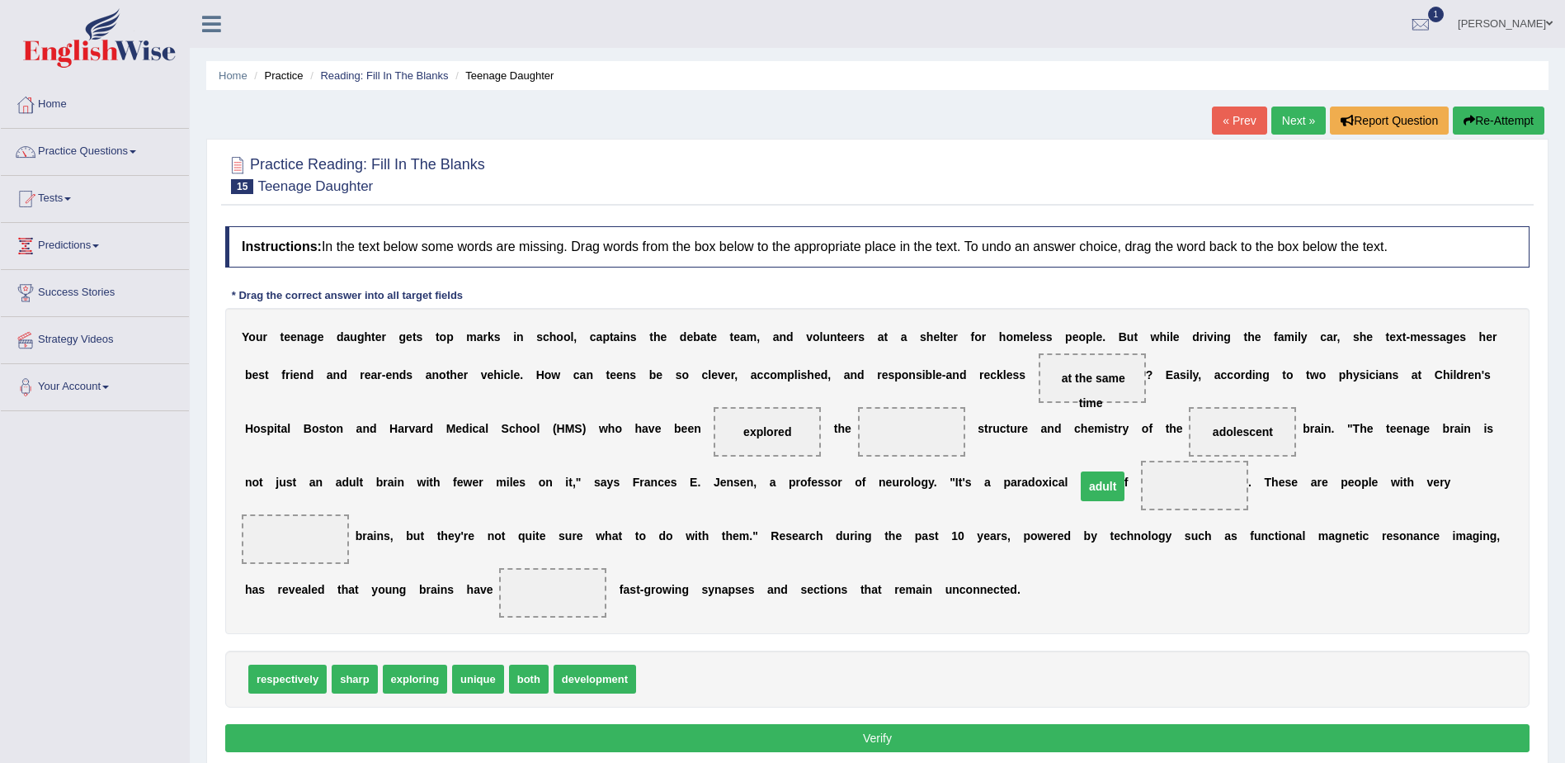
drag, startPoint x: 748, startPoint y: 430, endPoint x: 940, endPoint y: 484, distance: 199.1
drag, startPoint x: 598, startPoint y: 433, endPoint x: 734, endPoint y: 432, distance: 135.3
drag, startPoint x: 516, startPoint y: 661, endPoint x: 590, endPoint y: 446, distance: 227.8
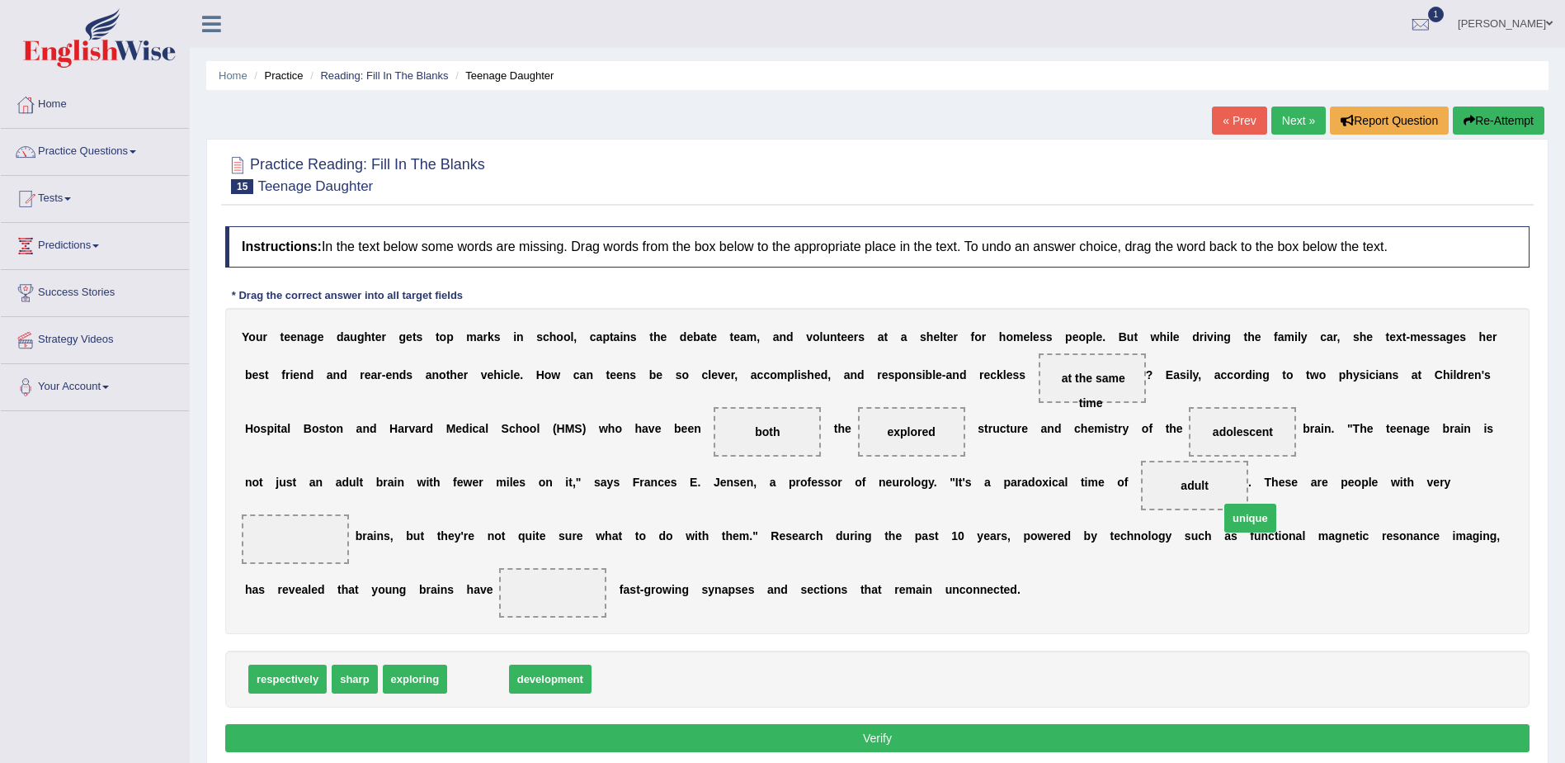
drag, startPoint x: 466, startPoint y: 652, endPoint x: 1239, endPoint y: 491, distance: 789.0
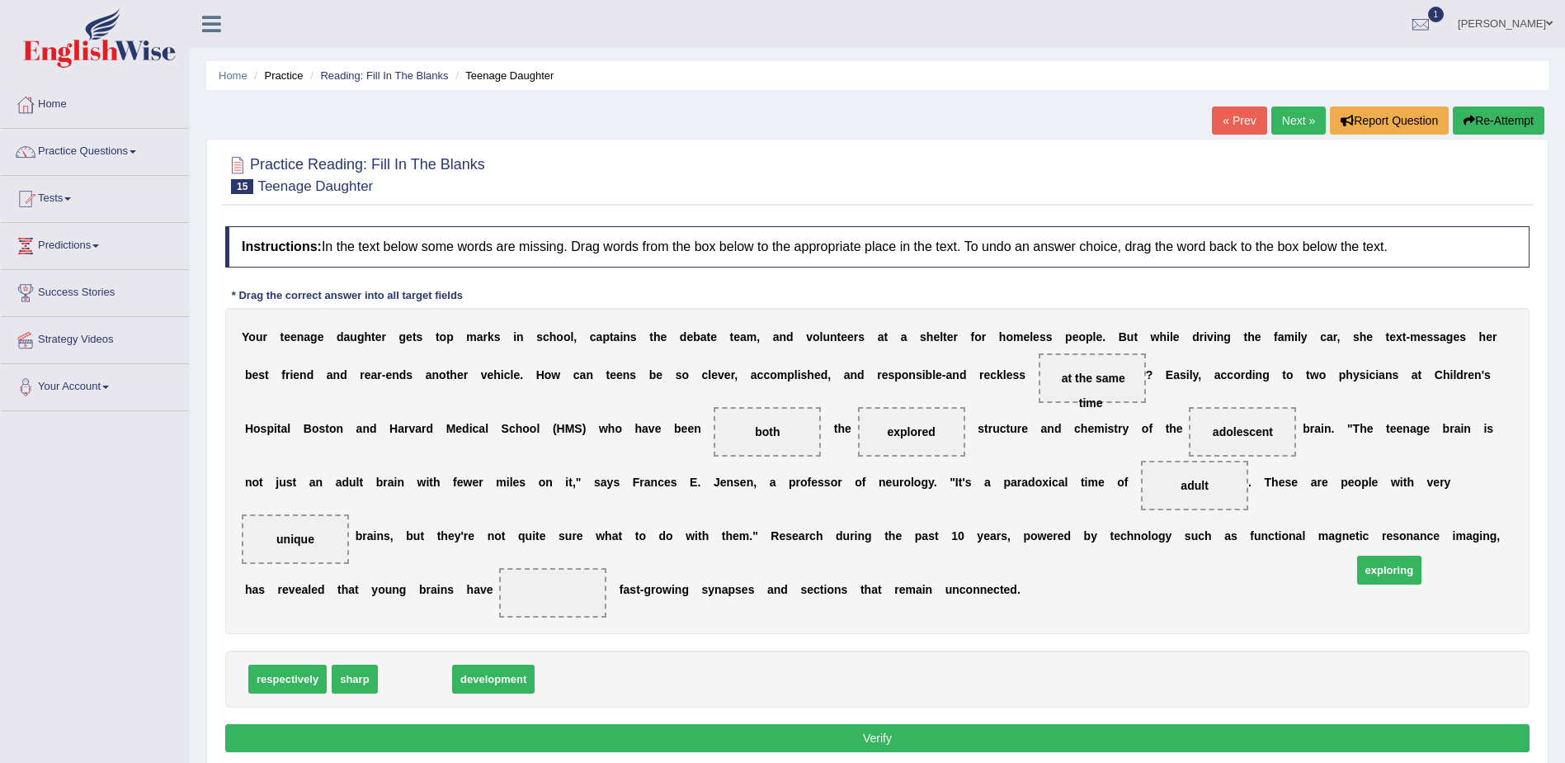
drag, startPoint x: 407, startPoint y: 651, endPoint x: 1381, endPoint y: 542, distance: 980.7
drag, startPoint x: 602, startPoint y: 431, endPoint x: 536, endPoint y: 617, distance: 198.1
drag, startPoint x: 745, startPoint y: 427, endPoint x: 599, endPoint y: 429, distance: 146.1
drag, startPoint x: 421, startPoint y: 652, endPoint x: 754, endPoint y: 434, distance: 398.3
click at [872, 724] on button "Verify" at bounding box center [877, 738] width 1305 height 28
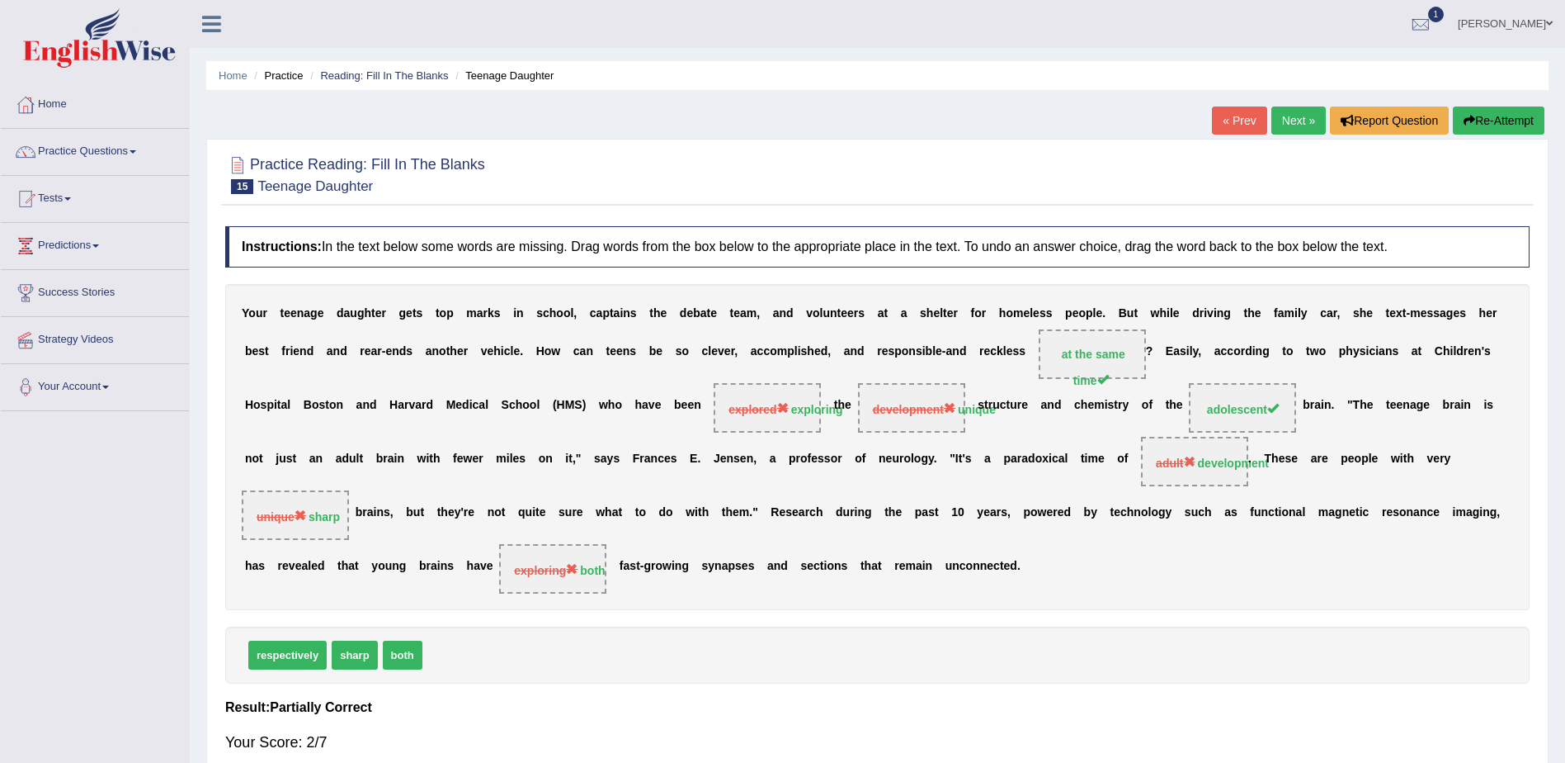
click at [1288, 117] on link "Next »" at bounding box center [1299, 120] width 54 height 28
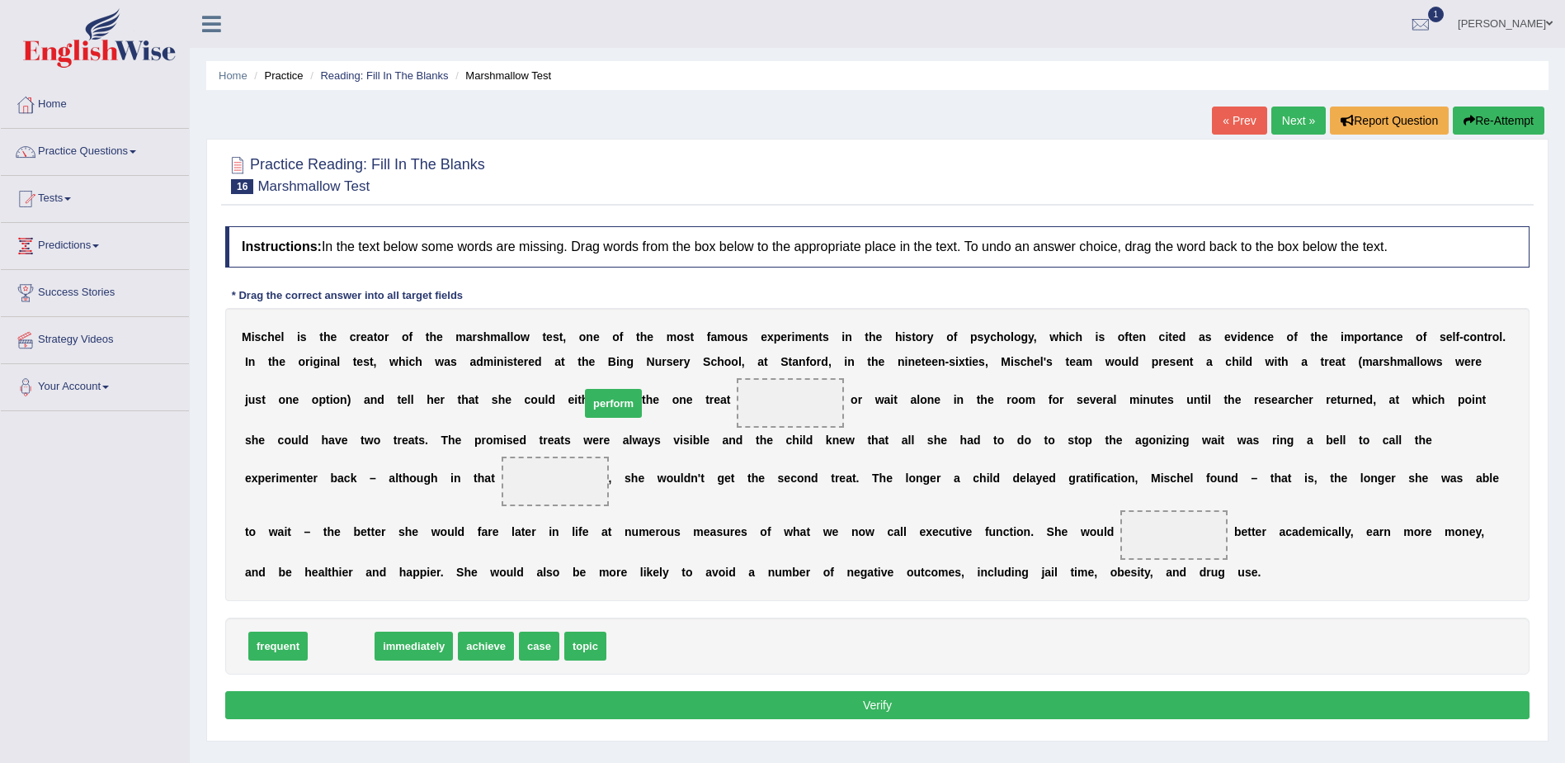
drag, startPoint x: 335, startPoint y: 645, endPoint x: 606, endPoint y: 402, distance: 363.5
drag, startPoint x: 608, startPoint y: 401, endPoint x: 549, endPoint y: 644, distance: 249.8
drag, startPoint x: 500, startPoint y: 569, endPoint x: 607, endPoint y: 393, distance: 205.9
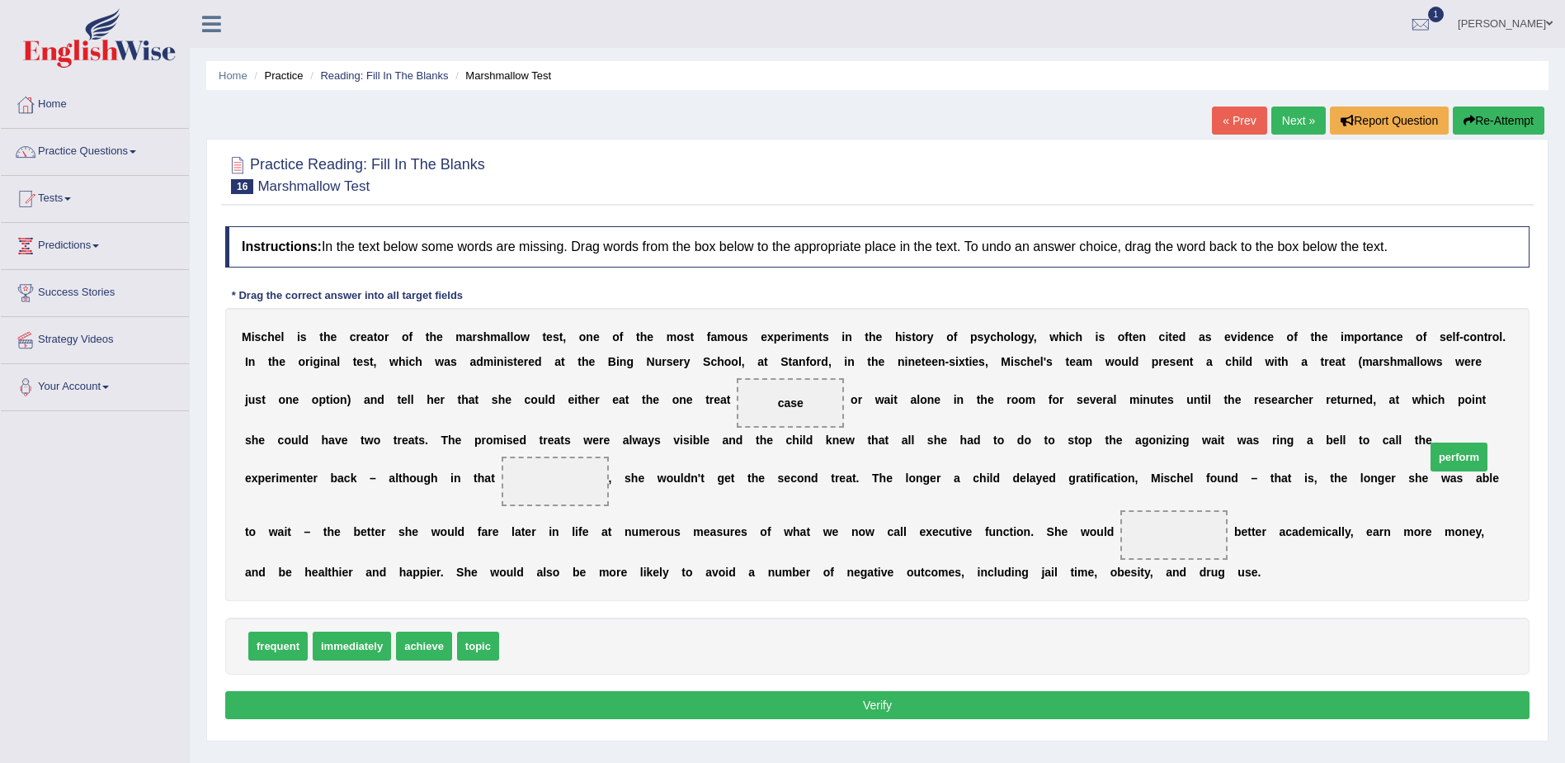
drag, startPoint x: 516, startPoint y: 654, endPoint x: 1442, endPoint y: 465, distance: 945.0
drag, startPoint x: 418, startPoint y: 650, endPoint x: 690, endPoint y: 541, distance: 292.5
click at [885, 703] on button "Verify" at bounding box center [877, 705] width 1305 height 28
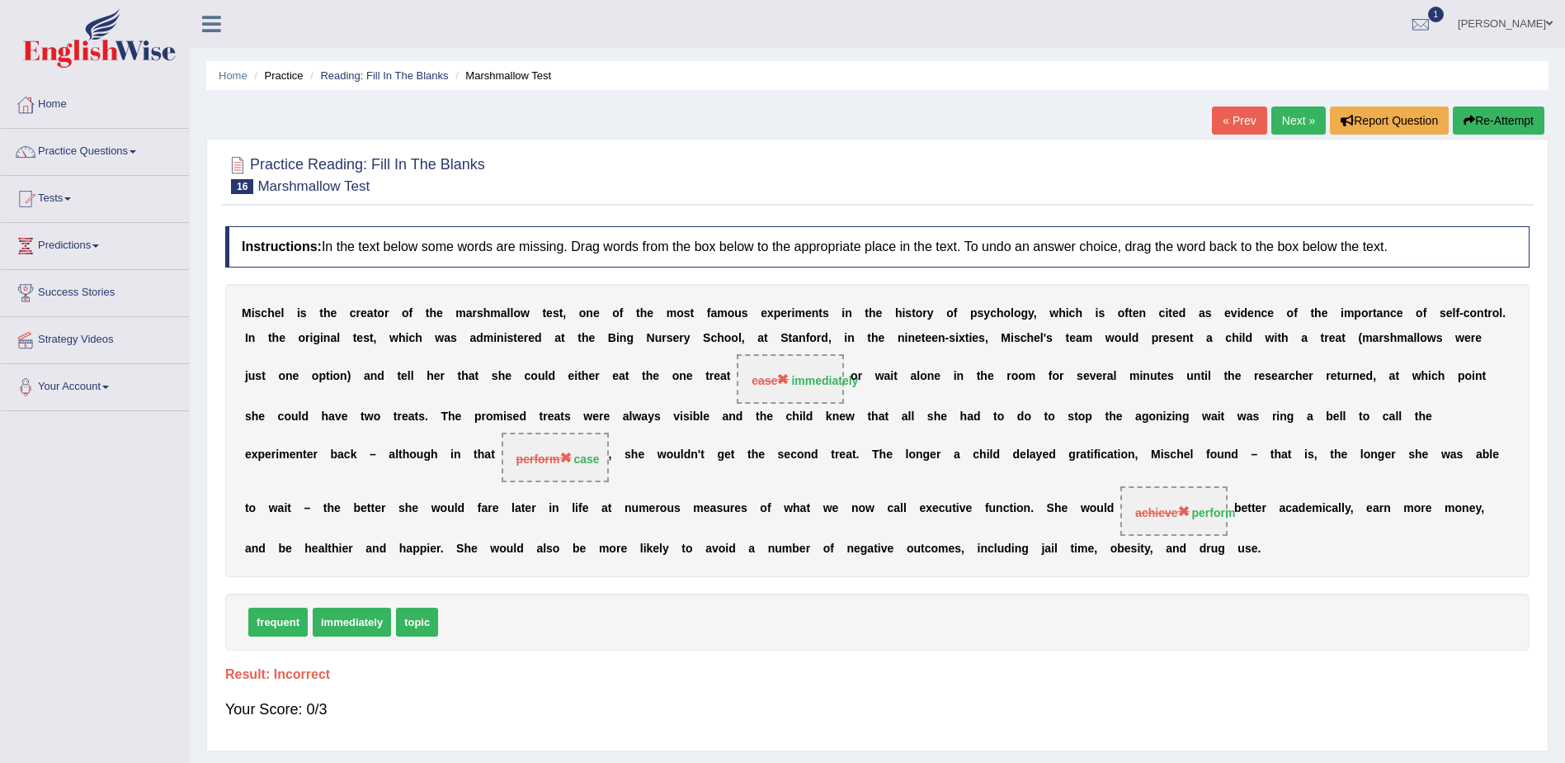
click at [1291, 120] on link "Next »" at bounding box center [1299, 120] width 54 height 28
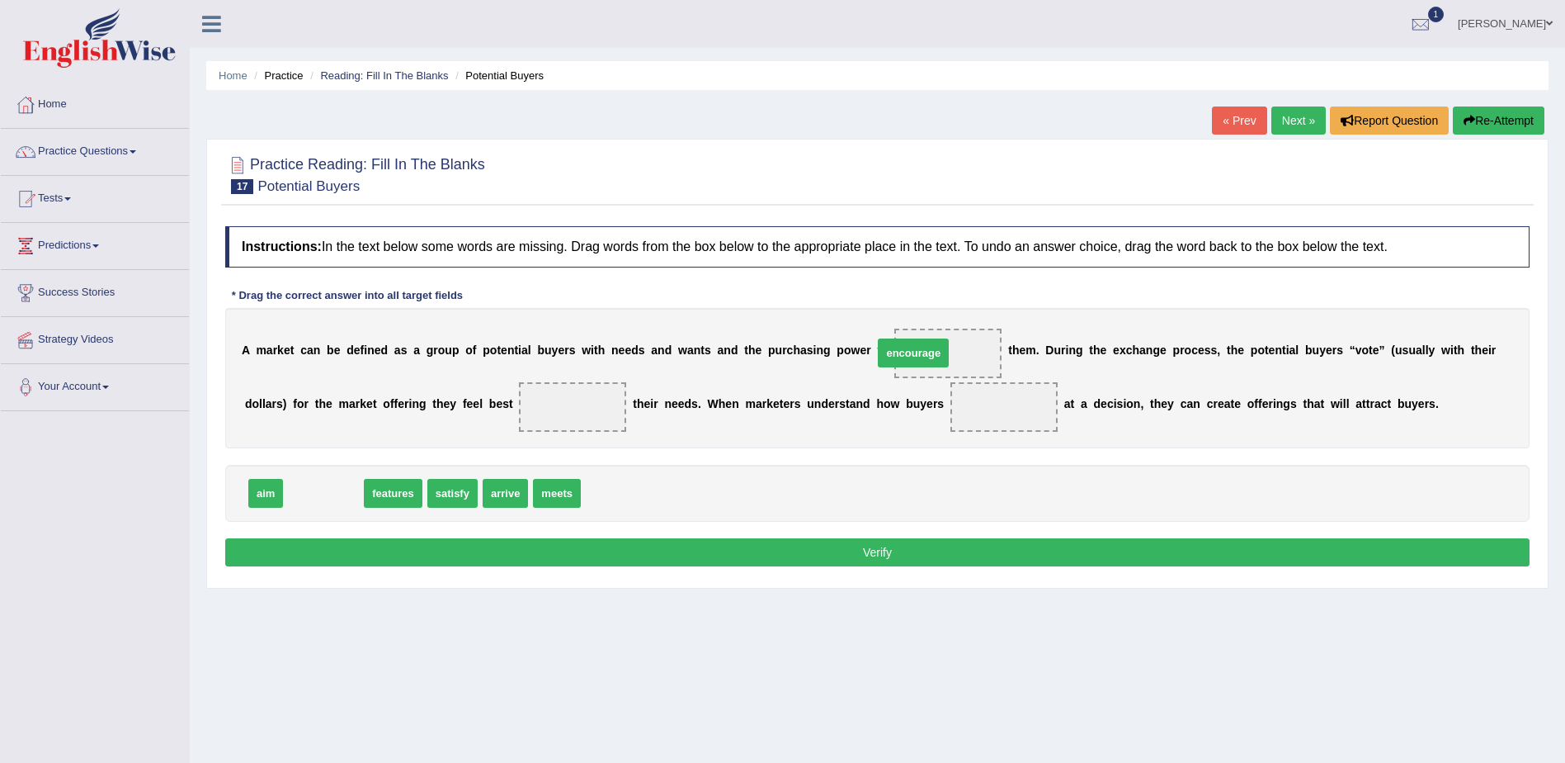
drag, startPoint x: 323, startPoint y: 493, endPoint x: 912, endPoint y: 350, distance: 606.5
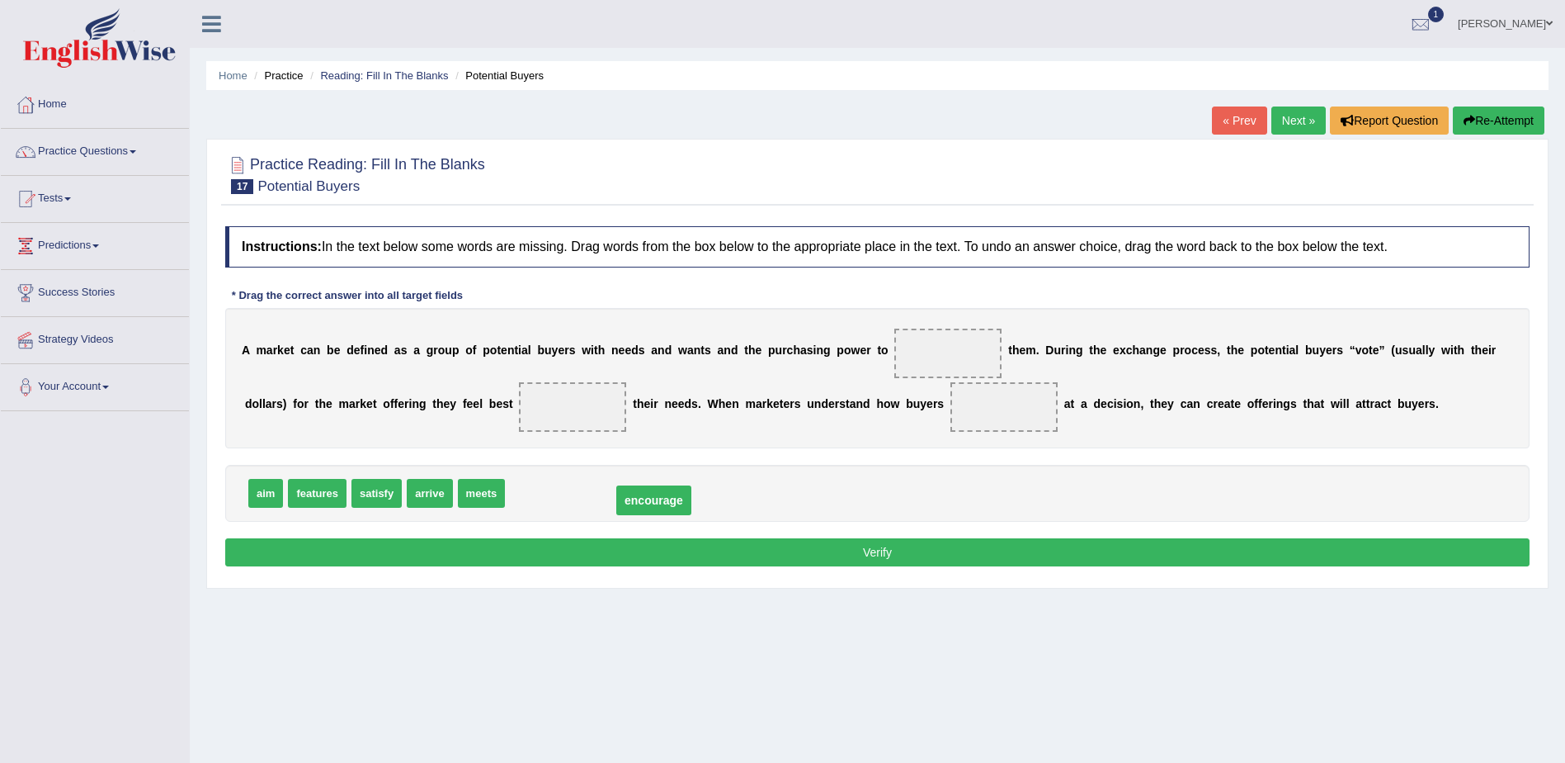
drag, startPoint x: 903, startPoint y: 352, endPoint x: 560, endPoint y: 479, distance: 366.1
drag, startPoint x: 380, startPoint y: 488, endPoint x: 882, endPoint y: 351, distance: 520.1
drag, startPoint x: 385, startPoint y: 441, endPoint x: 303, endPoint y: 483, distance: 92.6
click at [314, 484] on div "Instructions: In the text below some words are missing. Drag words from the box…" at bounding box center [877, 398] width 1313 height 361
drag, startPoint x: 305, startPoint y: 492, endPoint x: 455, endPoint y: 403, distance: 174.6
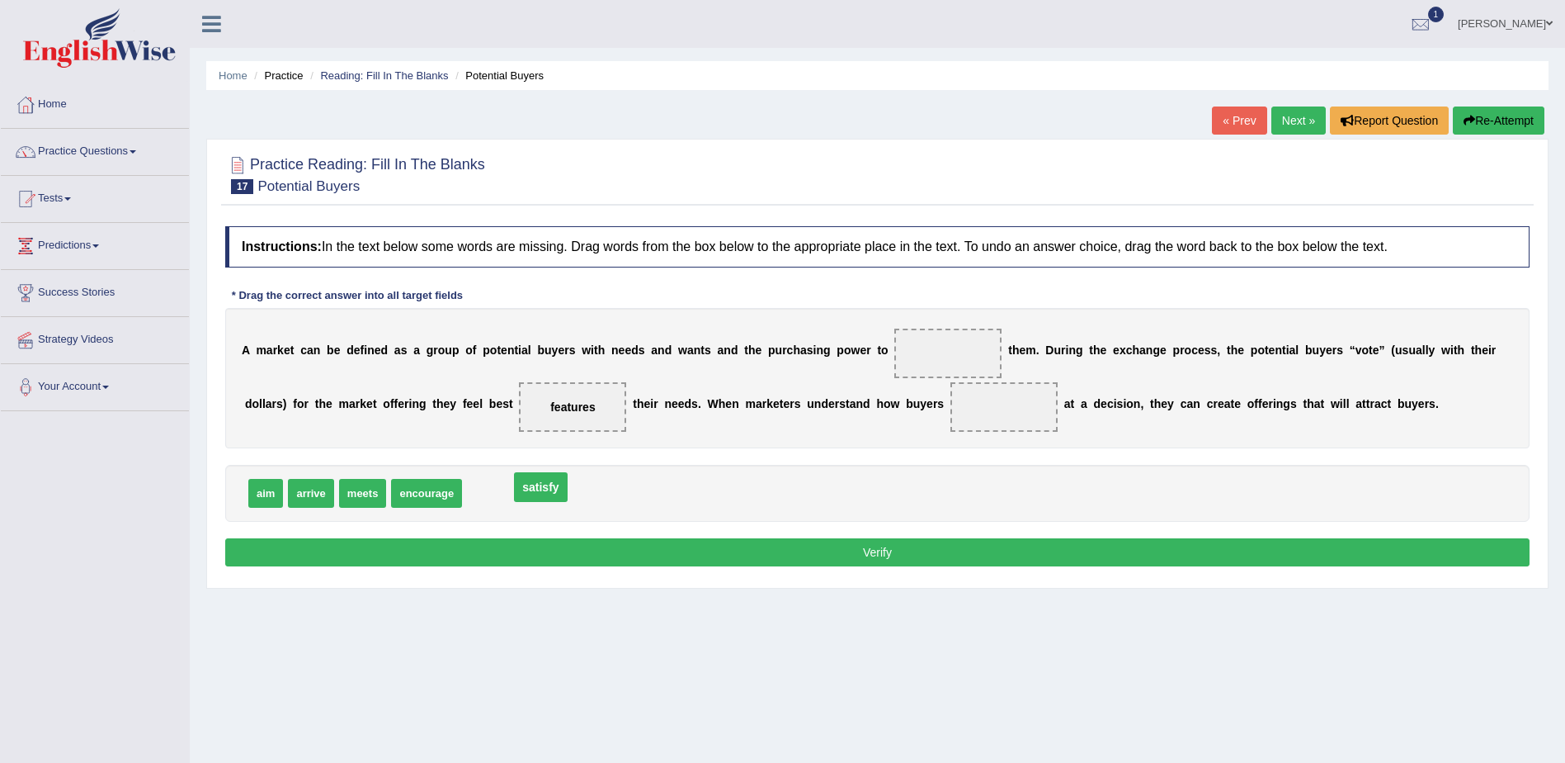
drag, startPoint x: 911, startPoint y: 347, endPoint x: 503, endPoint y: 481, distance: 429.0
drag, startPoint x: 479, startPoint y: 402, endPoint x: 572, endPoint y: 498, distance: 134.2
drag, startPoint x: 478, startPoint y: 493, endPoint x: 465, endPoint y: 405, distance: 89.3
drag, startPoint x: 430, startPoint y: 495, endPoint x: 882, endPoint y: 412, distance: 459.9
drag, startPoint x: 413, startPoint y: 498, endPoint x: 902, endPoint y: 354, distance: 510.2
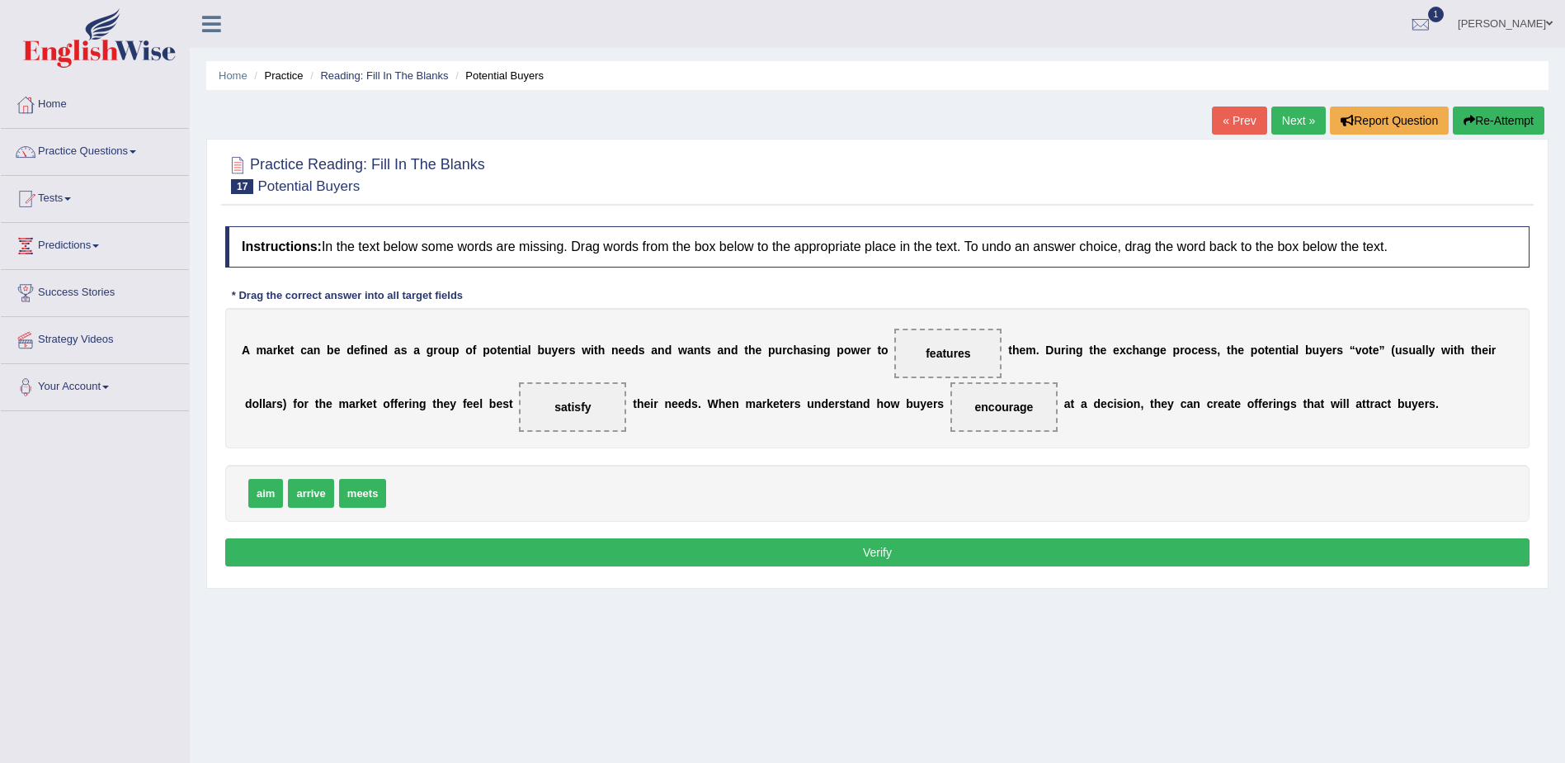
click at [881, 554] on button "Verify" at bounding box center [877, 552] width 1305 height 28
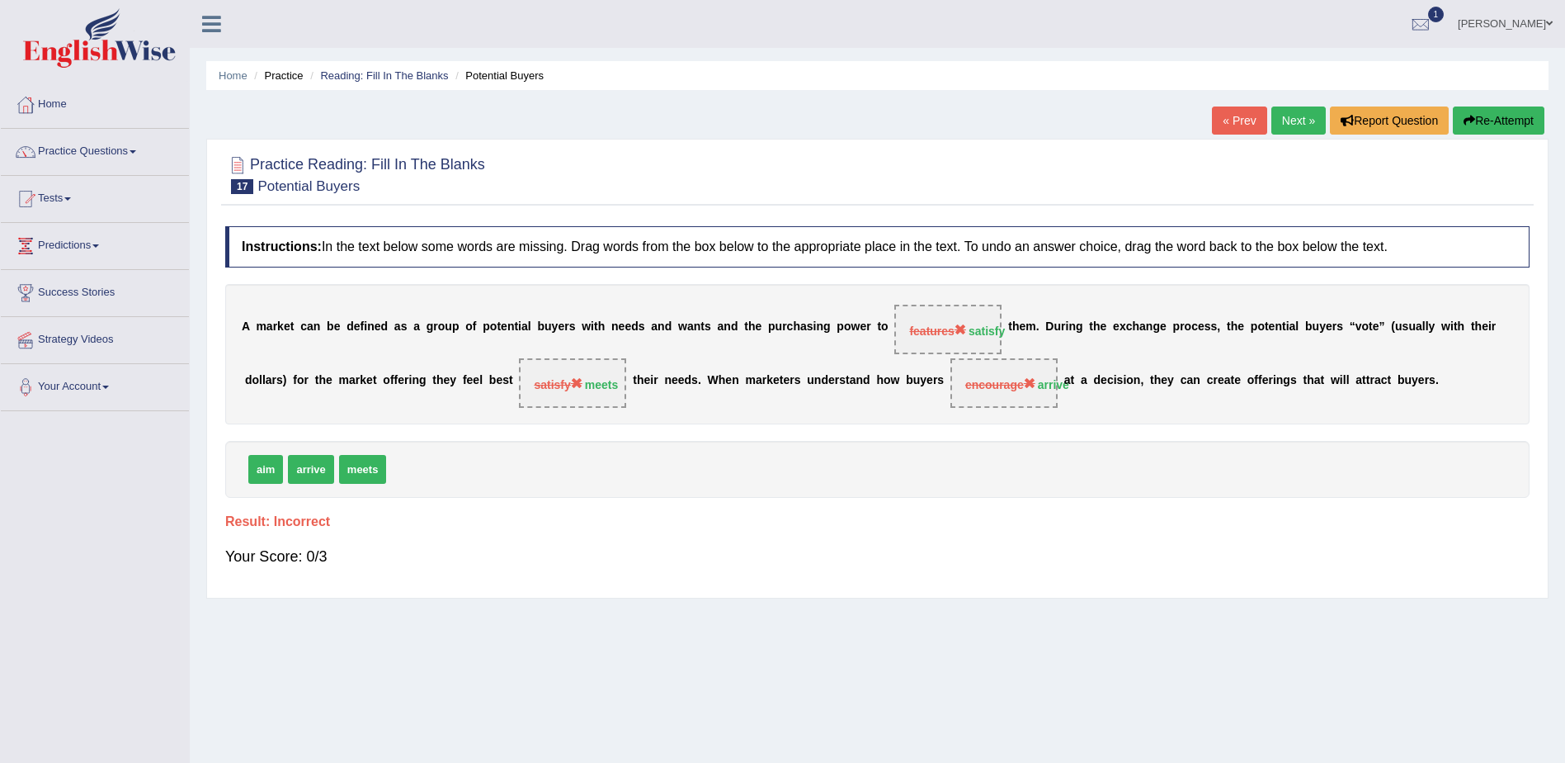
click at [1278, 116] on link "Next »" at bounding box center [1299, 120] width 54 height 28
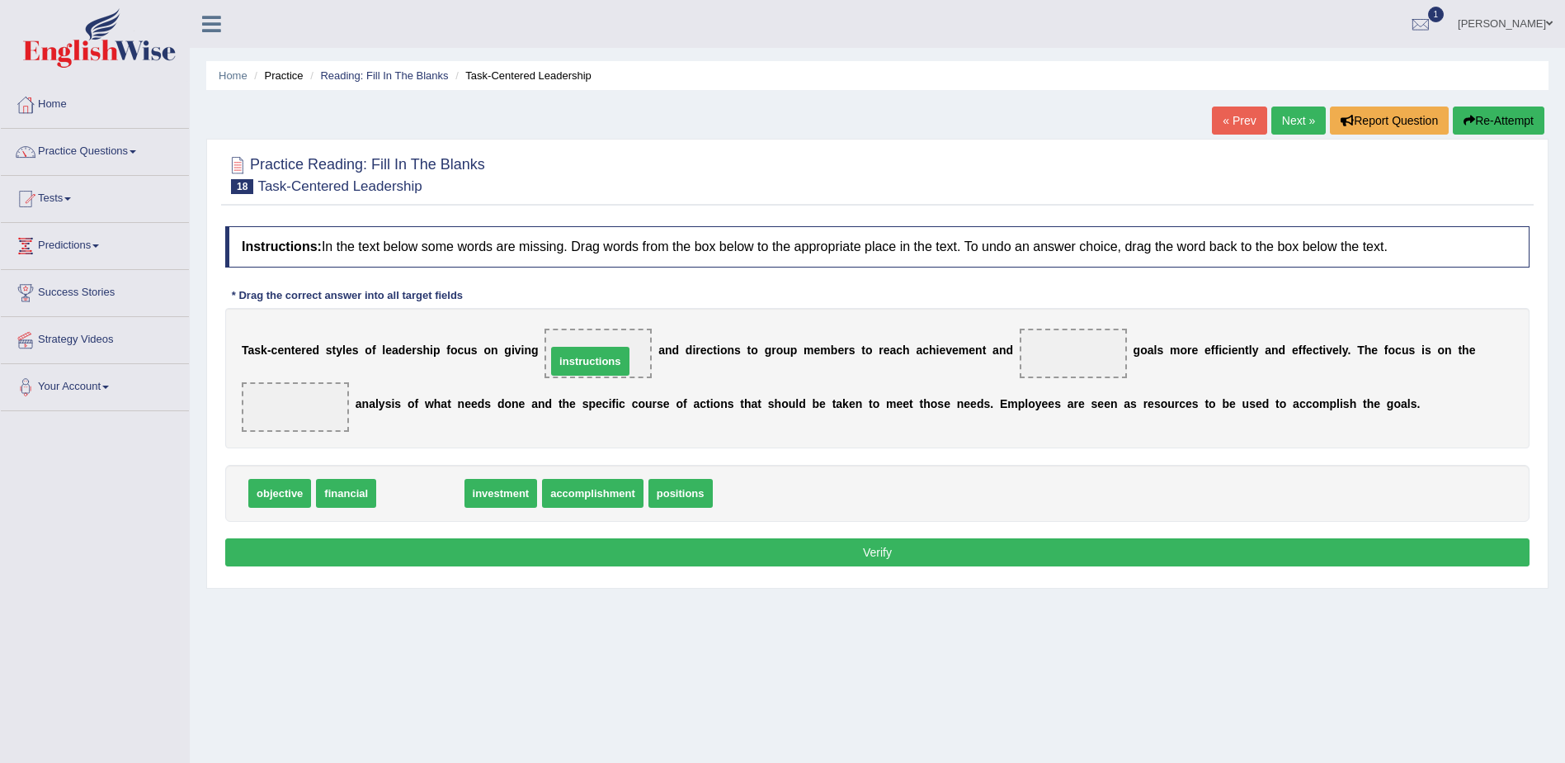
drag, startPoint x: 414, startPoint y: 499, endPoint x: 564, endPoint y: 370, distance: 197.7
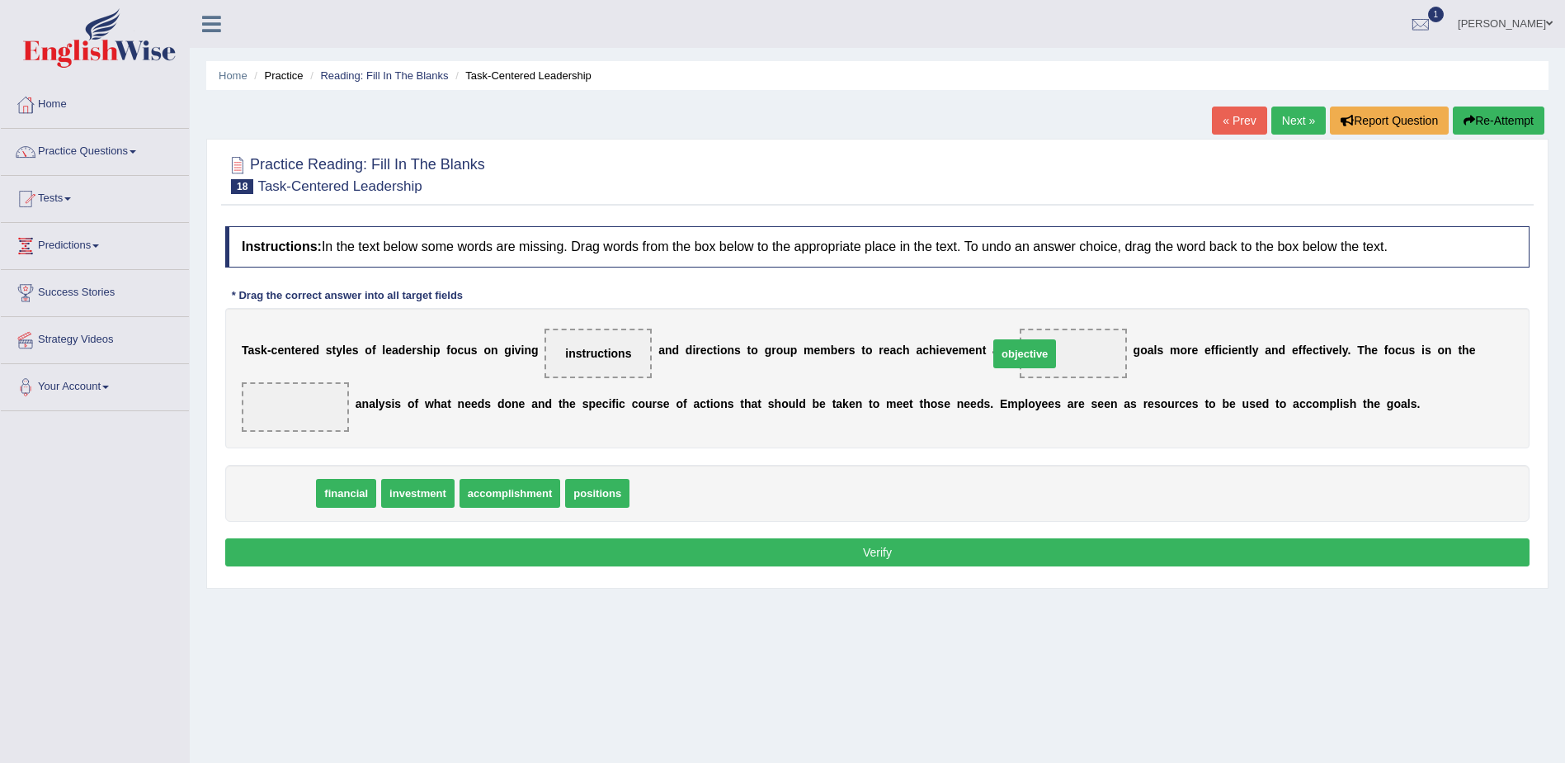
drag, startPoint x: 269, startPoint y: 493, endPoint x: 1017, endPoint y: 354, distance: 760.6
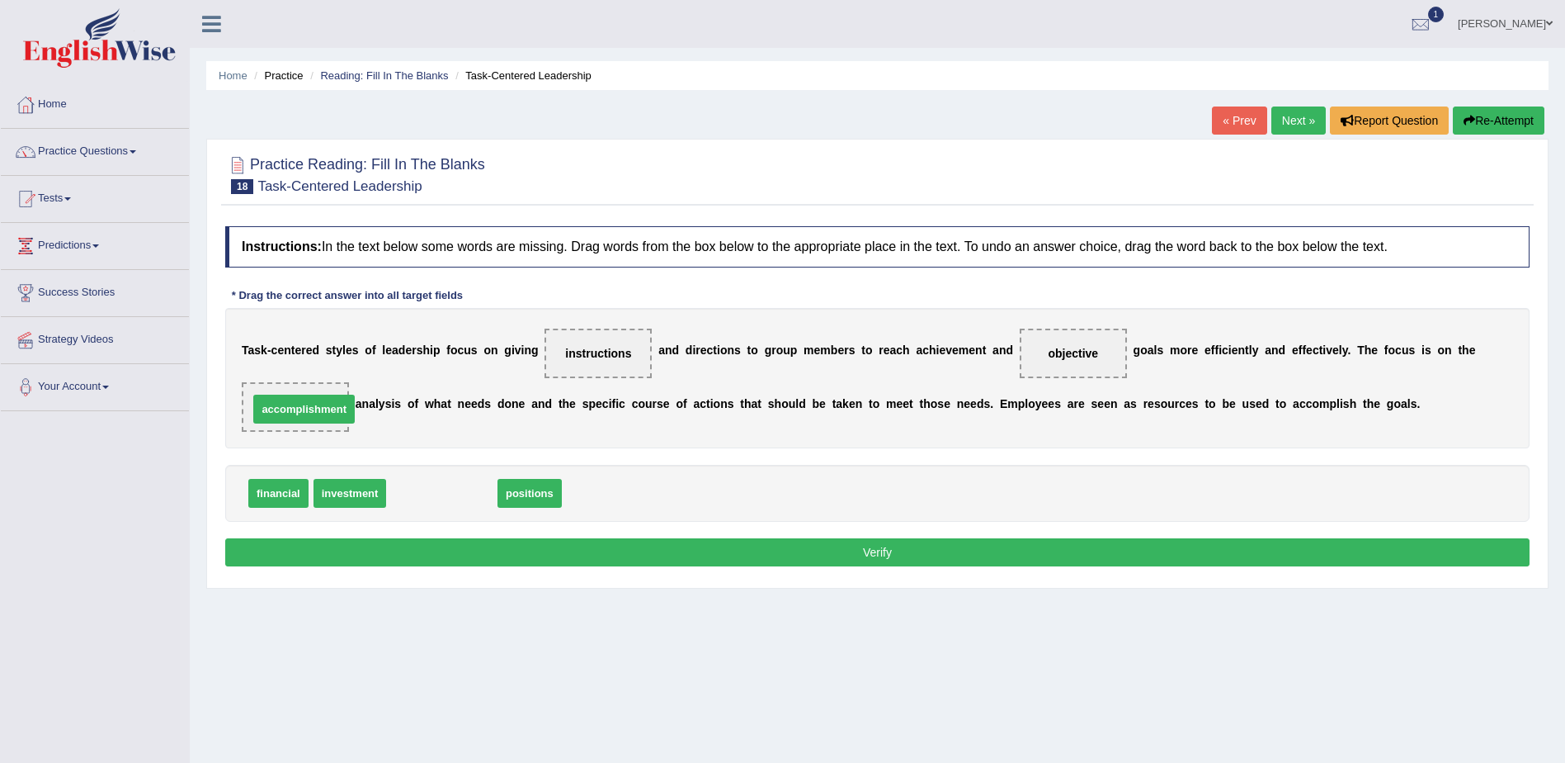
drag, startPoint x: 449, startPoint y: 498, endPoint x: 311, endPoint y: 413, distance: 161.5
click at [874, 552] on button "Verify" at bounding box center [877, 552] width 1305 height 28
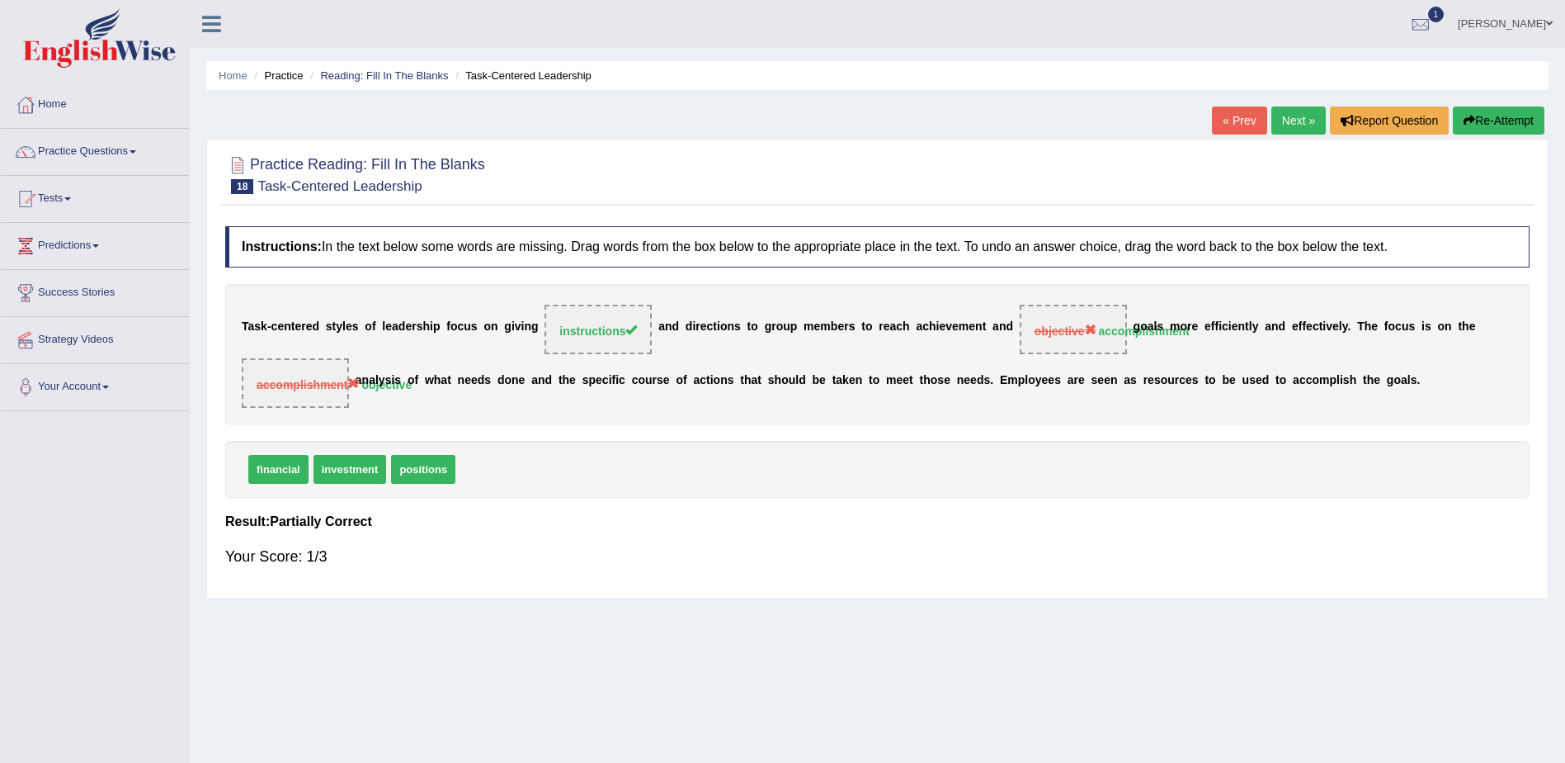
click at [1301, 120] on link "Next »" at bounding box center [1299, 120] width 54 height 28
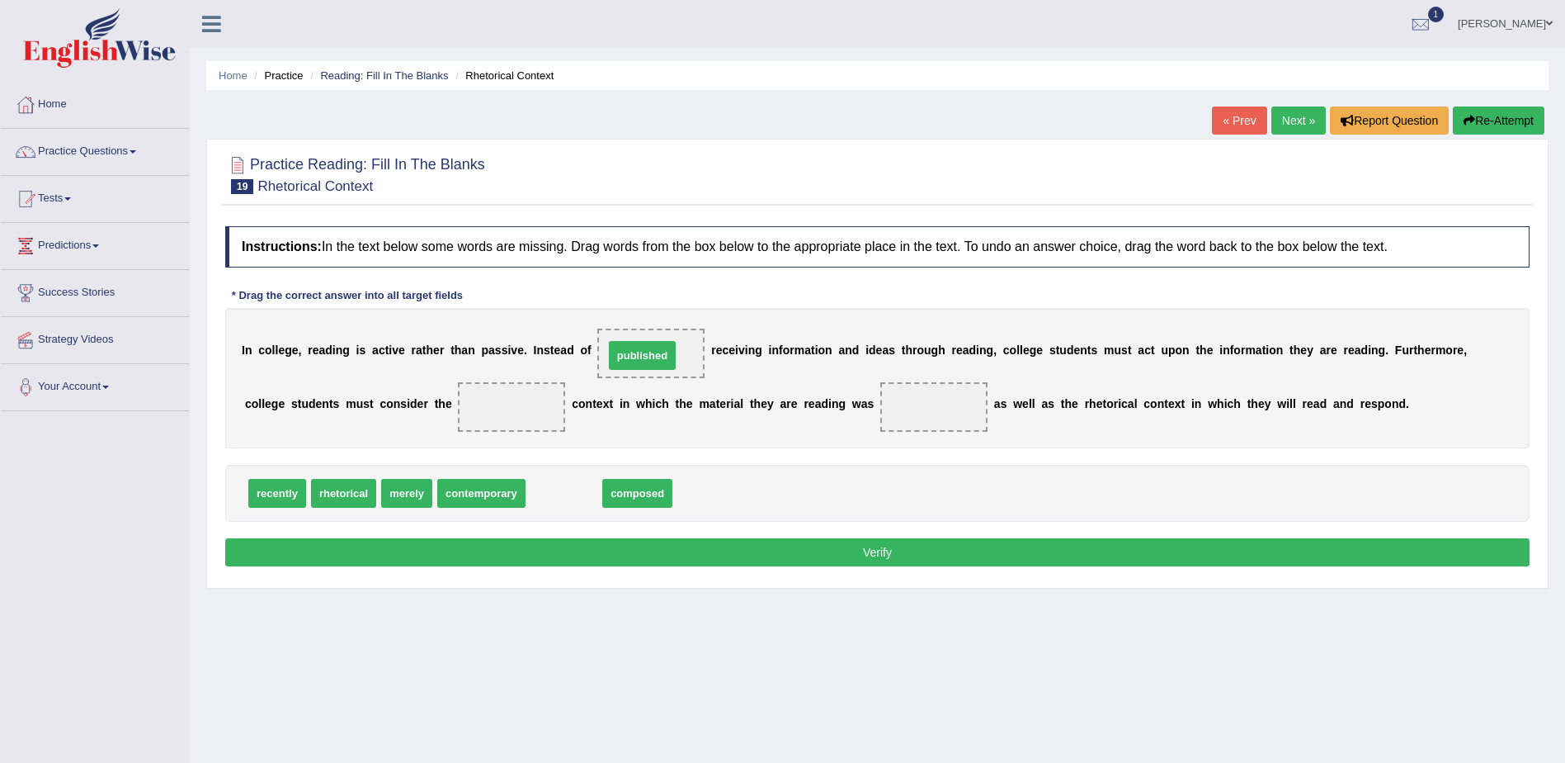
drag, startPoint x: 556, startPoint y: 497, endPoint x: 635, endPoint y: 359, distance: 158.6
drag, startPoint x: 565, startPoint y: 501, endPoint x: 421, endPoint y: 418, distance: 166.3
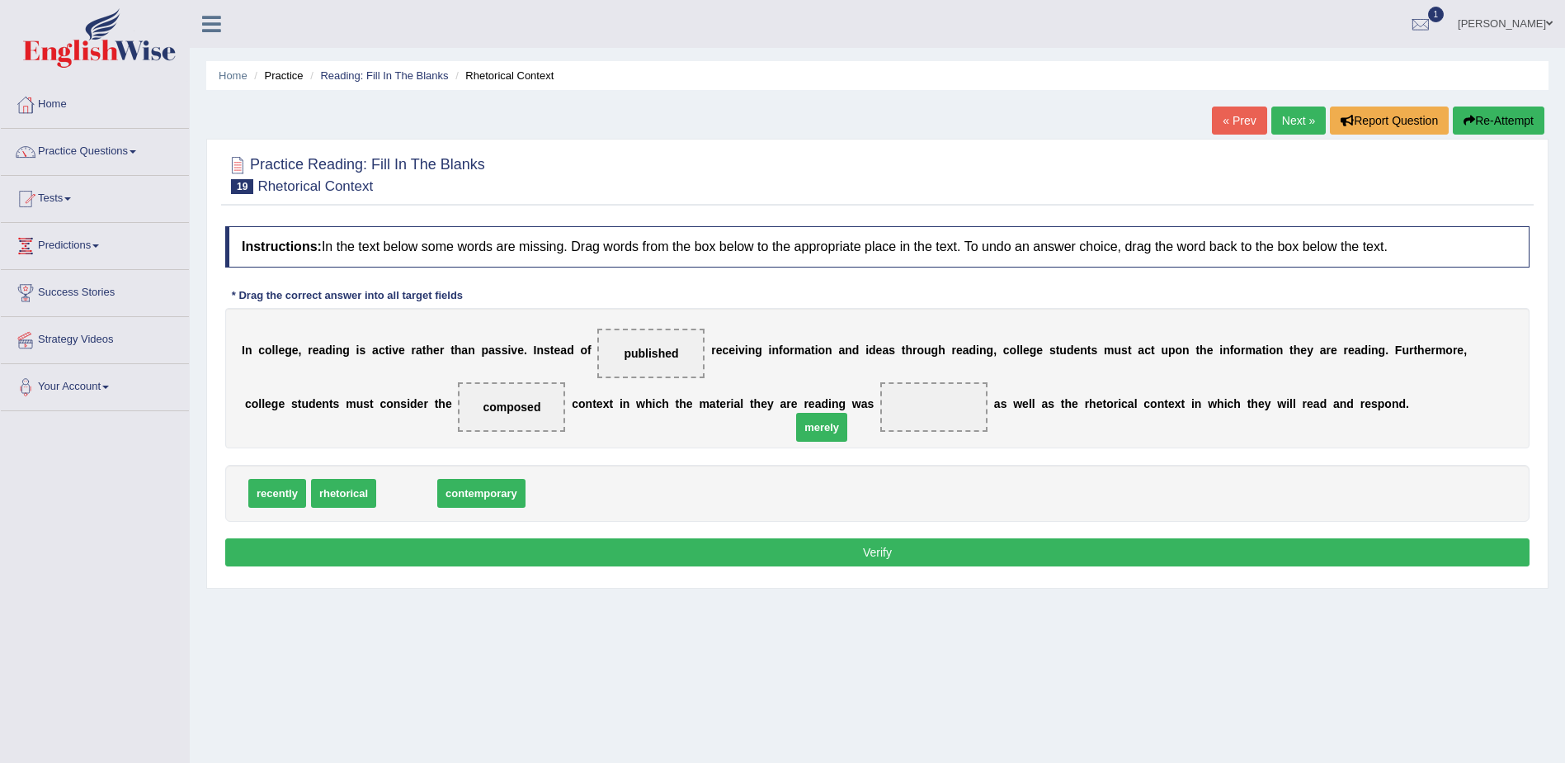
drag, startPoint x: 395, startPoint y: 500, endPoint x: 810, endPoint y: 434, distance: 420.3
click at [883, 547] on button "Verify" at bounding box center [877, 552] width 1305 height 28
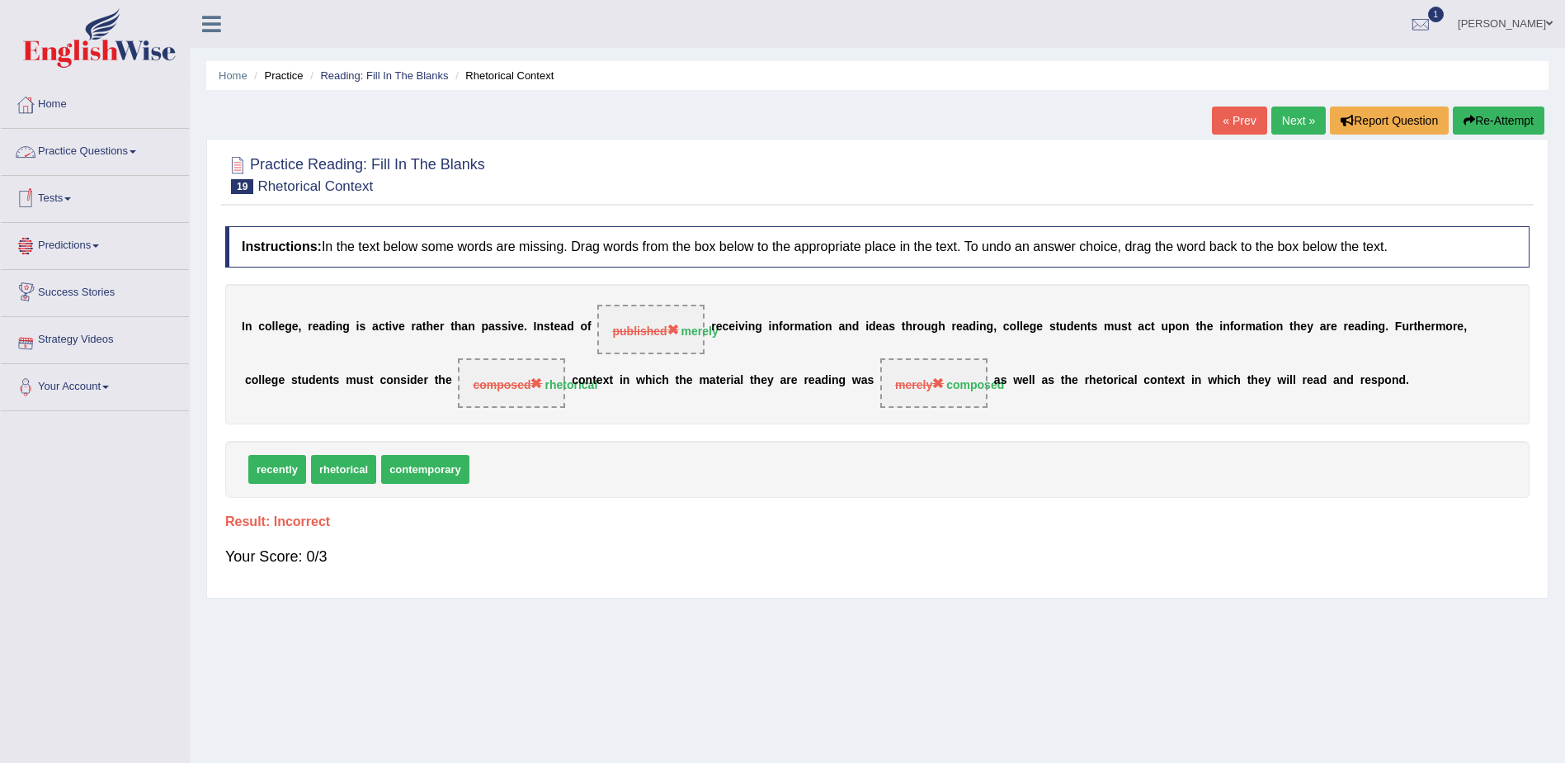
click at [133, 152] on link "Practice Questions" at bounding box center [95, 149] width 188 height 41
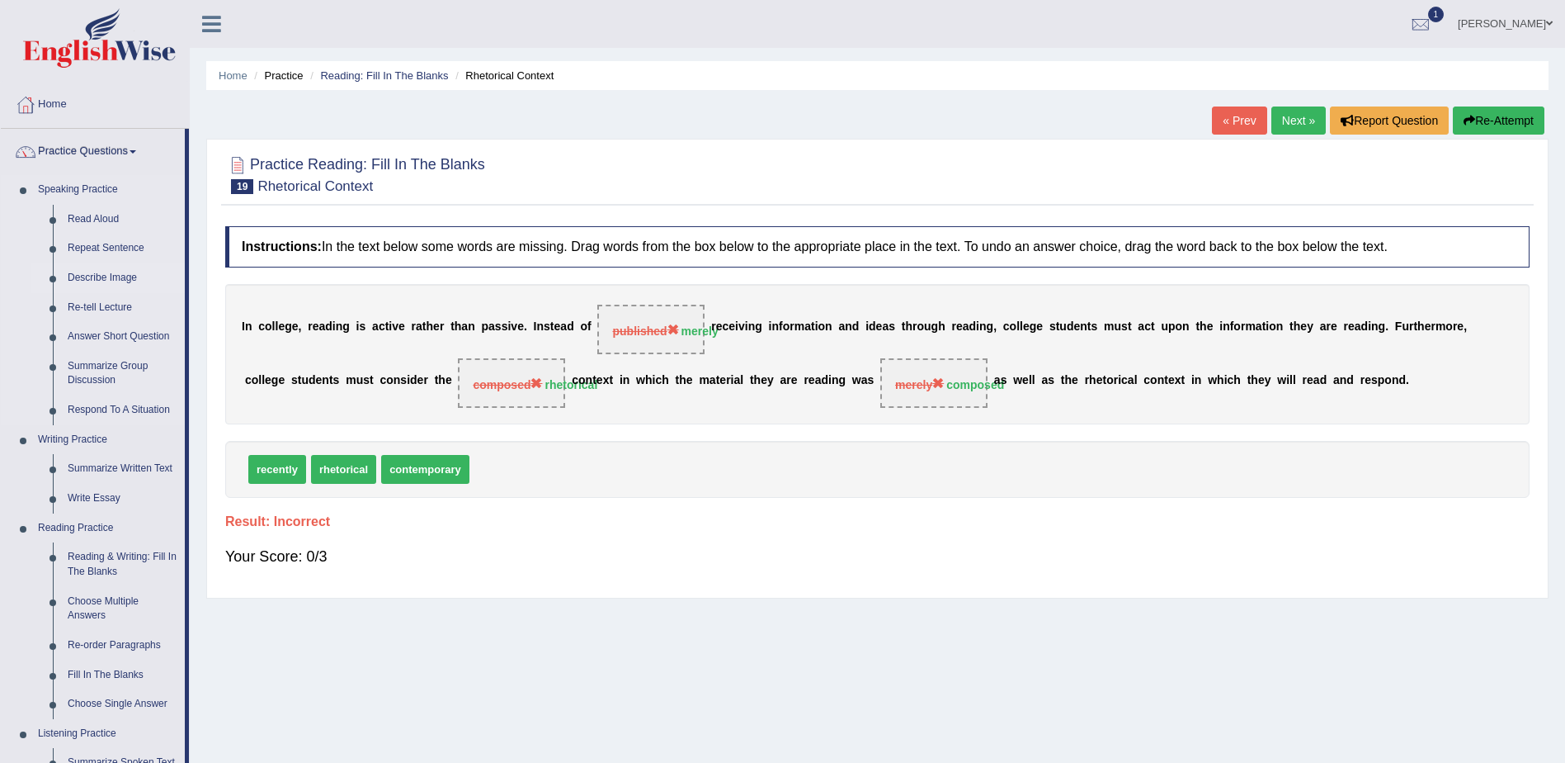
click at [112, 279] on link "Describe Image" at bounding box center [122, 278] width 125 height 30
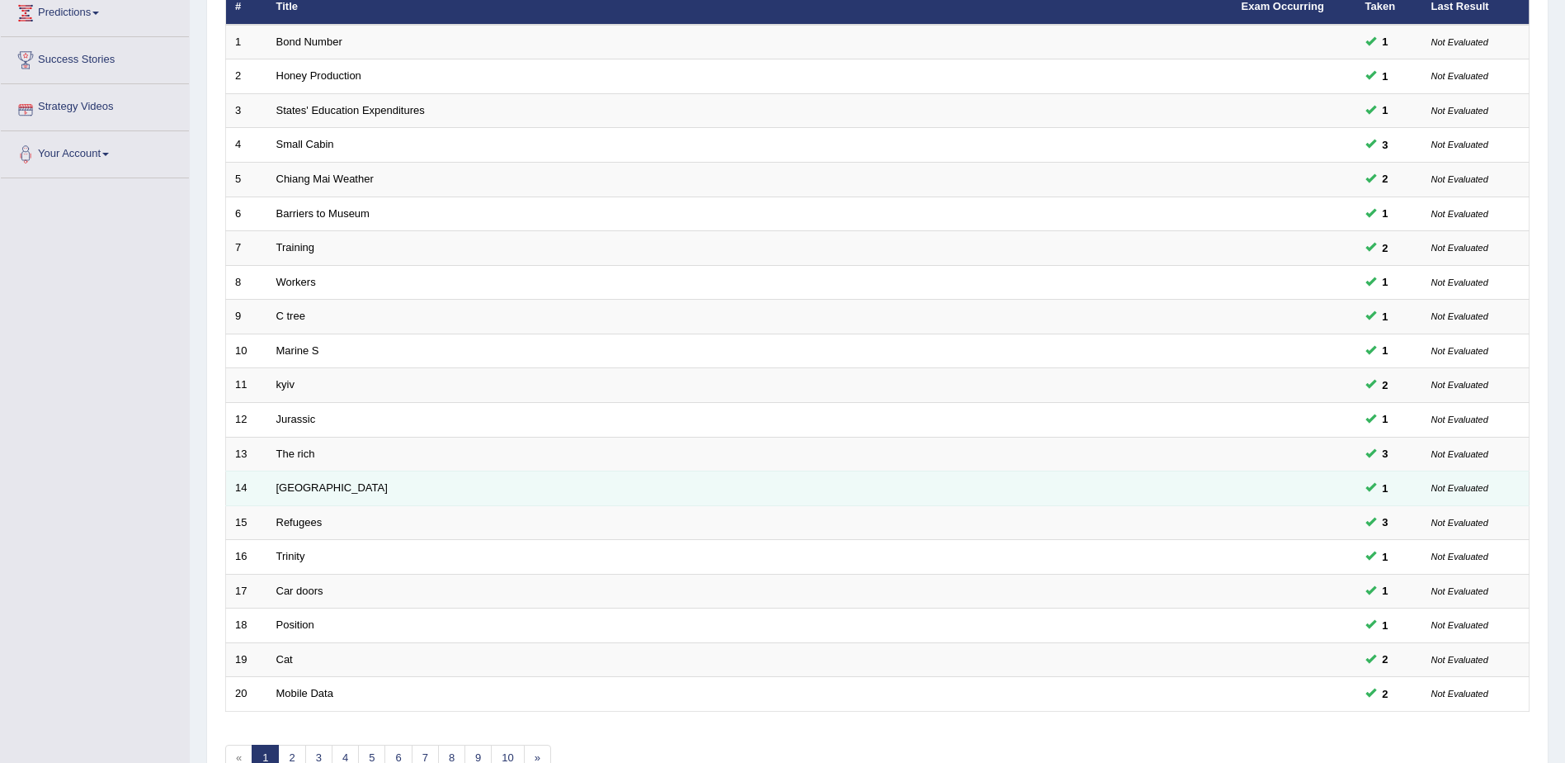
scroll to position [248, 0]
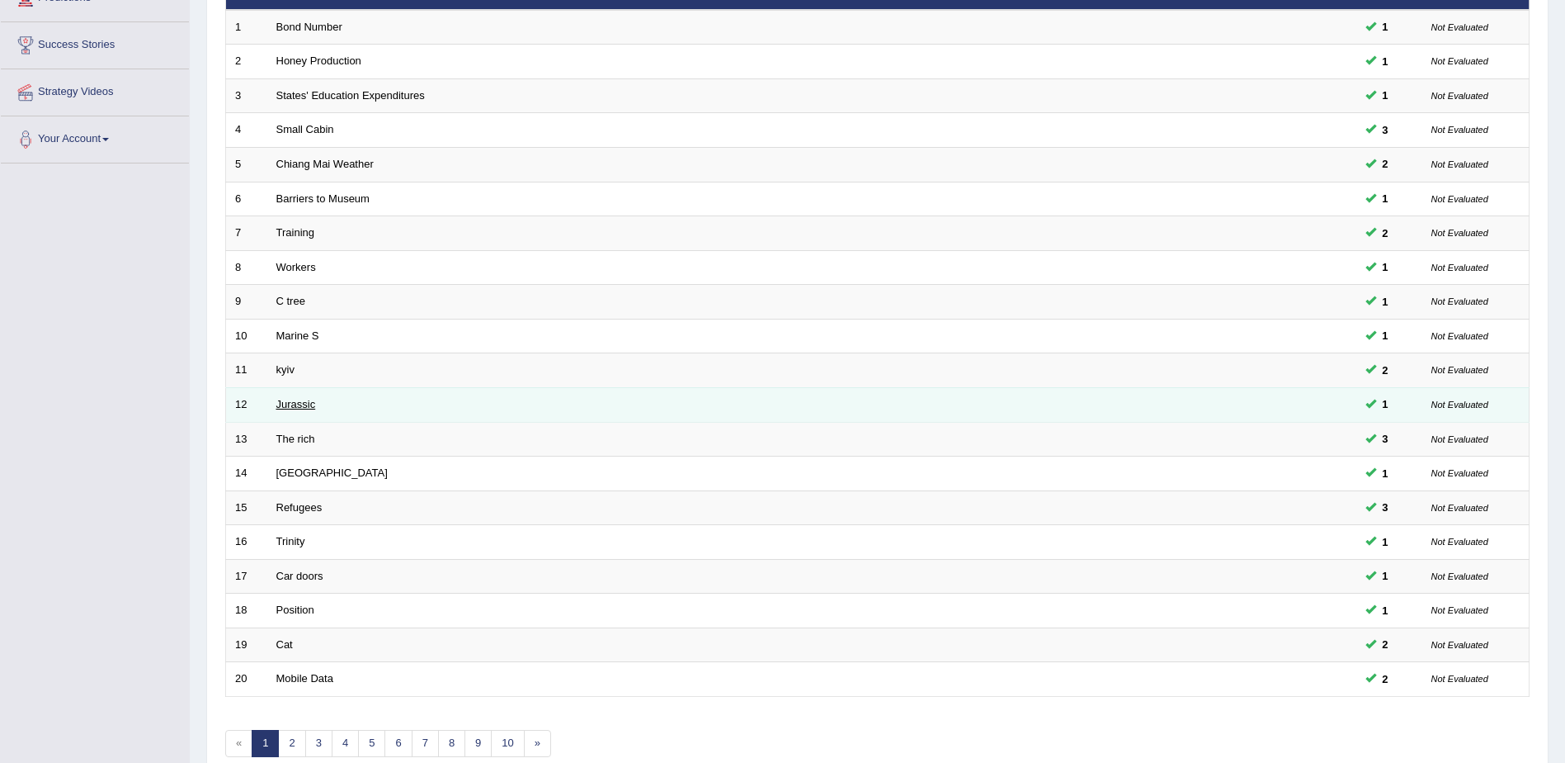
click at [300, 404] on link "Jurassic" at bounding box center [296, 404] width 40 height 12
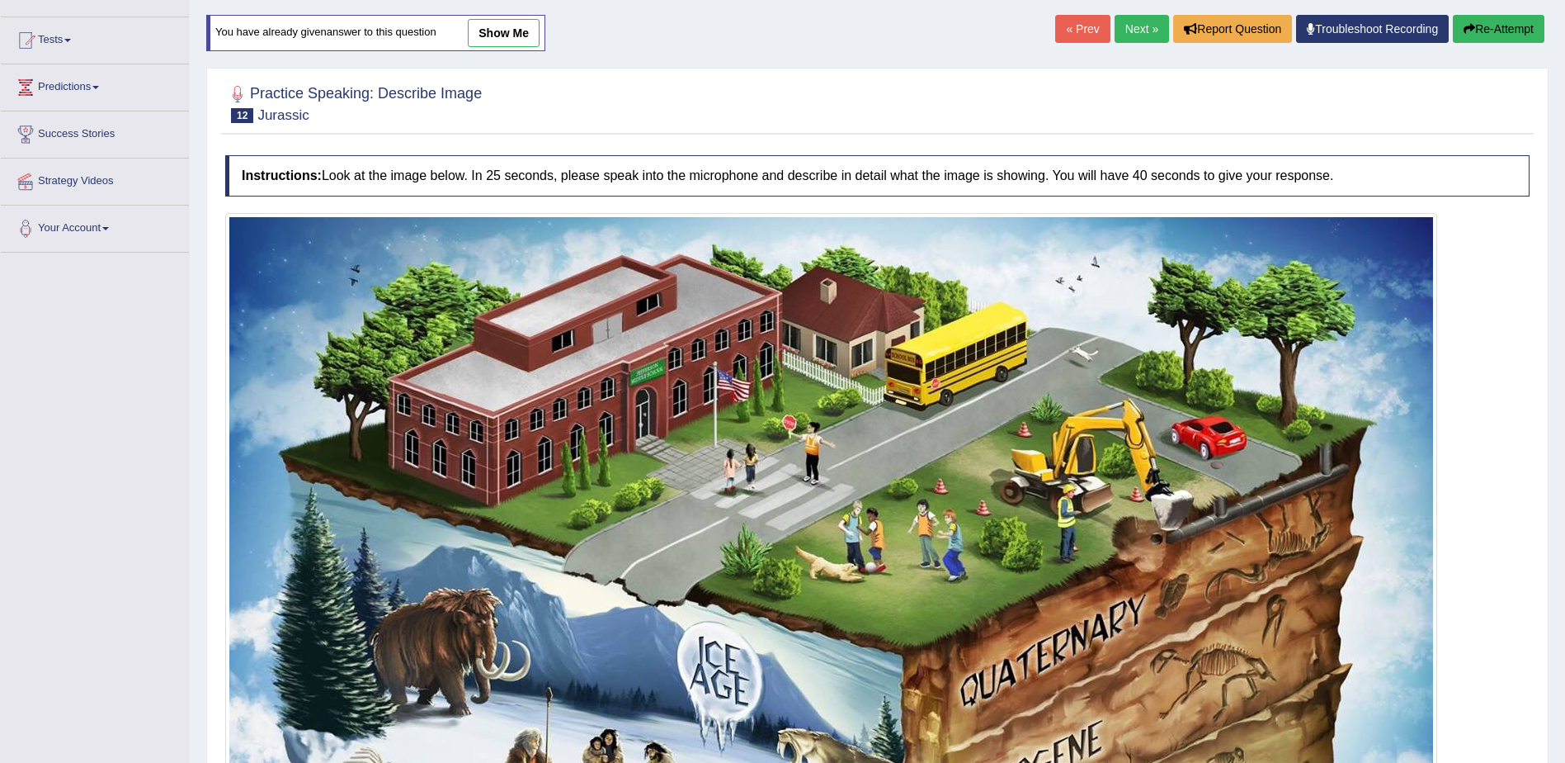
scroll to position [165, 0]
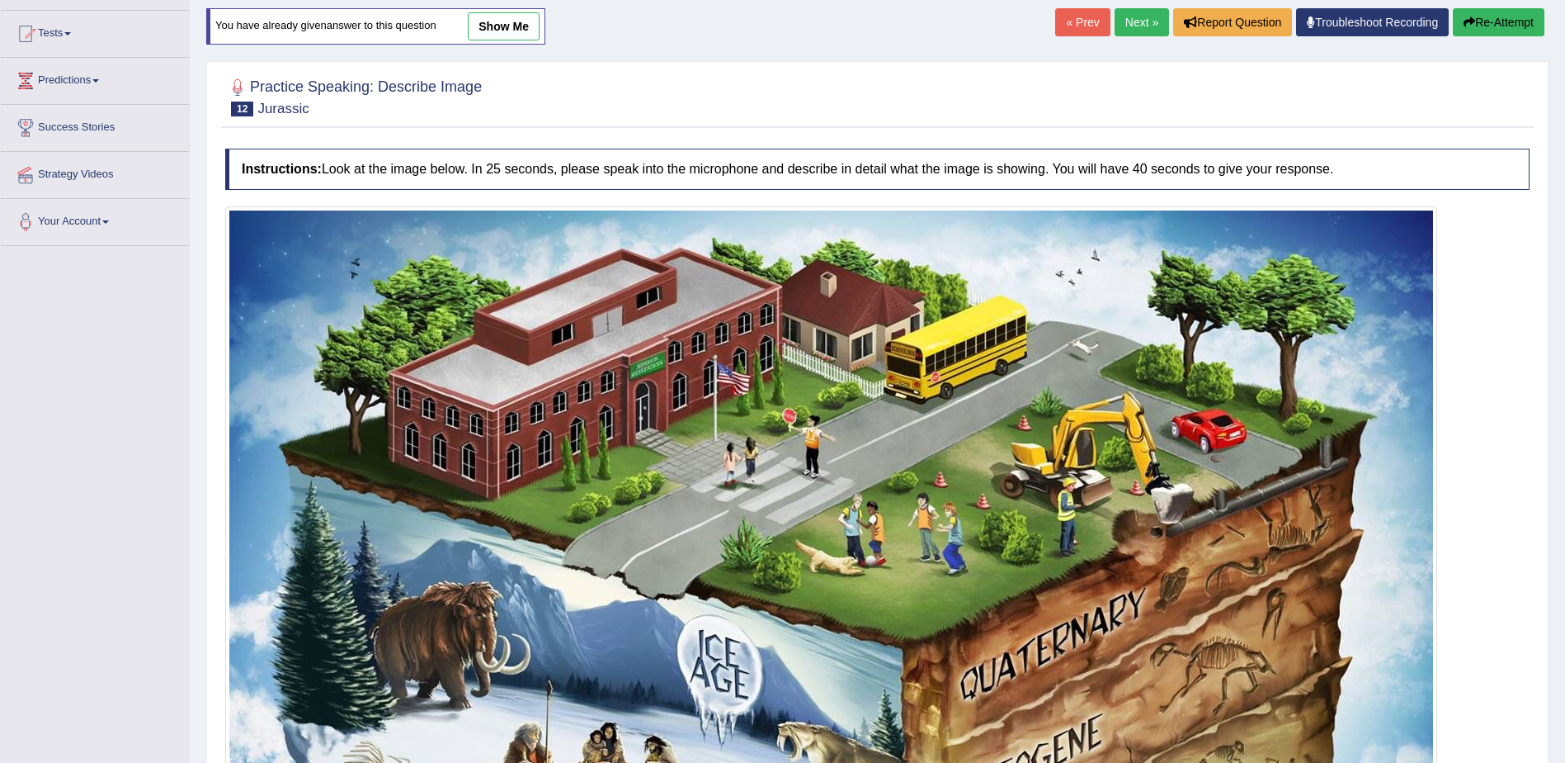
click at [488, 21] on link "show me" at bounding box center [504, 26] width 72 height 28
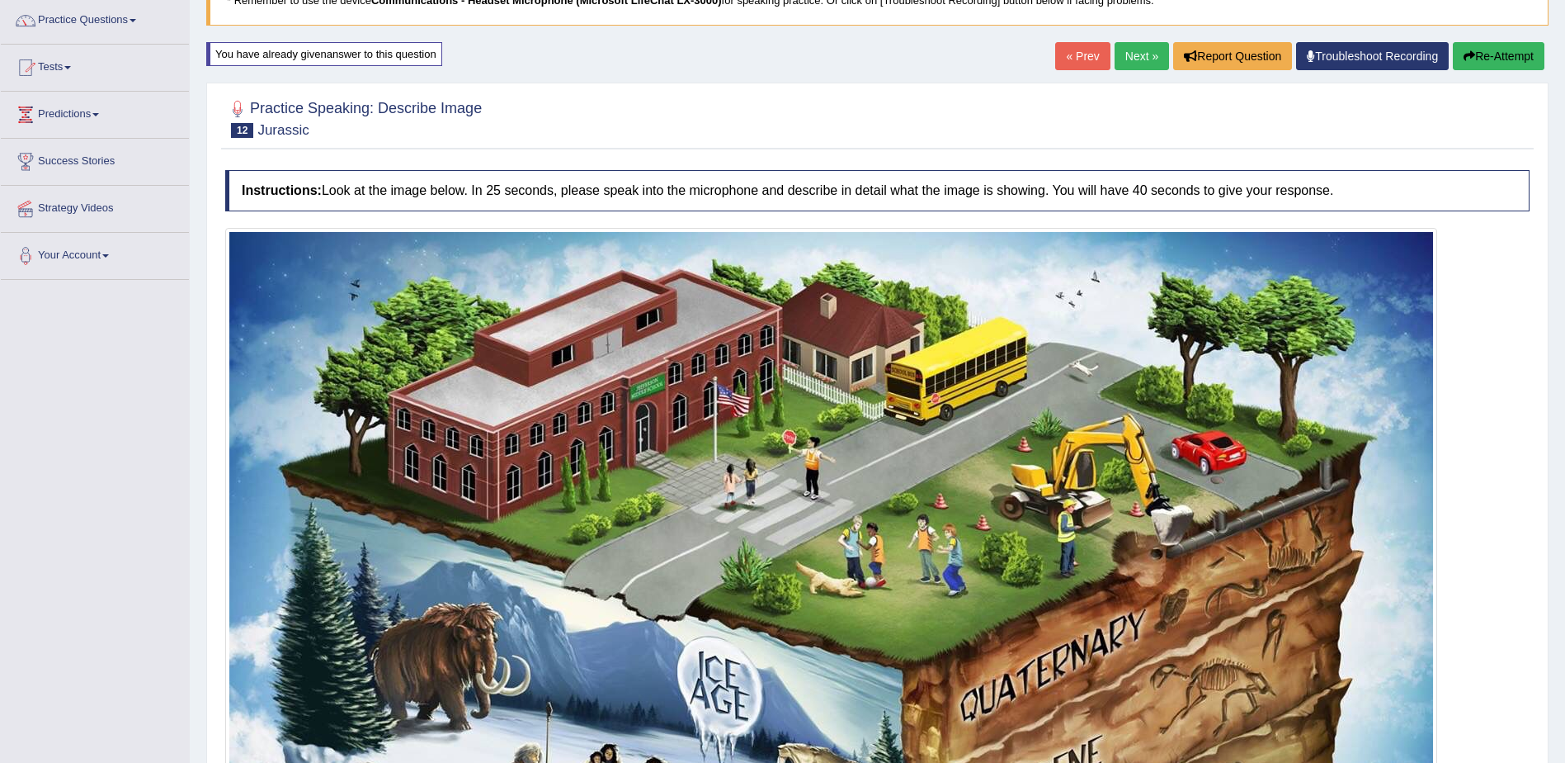
scroll to position [106, 0]
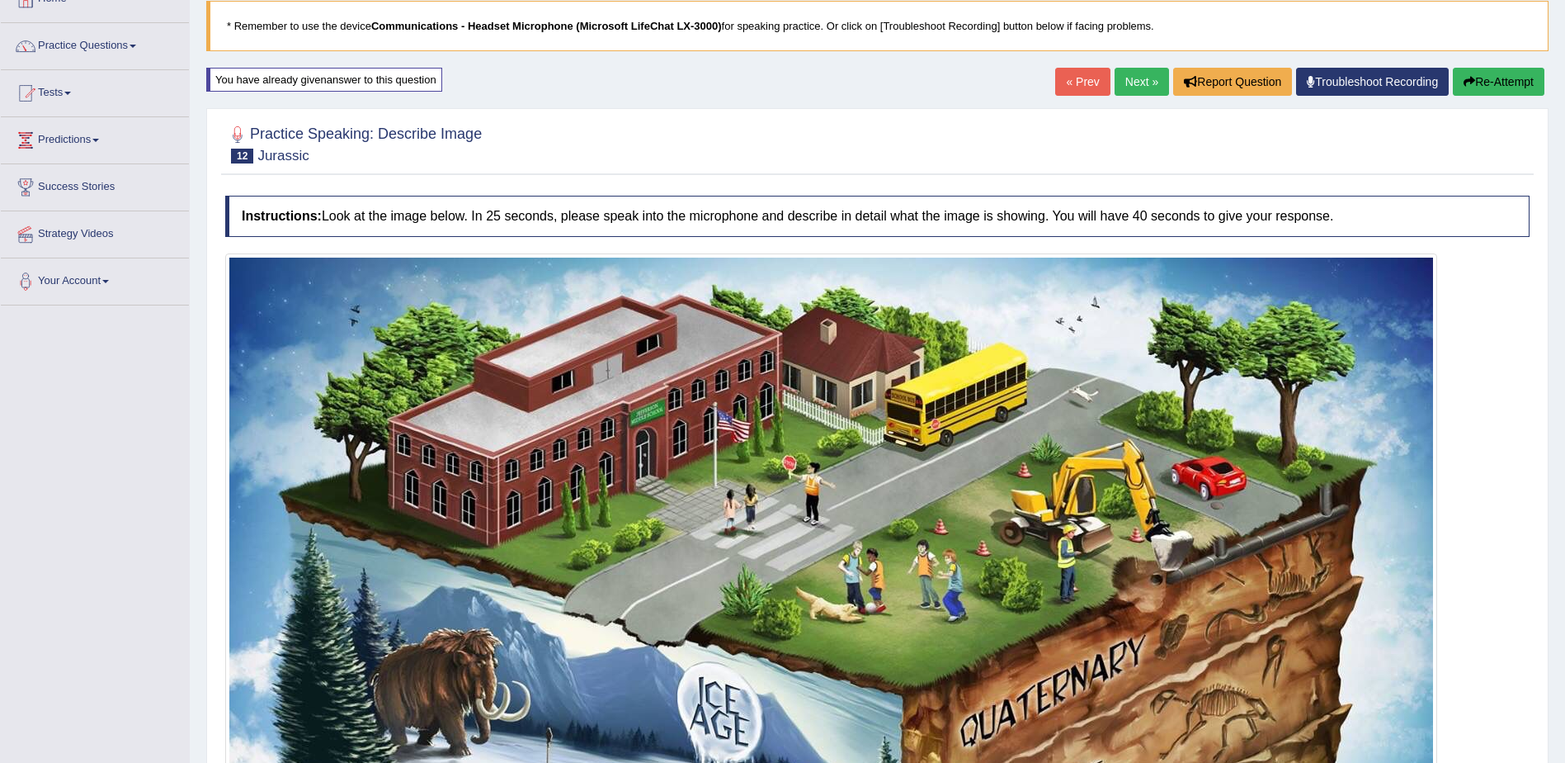
click at [1130, 76] on link "Next »" at bounding box center [1142, 82] width 54 height 28
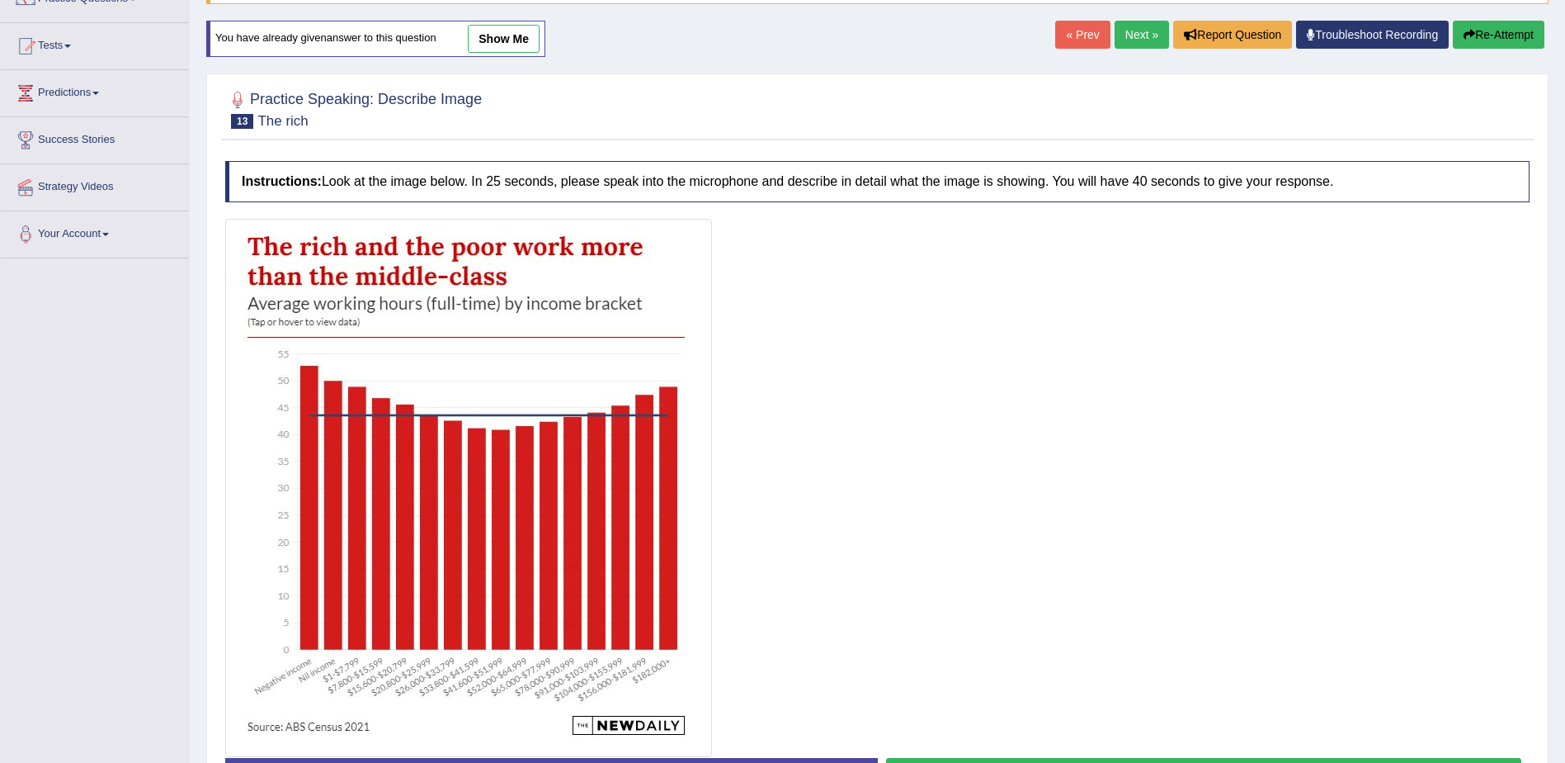
scroll to position [165, 0]
